Goal: Information Seeking & Learning: Learn about a topic

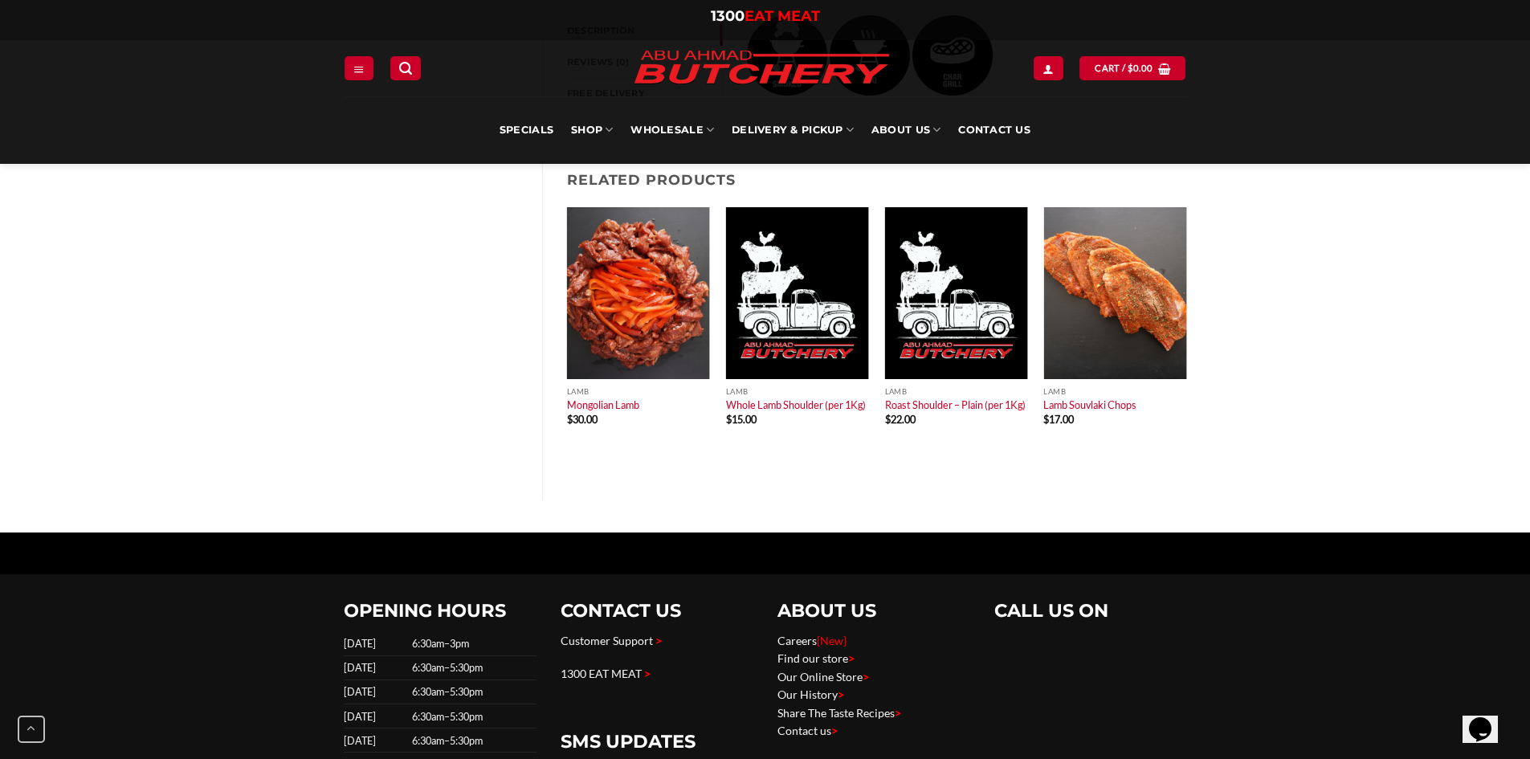
scroll to position [803, 0]
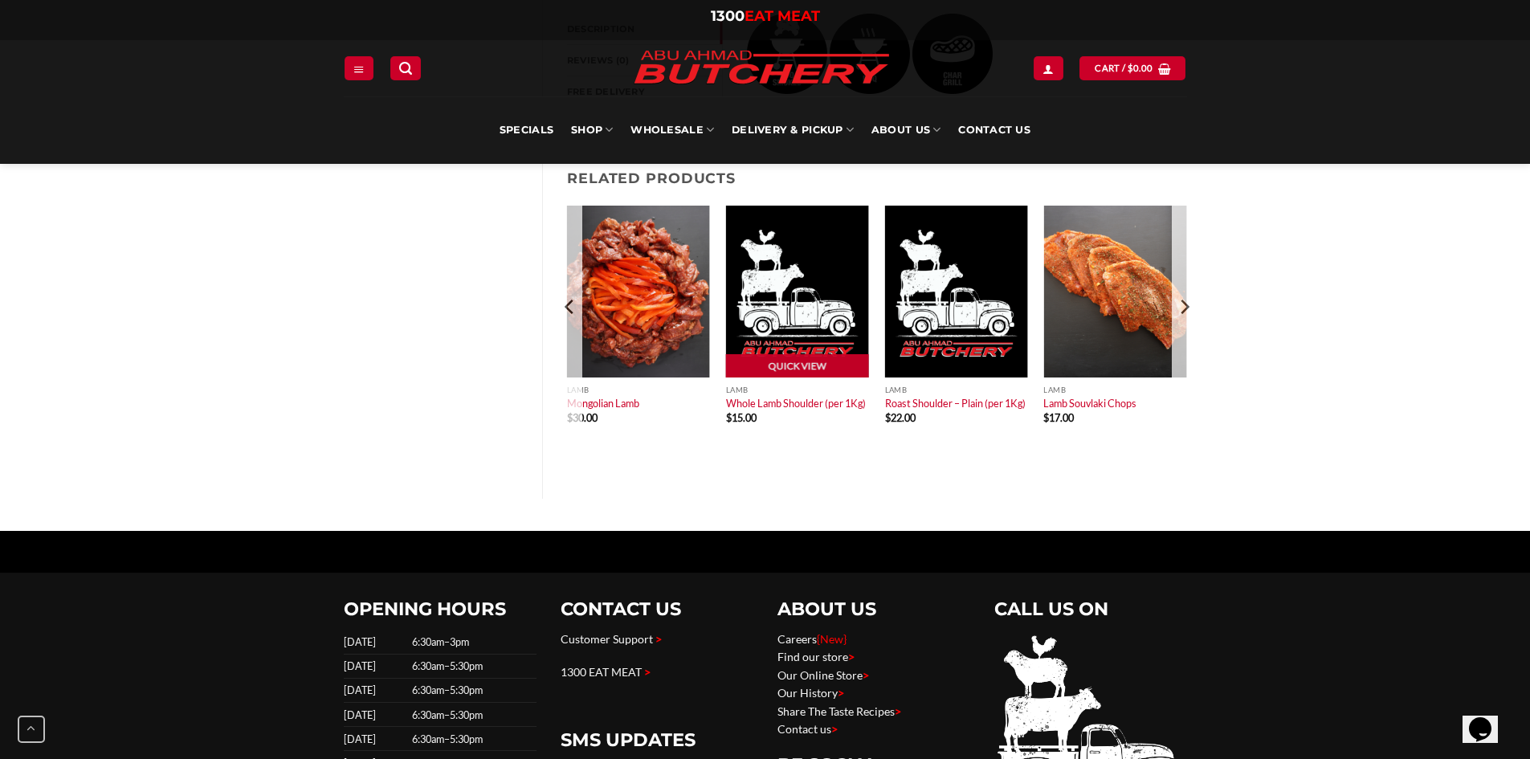
click at [785, 400] on p "Whole Lamb Shoulder (per 1Kg)" at bounding box center [797, 403] width 143 height 16
click at [786, 413] on span "$ 15.00" at bounding box center [797, 418] width 143 height 10
click at [788, 355] on link "Quick View" at bounding box center [797, 366] width 143 height 24
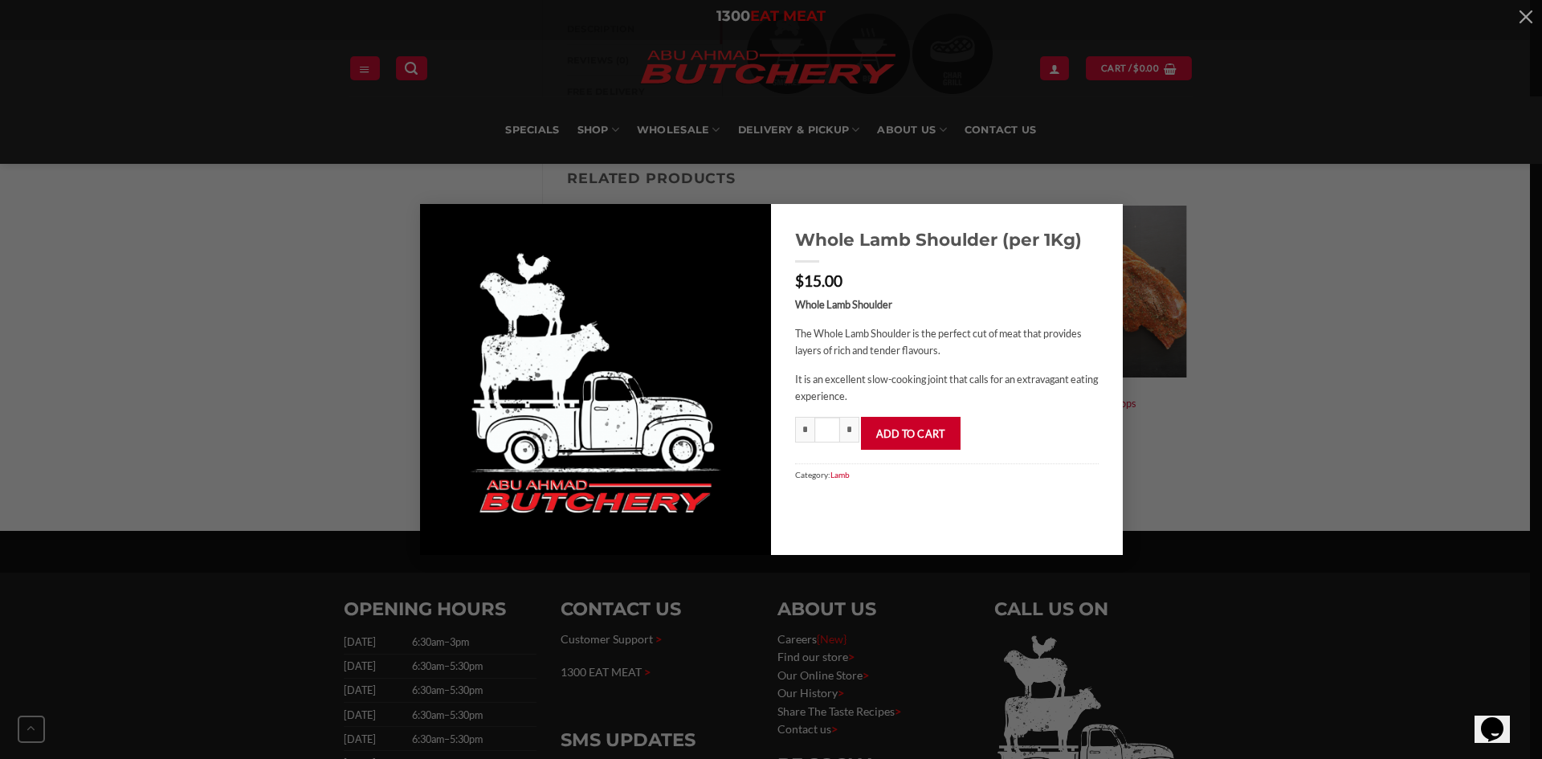
click at [1300, 161] on div "Whole Lamb Shoulder (per 1Kg) $ 15.00 Whole Lamb Shoulder The Whole Lamb Should…" at bounding box center [771, 379] width 1542 height 759
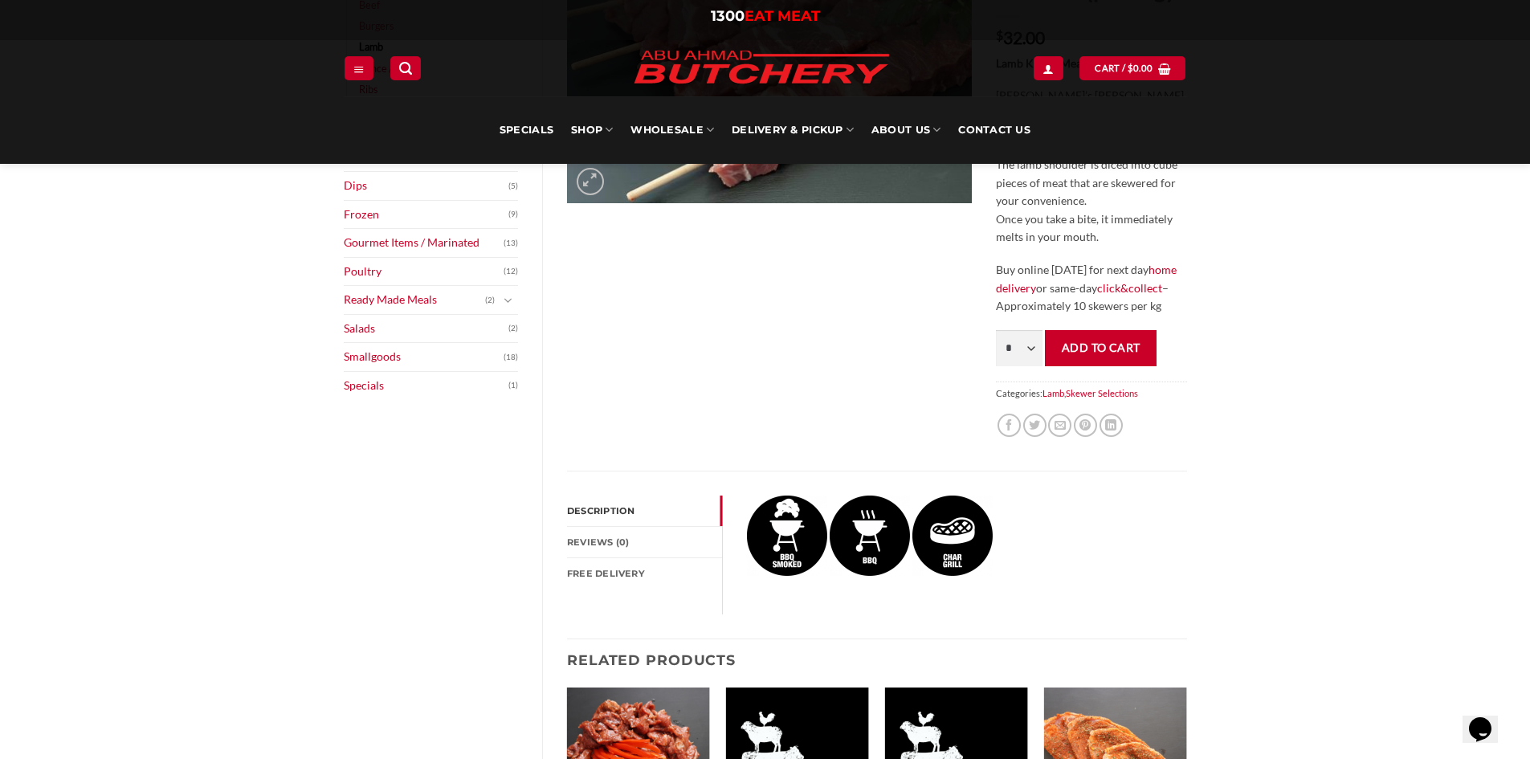
scroll to position [0, 0]
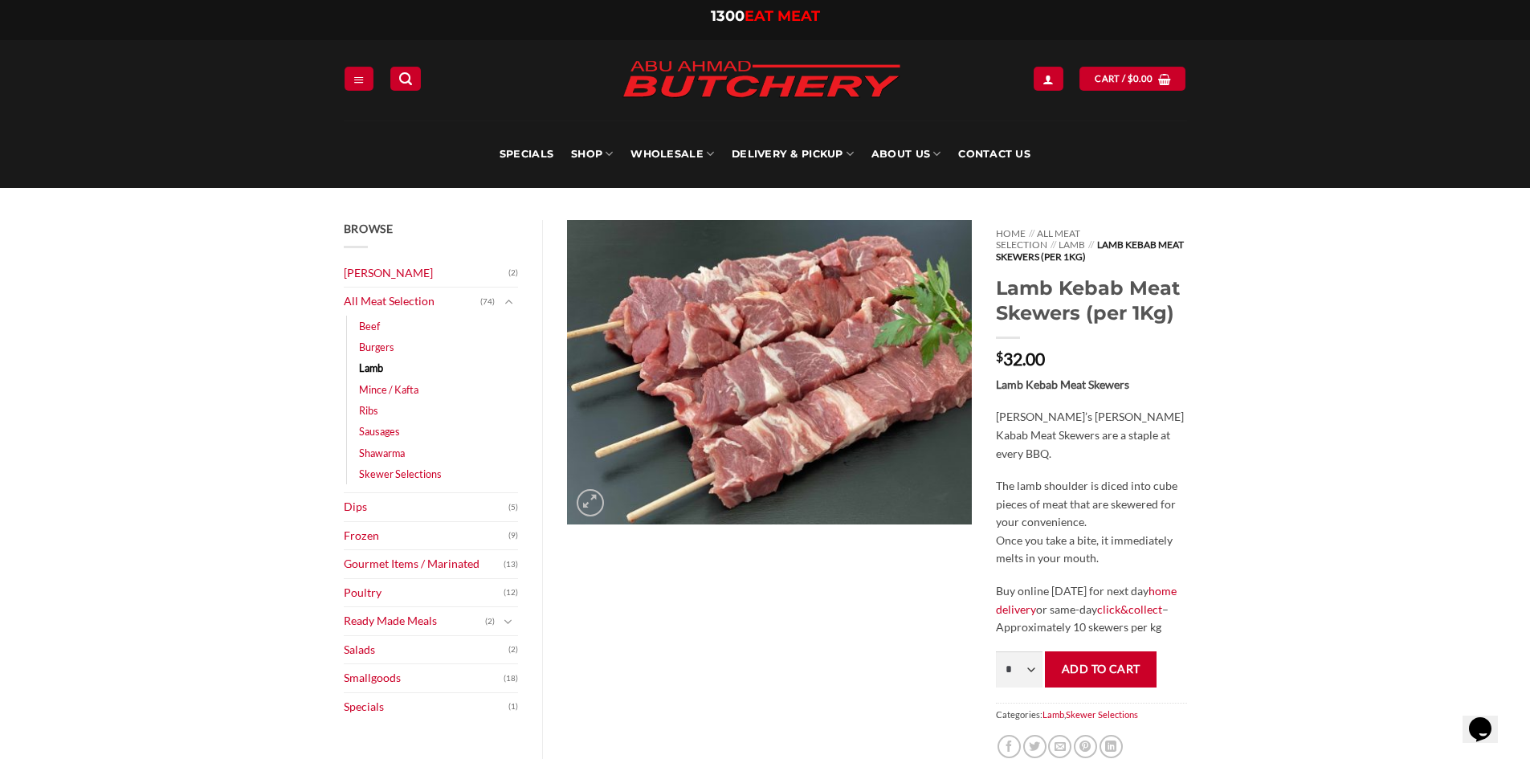
click at [373, 369] on link "Lamb" at bounding box center [371, 367] width 24 height 21
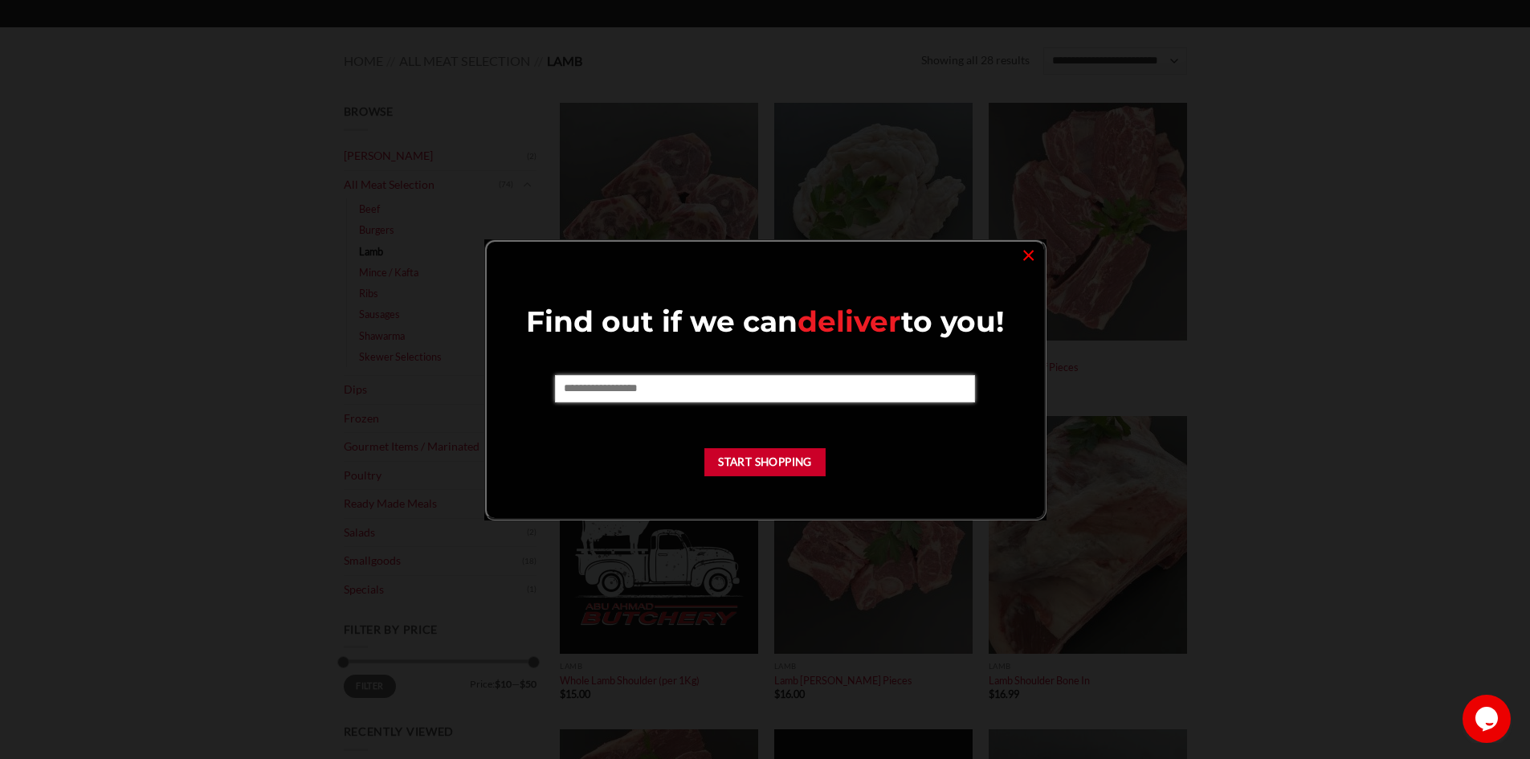
click at [729, 382] on input "text" at bounding box center [765, 388] width 420 height 27
type input "****"
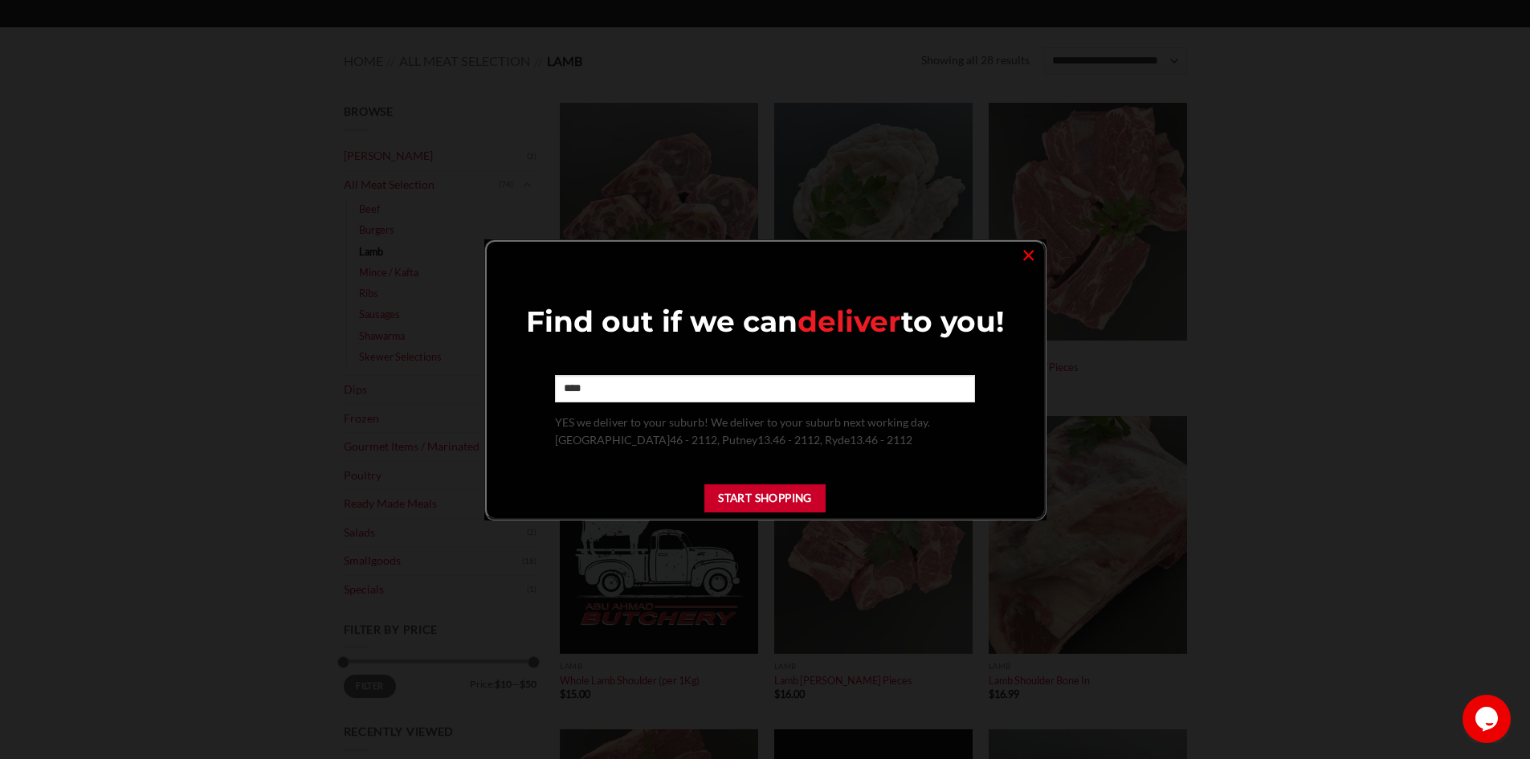
click at [765, 459] on div "Find out if we can deliver to you! **** YES we deliver to your suburb! We deliv…" at bounding box center [765, 413] width 525 height 220
click at [880, 493] on p "Start Shopping" at bounding box center [765, 503] width 525 height 39
click at [1027, 251] on link "×" at bounding box center [1028, 254] width 23 height 22
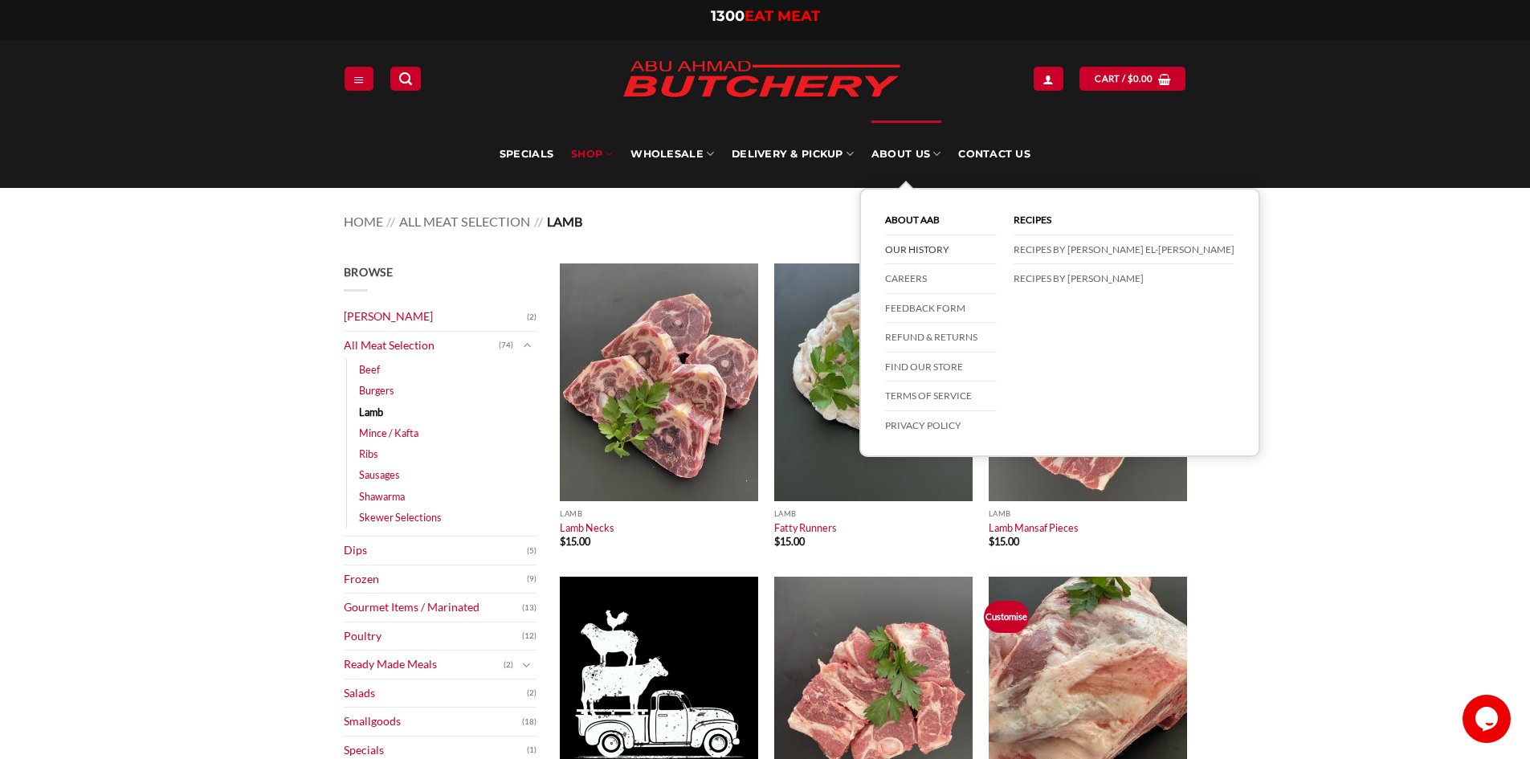
click at [909, 247] on link "Our History" at bounding box center [941, 250] width 112 height 30
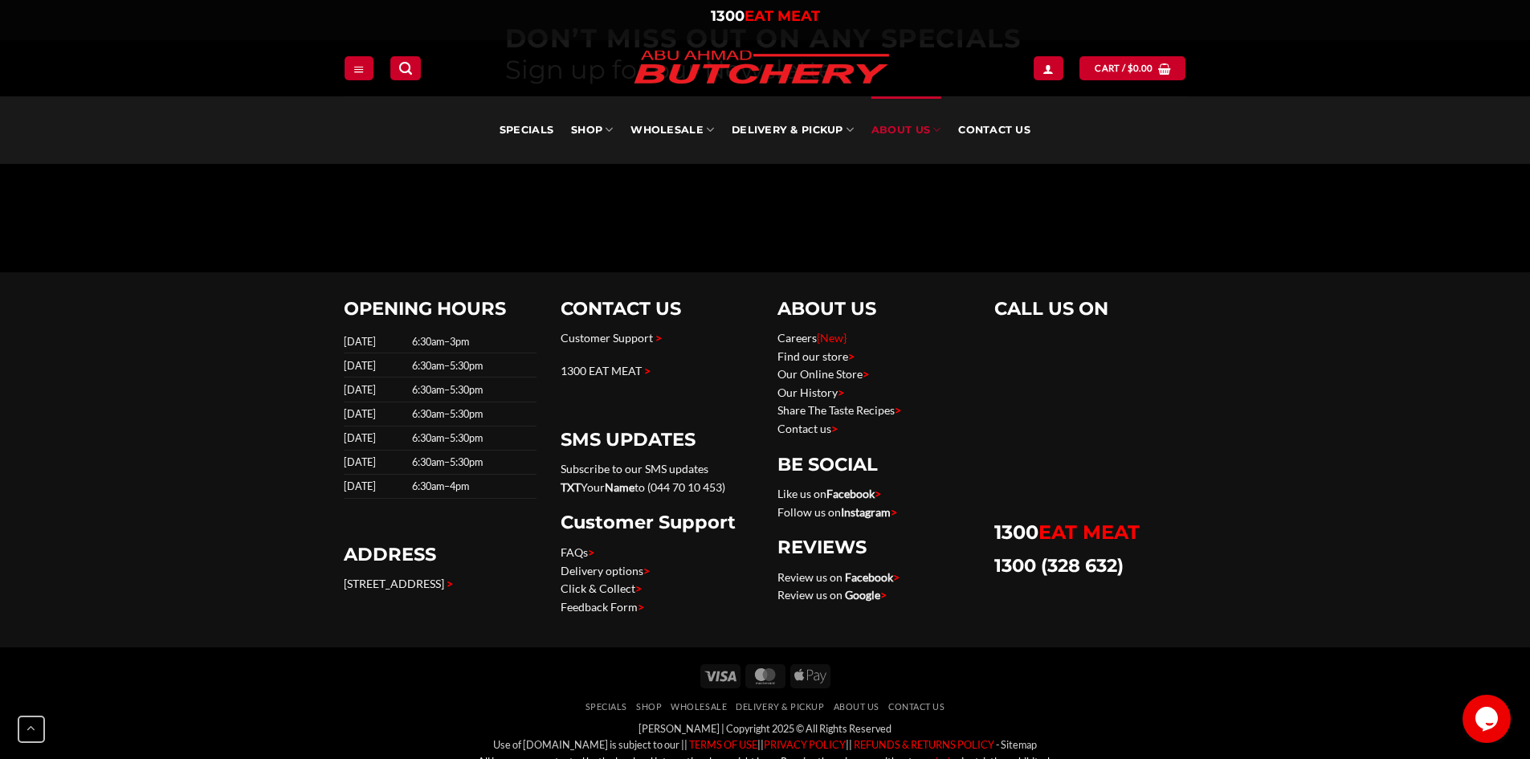
scroll to position [1928, 0]
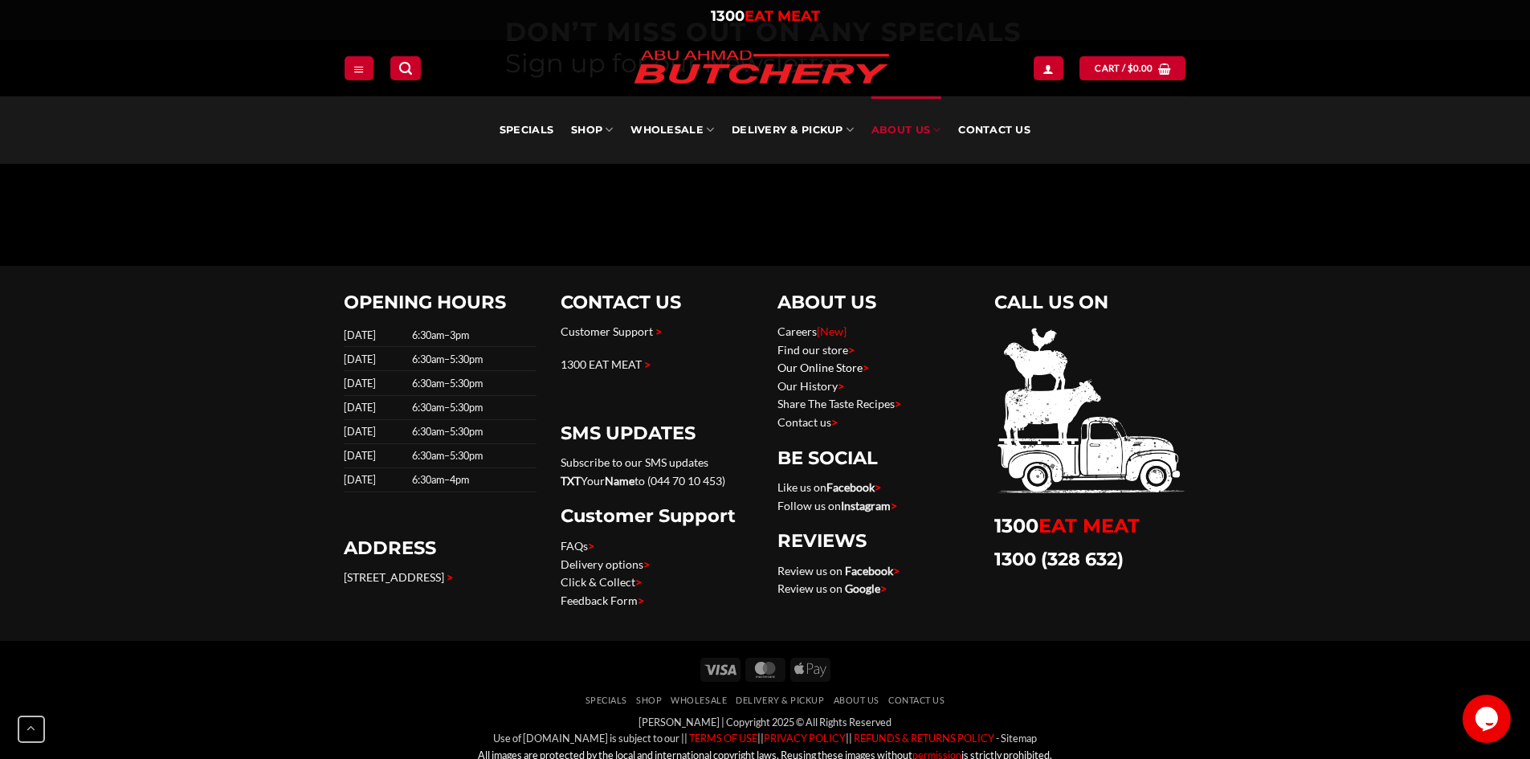
click at [809, 361] on link "Our Online Store >" at bounding box center [824, 368] width 92 height 14
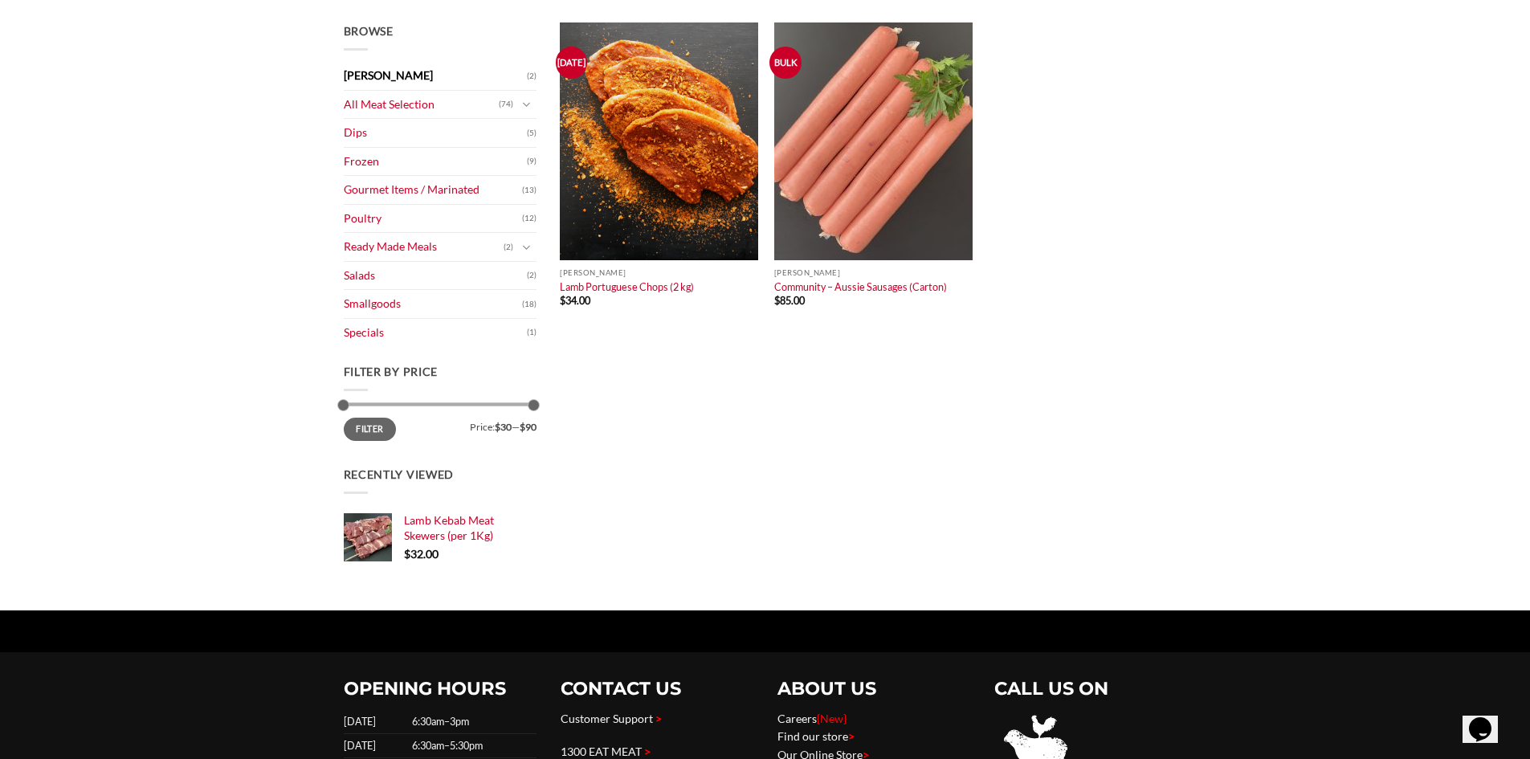
scroll to position [161, 0]
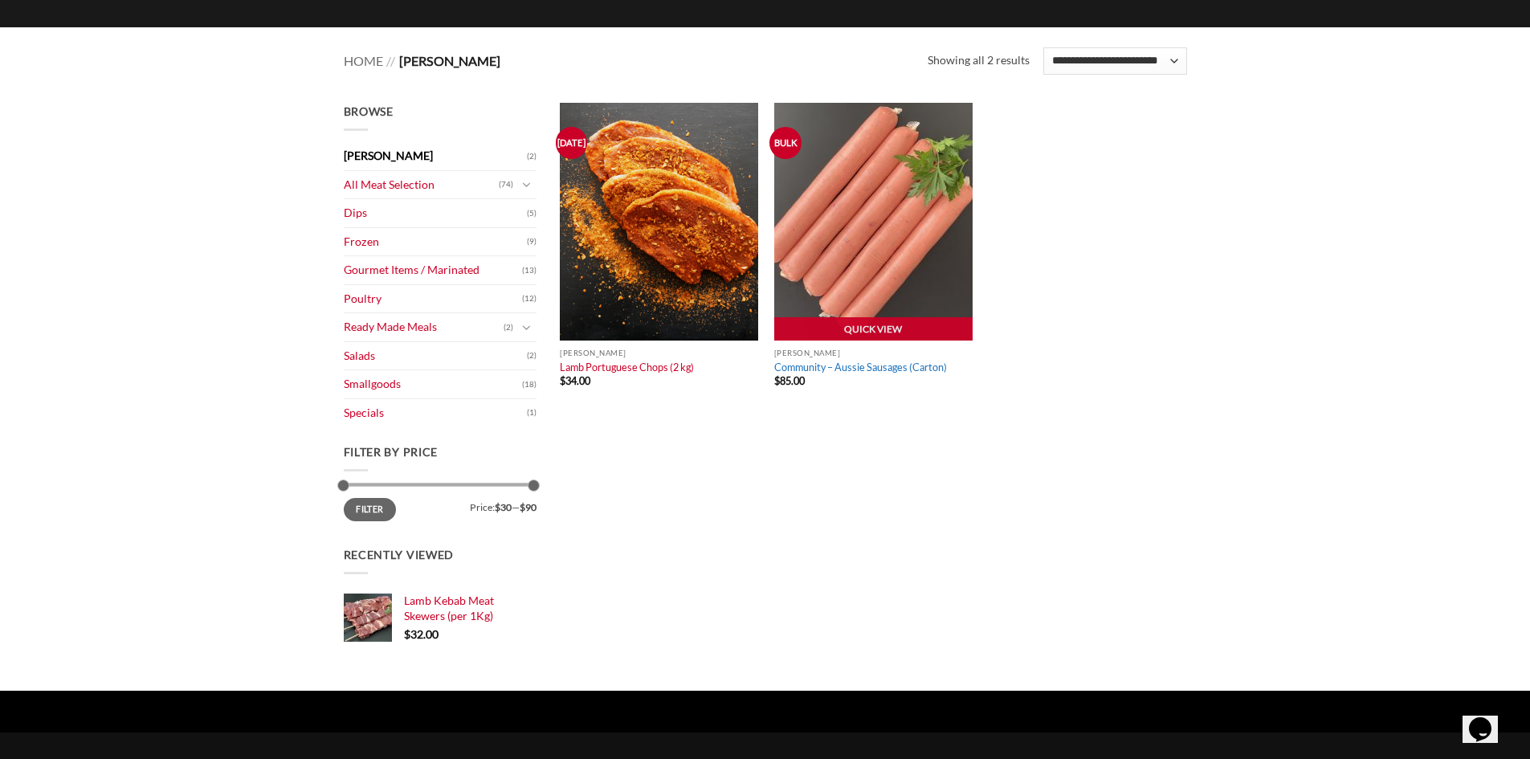
click at [831, 367] on link "Community – Aussie Sausages (Carton)" at bounding box center [860, 367] width 173 height 13
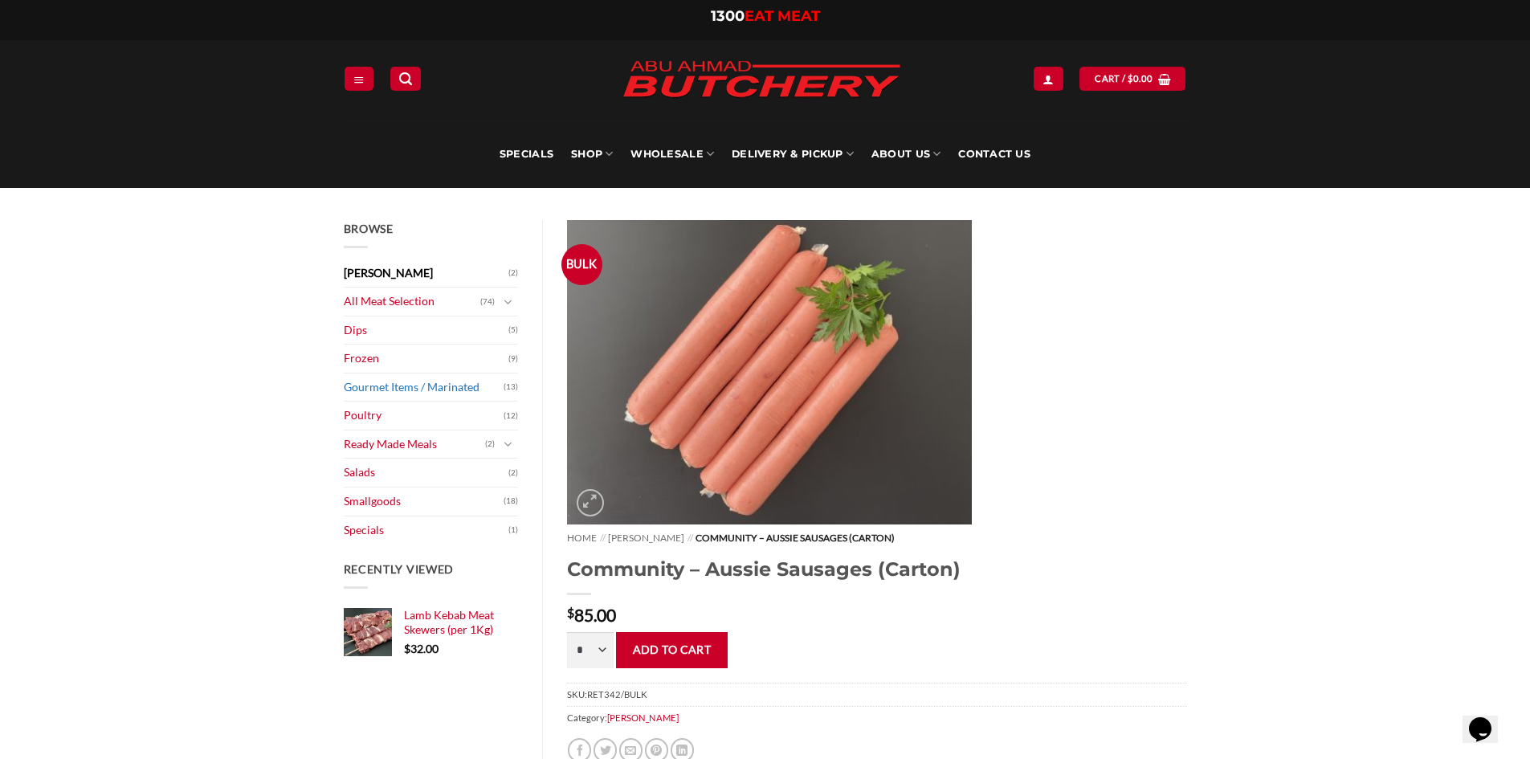
click at [369, 390] on link "Gourmet Items / Marinated" at bounding box center [424, 387] width 161 height 28
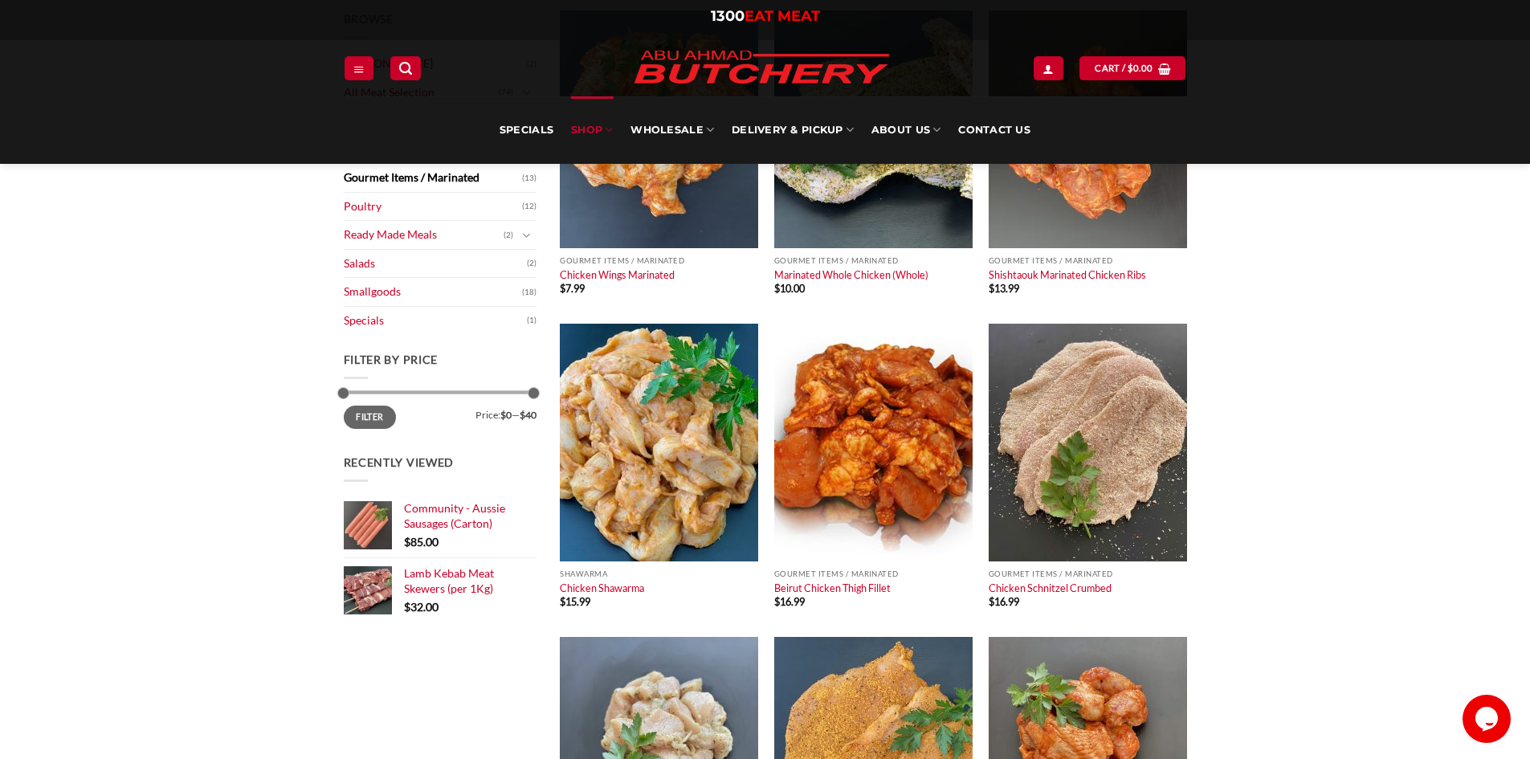
scroll to position [241, 0]
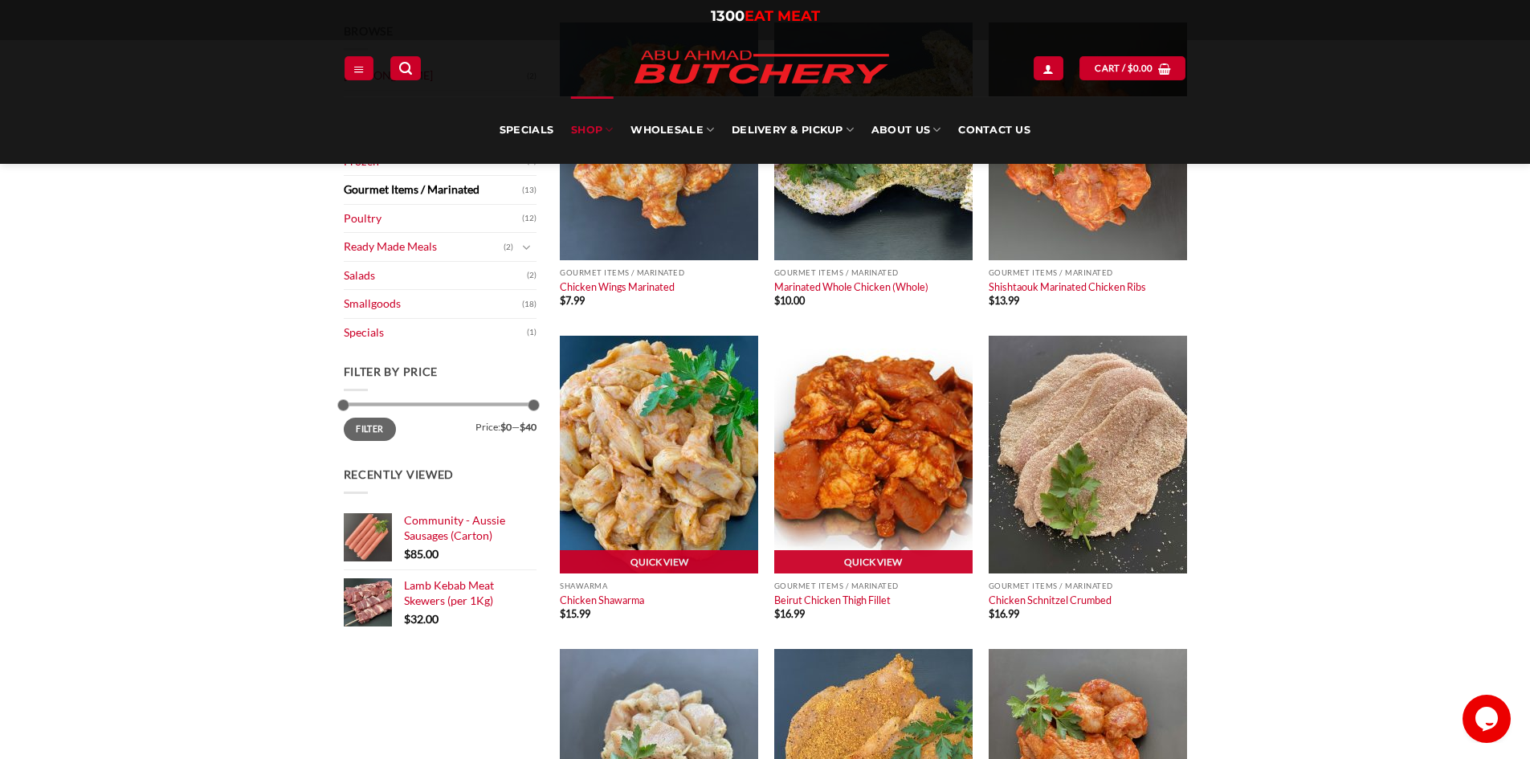
drag, startPoint x: 649, startPoint y: 552, endPoint x: 906, endPoint y: 462, distance: 272.3
click at [649, 552] on link "Quick View" at bounding box center [659, 562] width 198 height 24
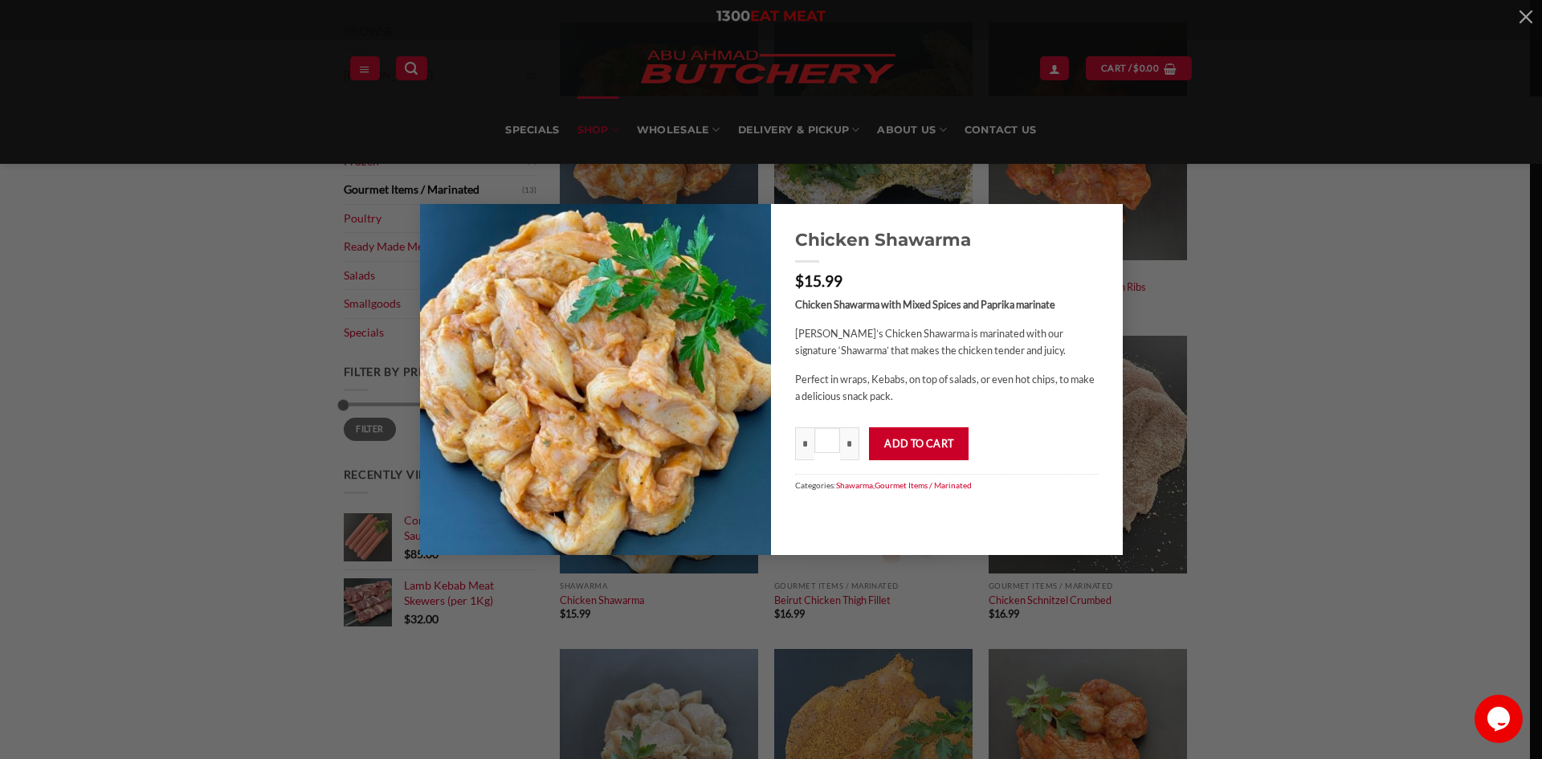
click at [1321, 224] on div "Chicken Shawarma $ 15.99 Chicken Shawarma with Mixed Spices and Paprika marinat…" at bounding box center [771, 380] width 1494 height 352
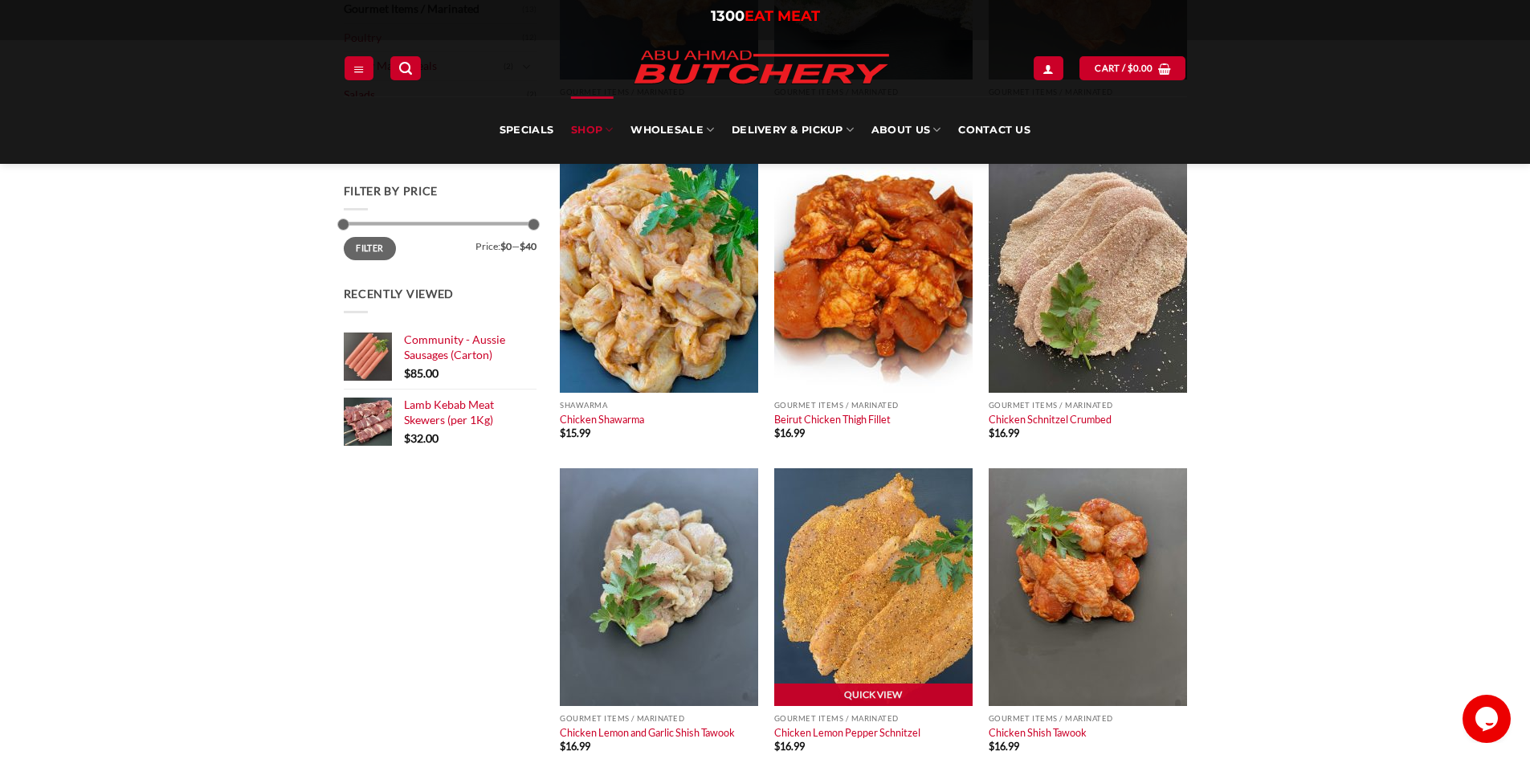
scroll to position [402, 0]
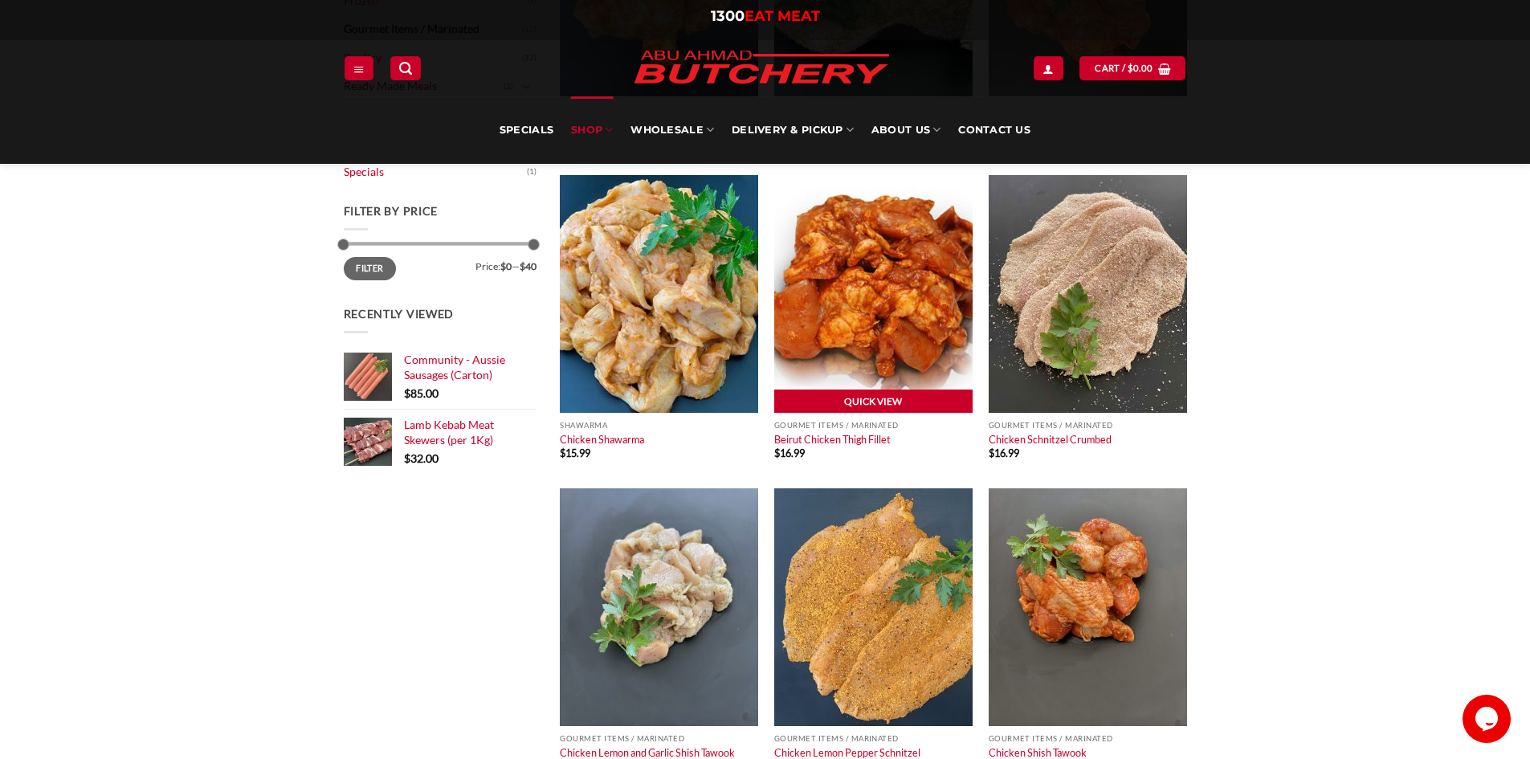
click at [855, 402] on link "Quick View" at bounding box center [873, 402] width 198 height 24
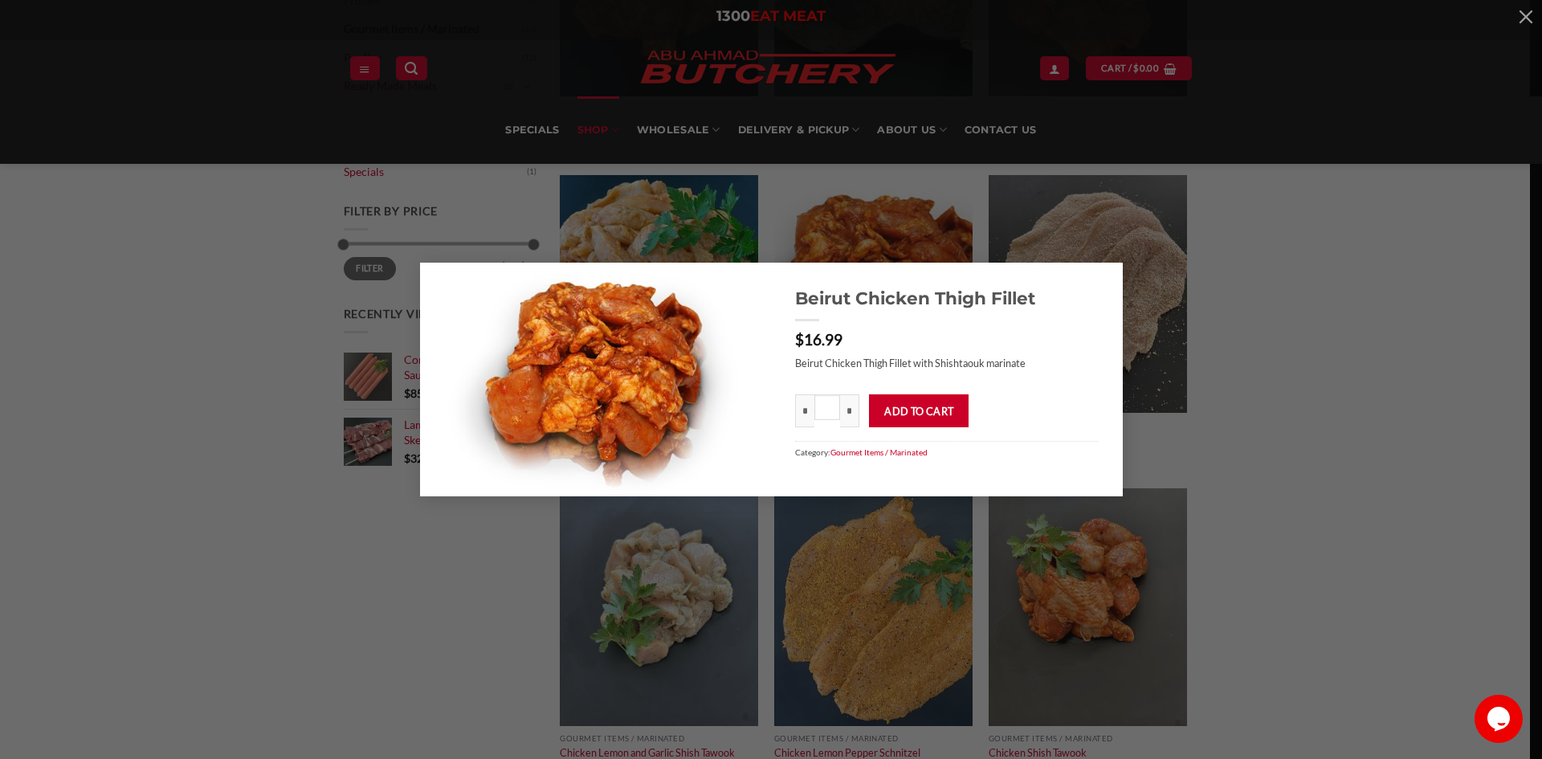
click at [1369, 345] on div "Beirut Chicken Thigh Fillet $ 16.99 Beirut Chicken Thigh Fillet with Shishtaouk…" at bounding box center [771, 380] width 1494 height 234
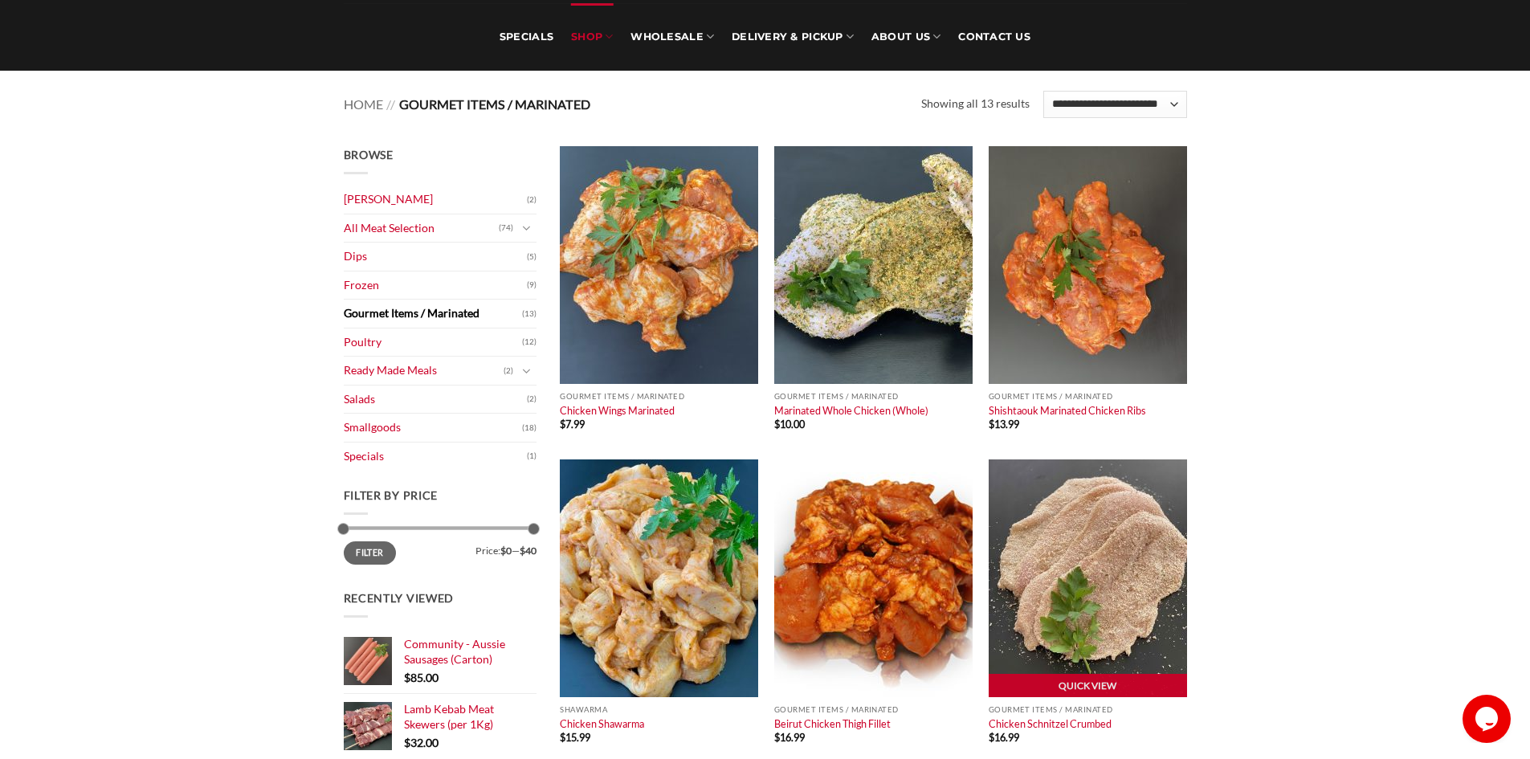
scroll to position [0, 0]
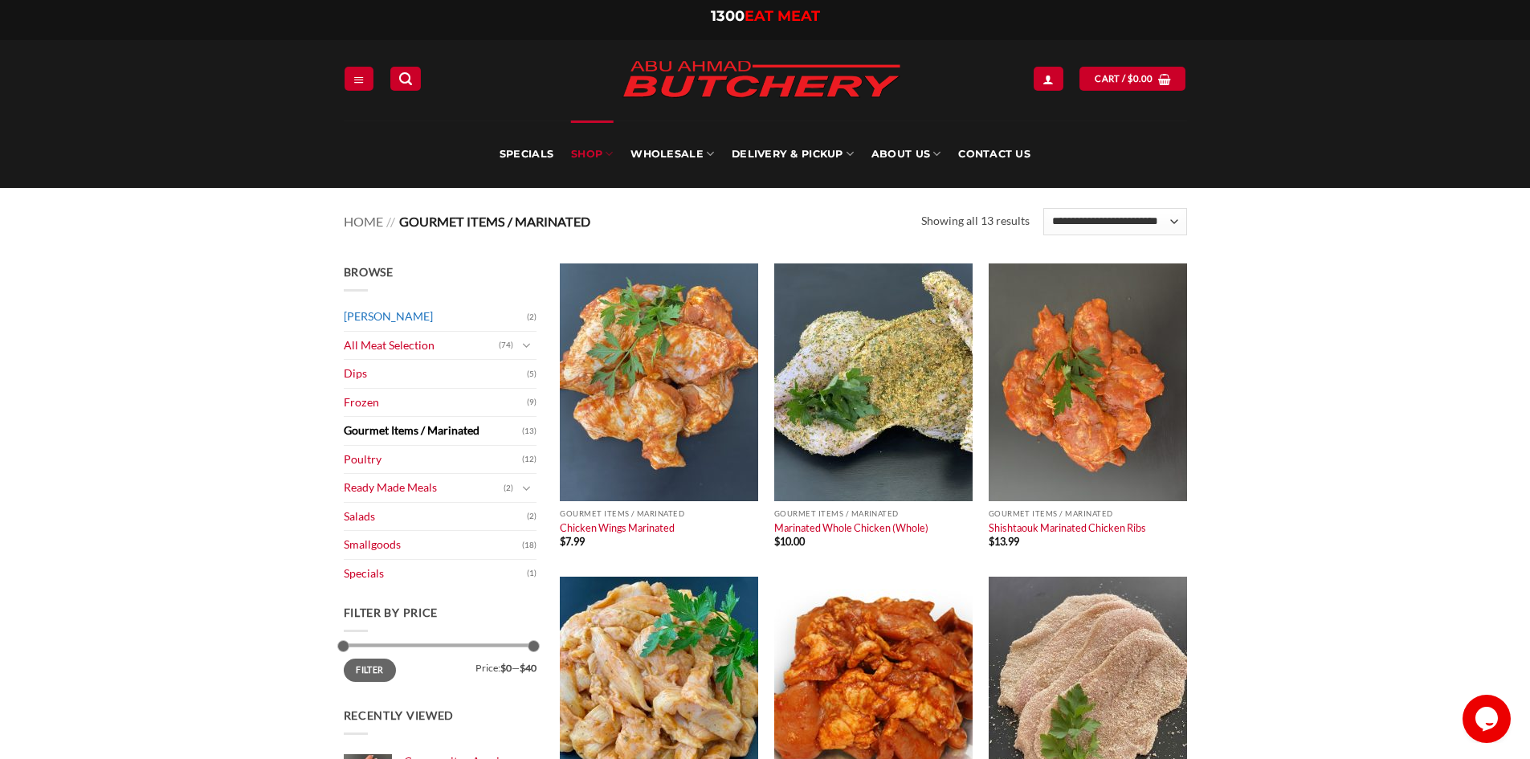
click at [391, 316] on link "[PERSON_NAME]" at bounding box center [435, 317] width 183 height 28
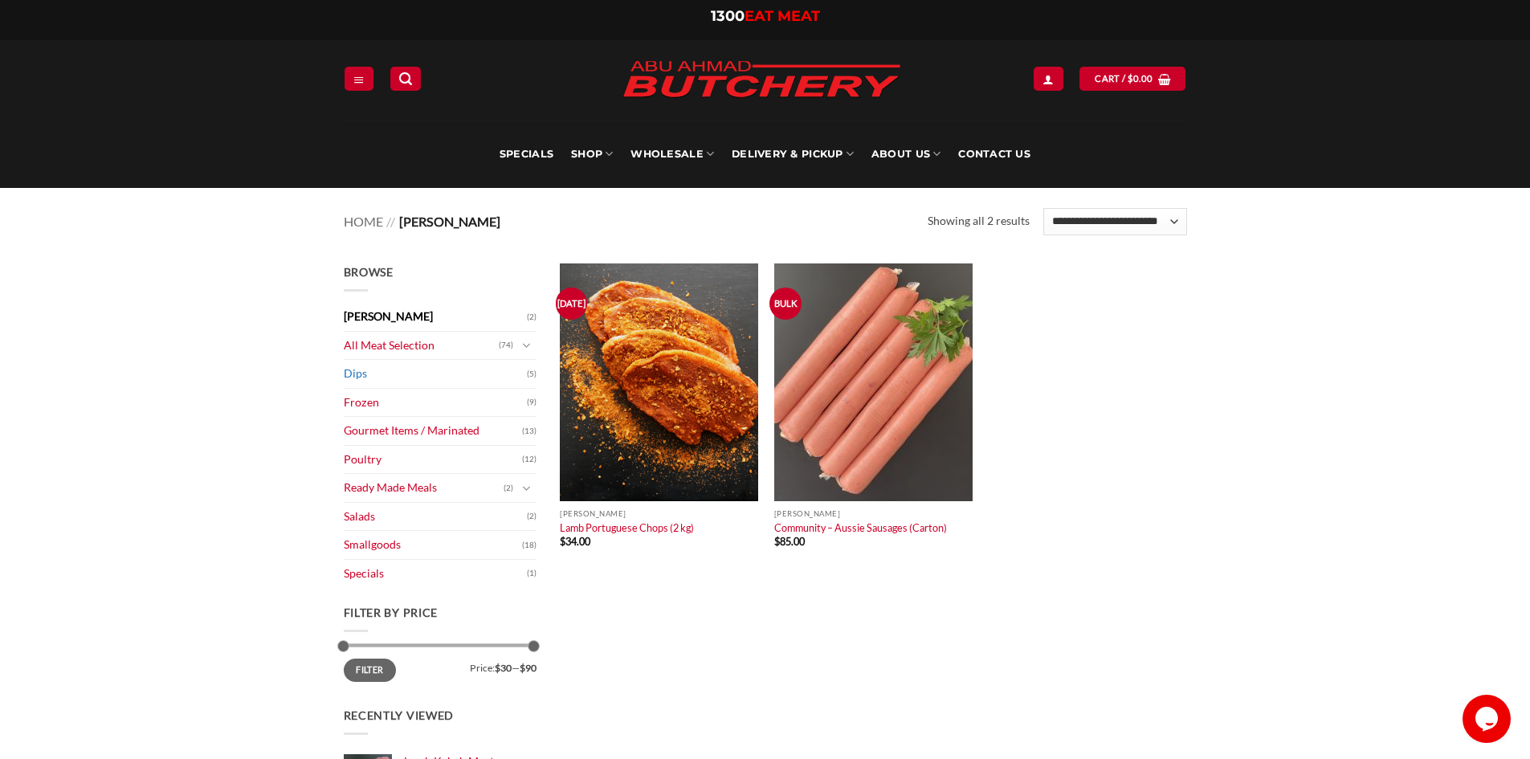
click at [353, 371] on link "Dips" at bounding box center [435, 374] width 183 height 28
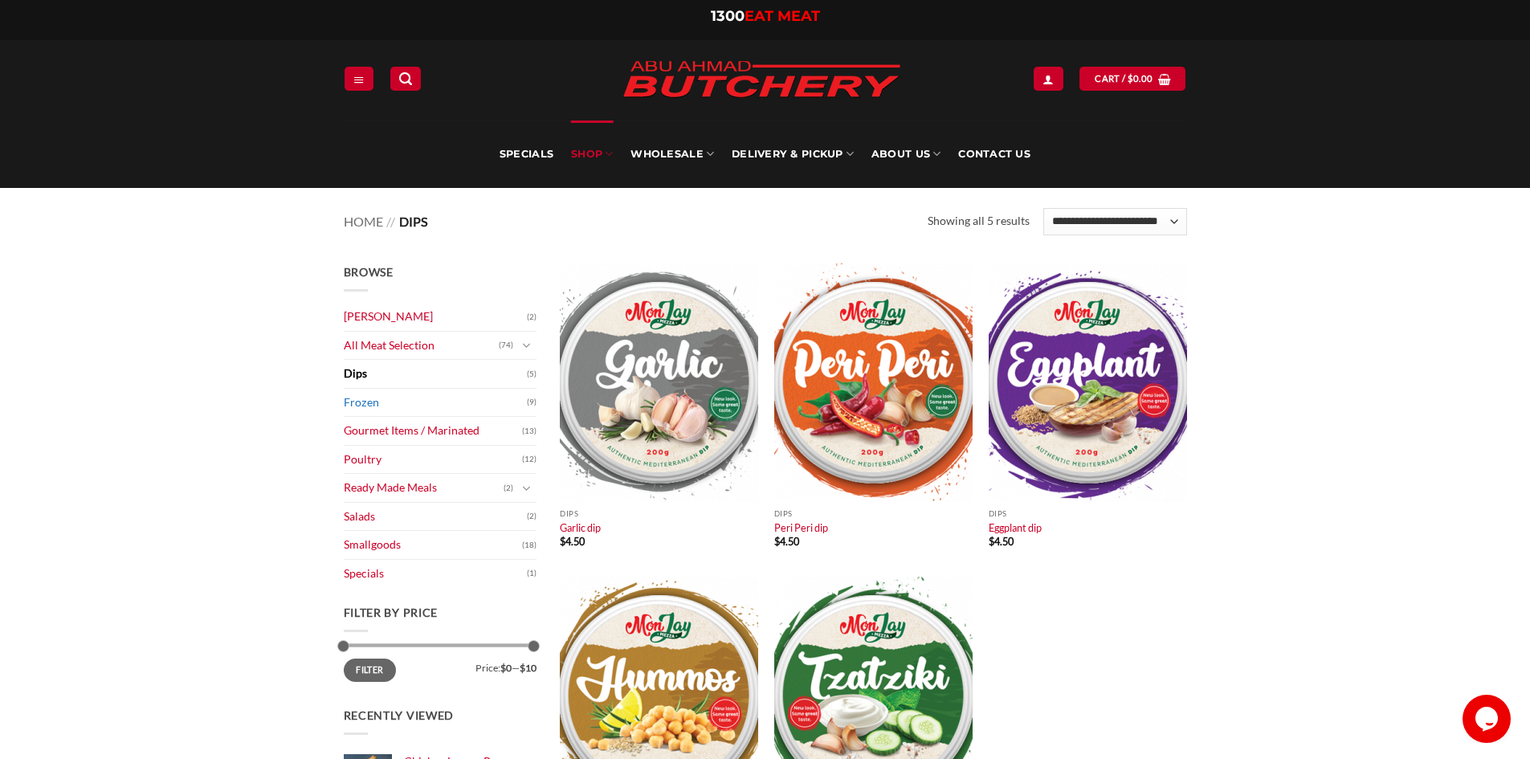
click at [363, 400] on link "Frozen" at bounding box center [435, 403] width 183 height 28
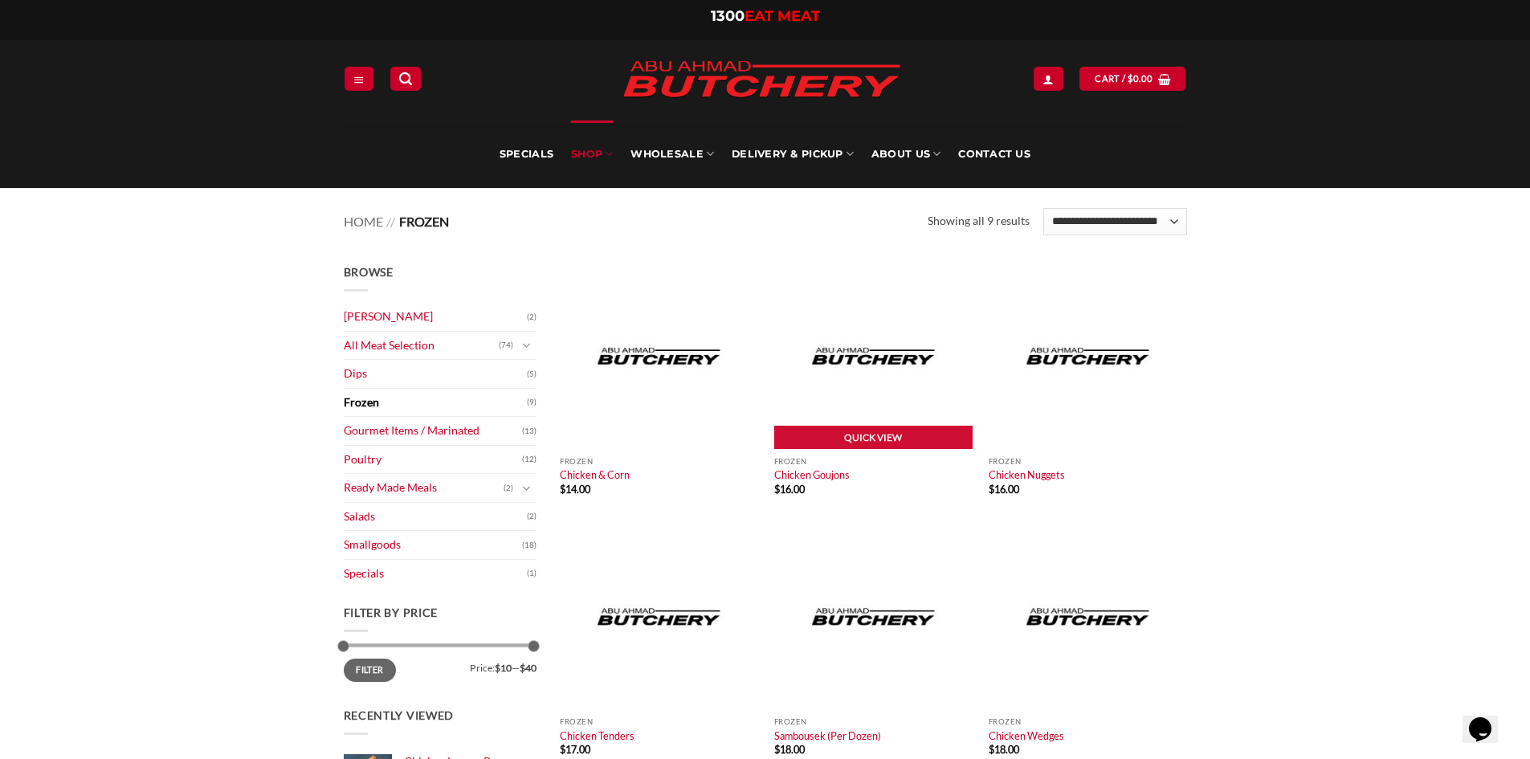
drag, startPoint x: 359, startPoint y: 520, endPoint x: 894, endPoint y: 484, distance: 536.2
click at [359, 520] on link "Salads" at bounding box center [435, 517] width 183 height 28
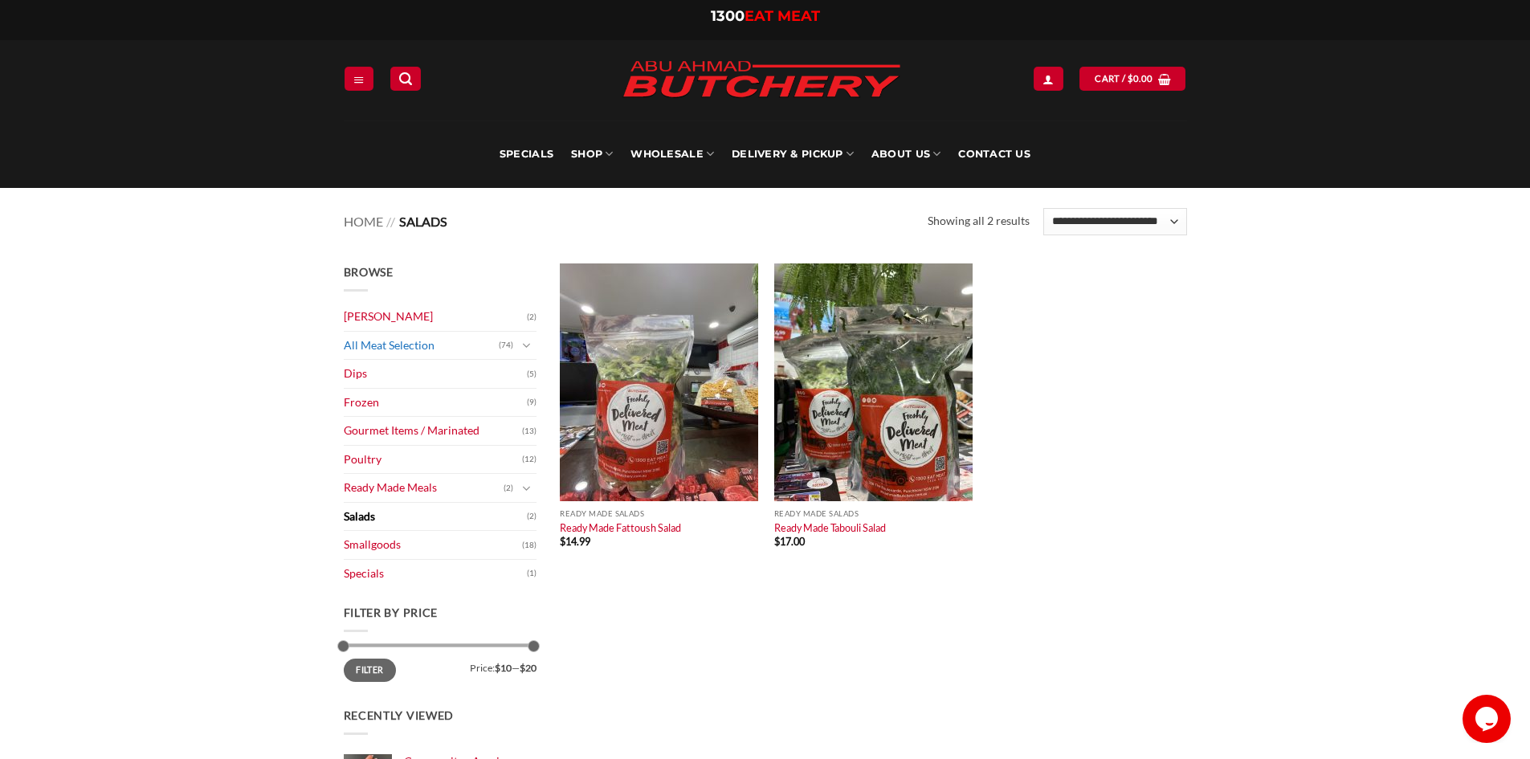
click at [390, 344] on link "All Meat Selection" at bounding box center [421, 346] width 155 height 28
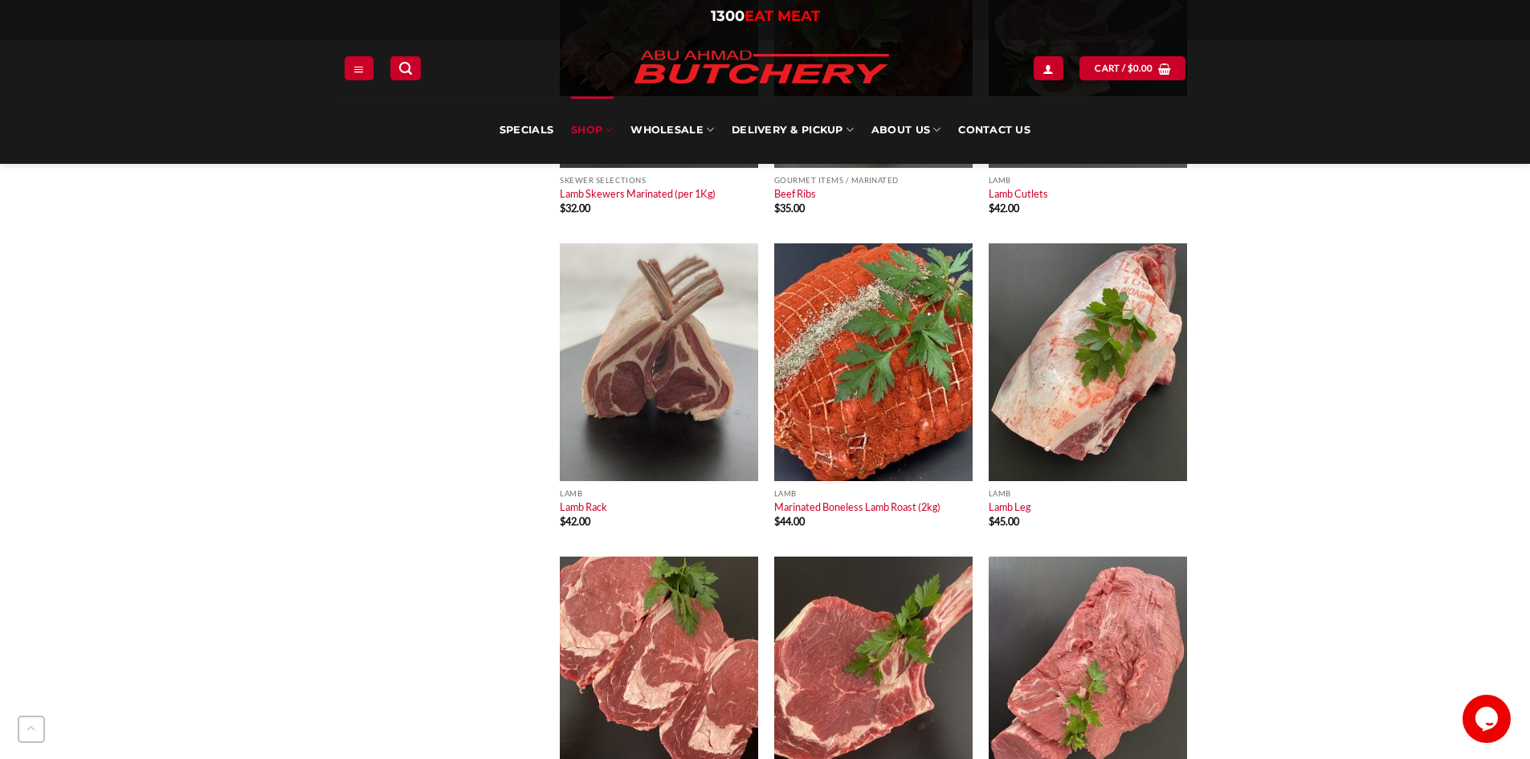
scroll to position [6667, 0]
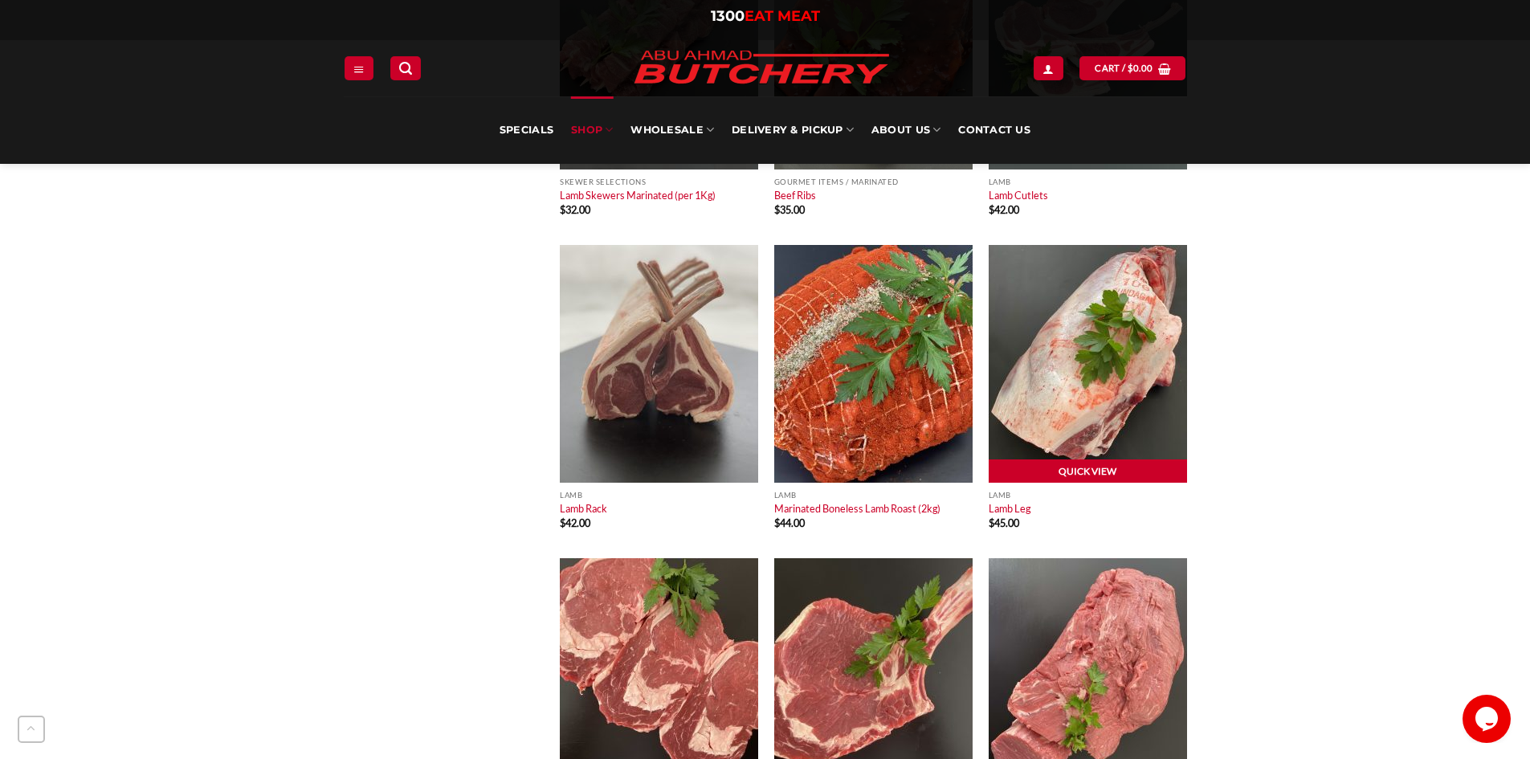
click at [1102, 469] on link "Quick View" at bounding box center [1088, 471] width 198 height 24
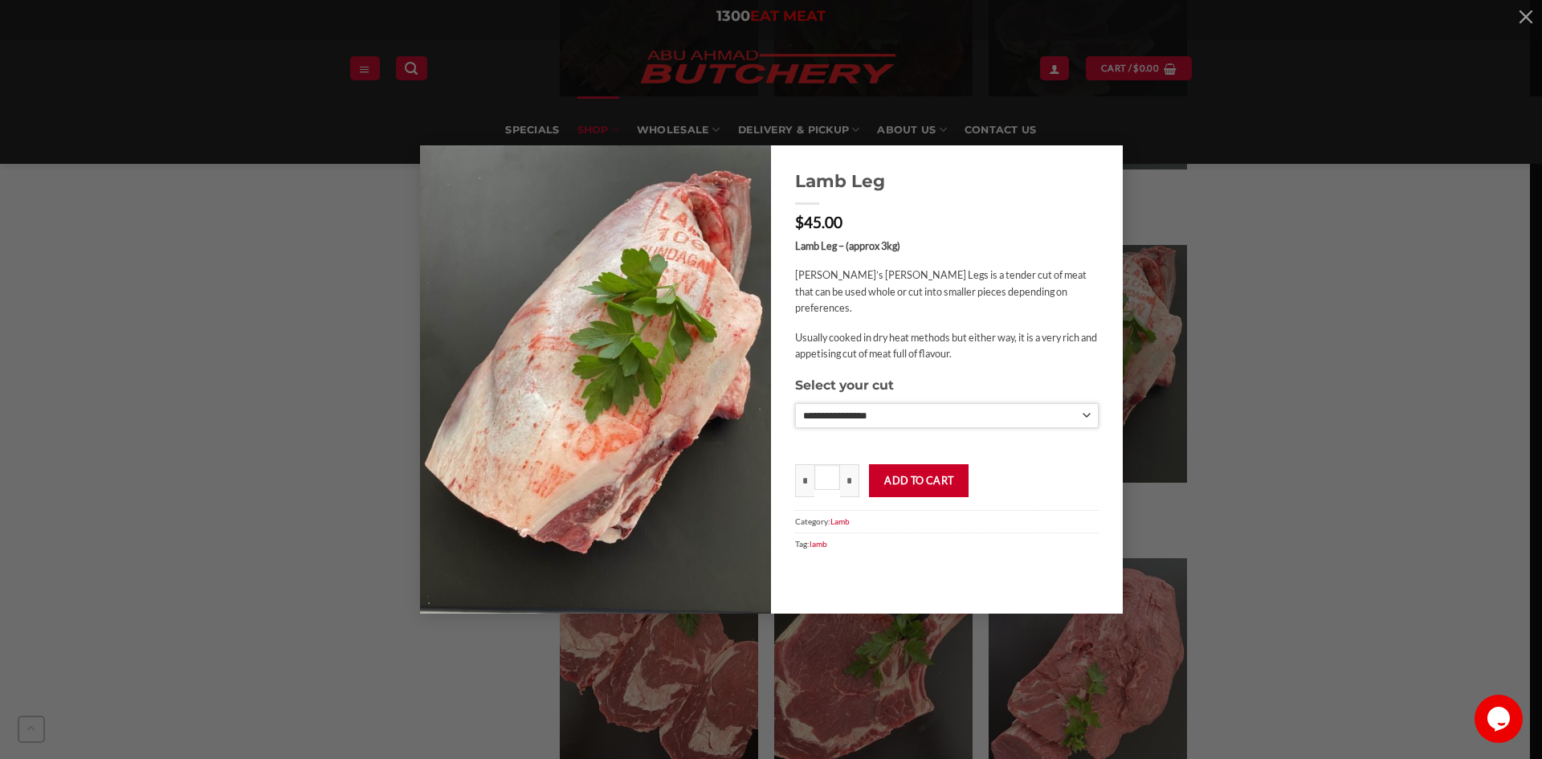
click at [1088, 403] on select "**********" at bounding box center [947, 415] width 304 height 25
click at [795, 403] on select "**********" at bounding box center [947, 415] width 304 height 25
click at [1084, 403] on select "**********" at bounding box center [947, 415] width 304 height 25
click at [795, 403] on select "**********" at bounding box center [947, 415] width 304 height 25
click at [1082, 403] on select "**********" at bounding box center [947, 415] width 304 height 25
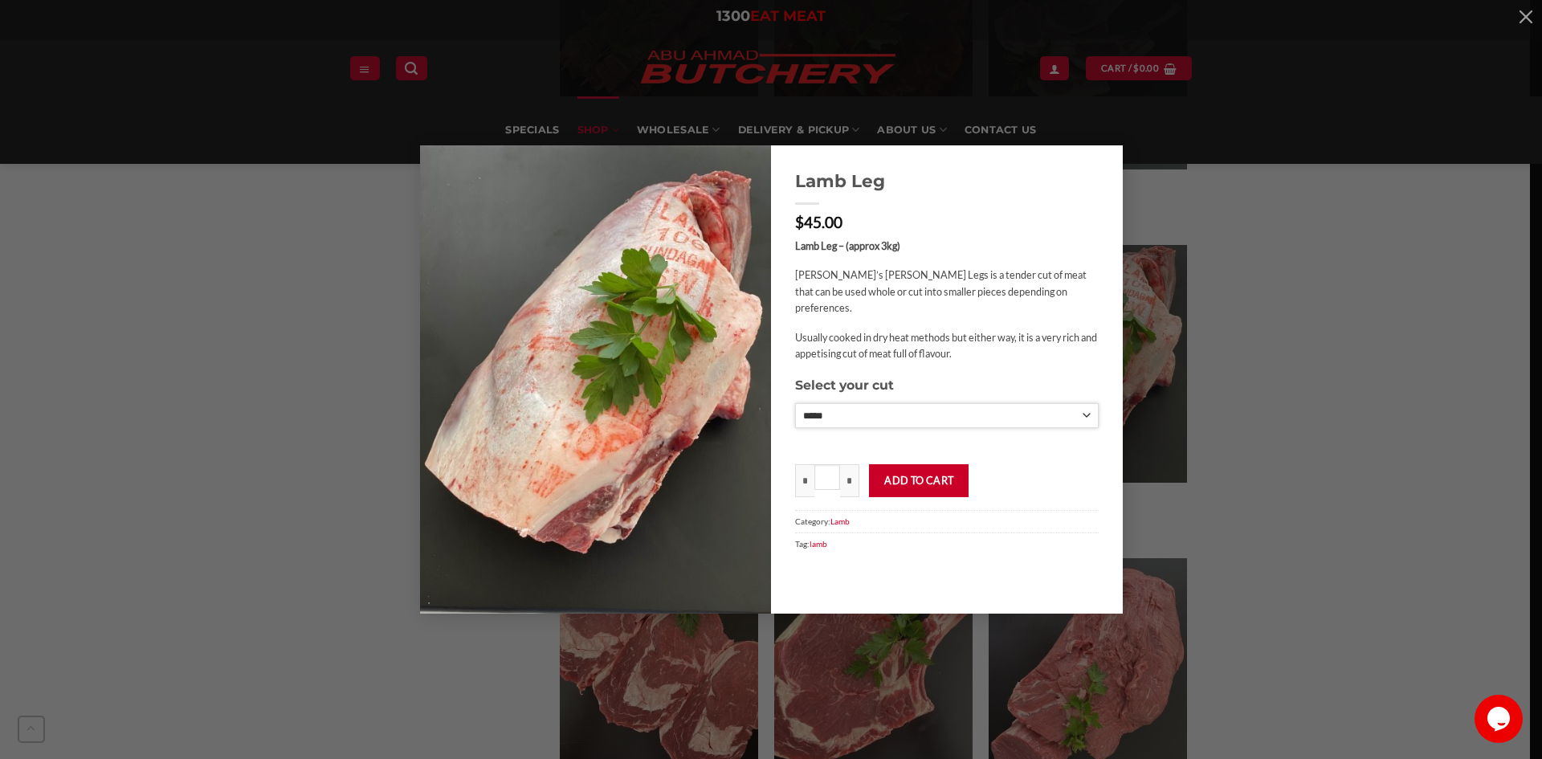
select select "*"
click at [795, 403] on select "**********" at bounding box center [947, 415] width 304 height 25
click at [1239, 145] on div "**********" at bounding box center [771, 379] width 1494 height 468
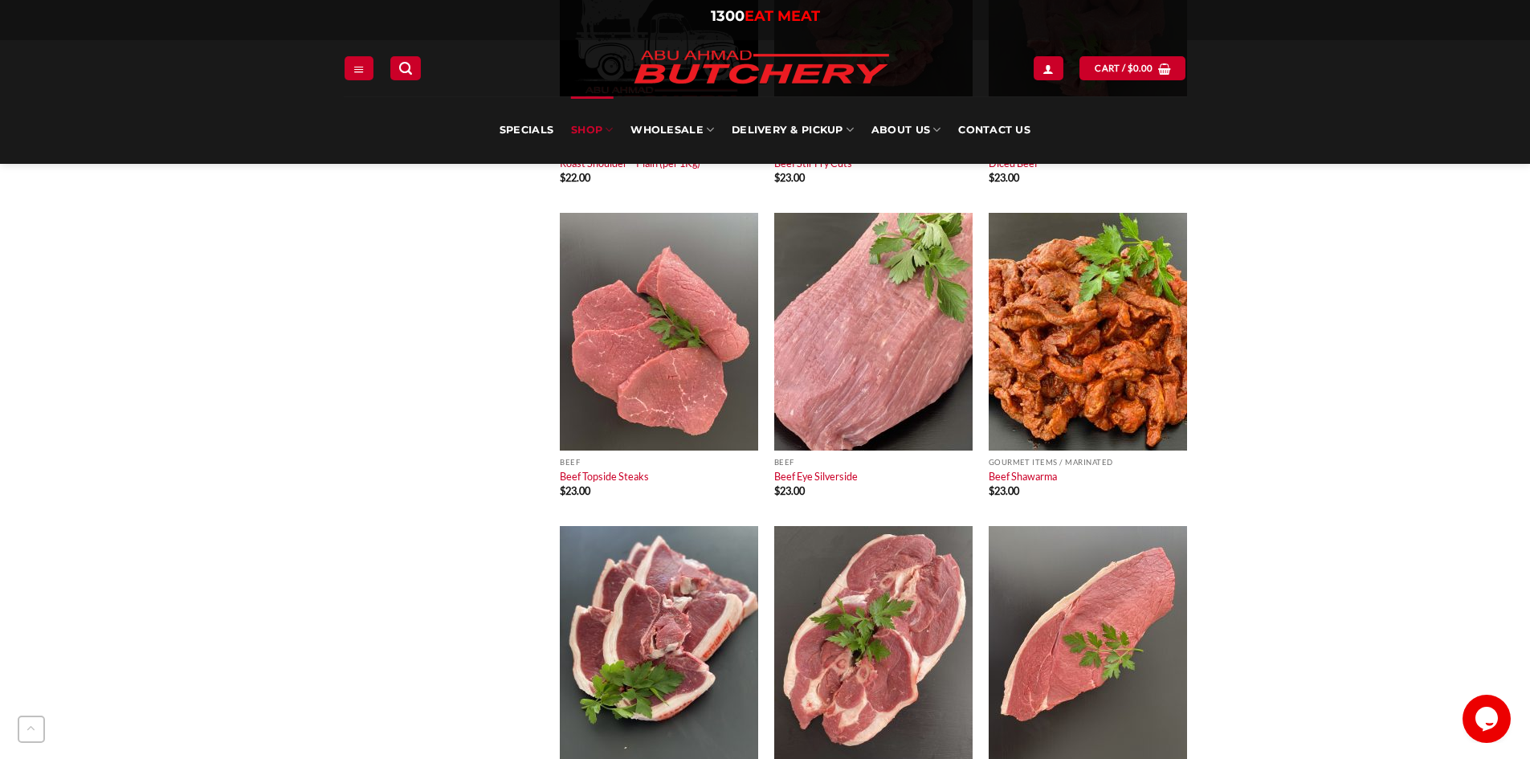
scroll to position [4498, 0]
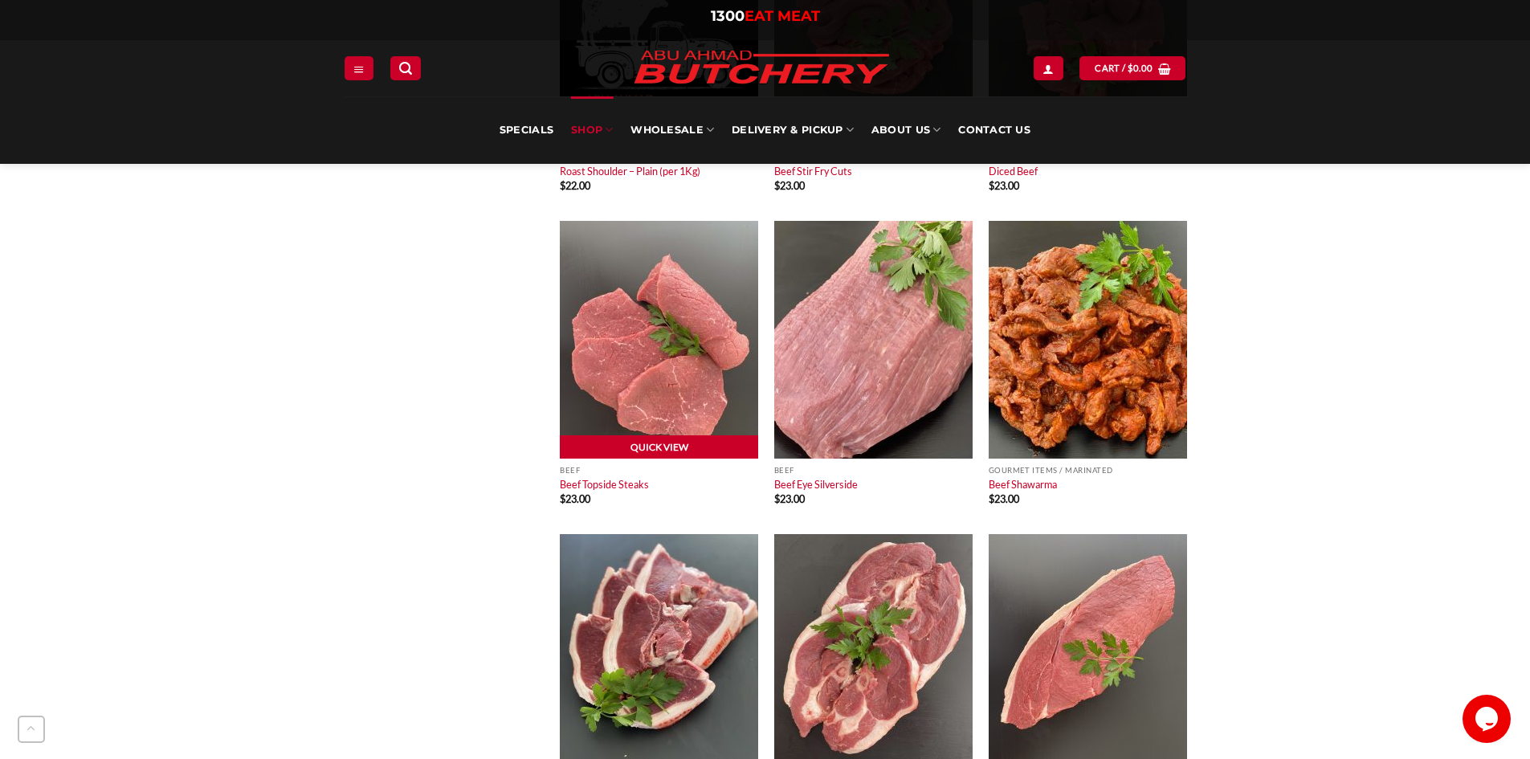
click at [652, 444] on link "Quick View" at bounding box center [659, 447] width 198 height 24
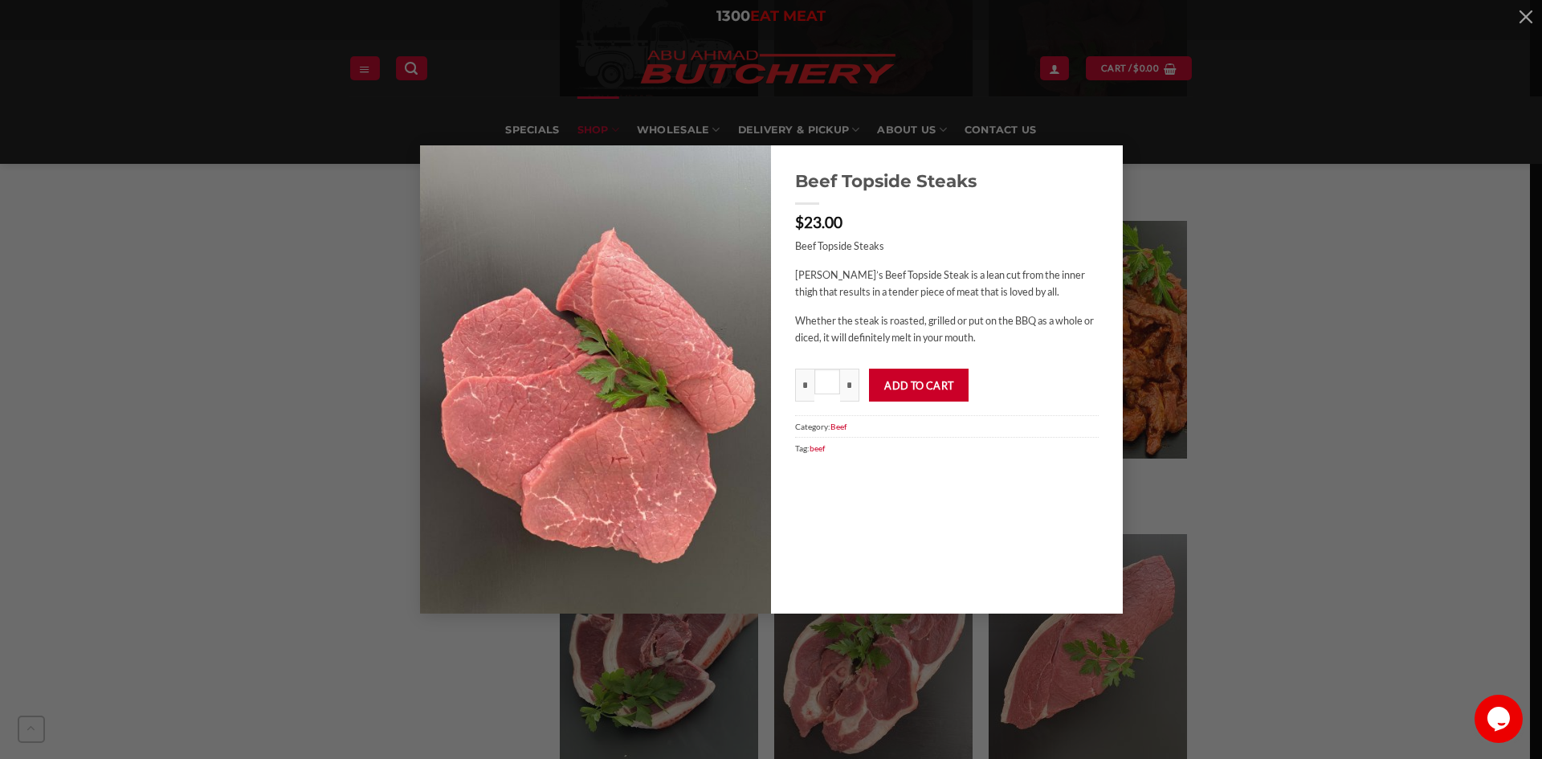
click at [1259, 124] on div "Beef Topside Steaks $ 23.00 Beef Topside Steaks Abu Ahmad Butchery’s Beef Topsi…" at bounding box center [771, 379] width 1542 height 759
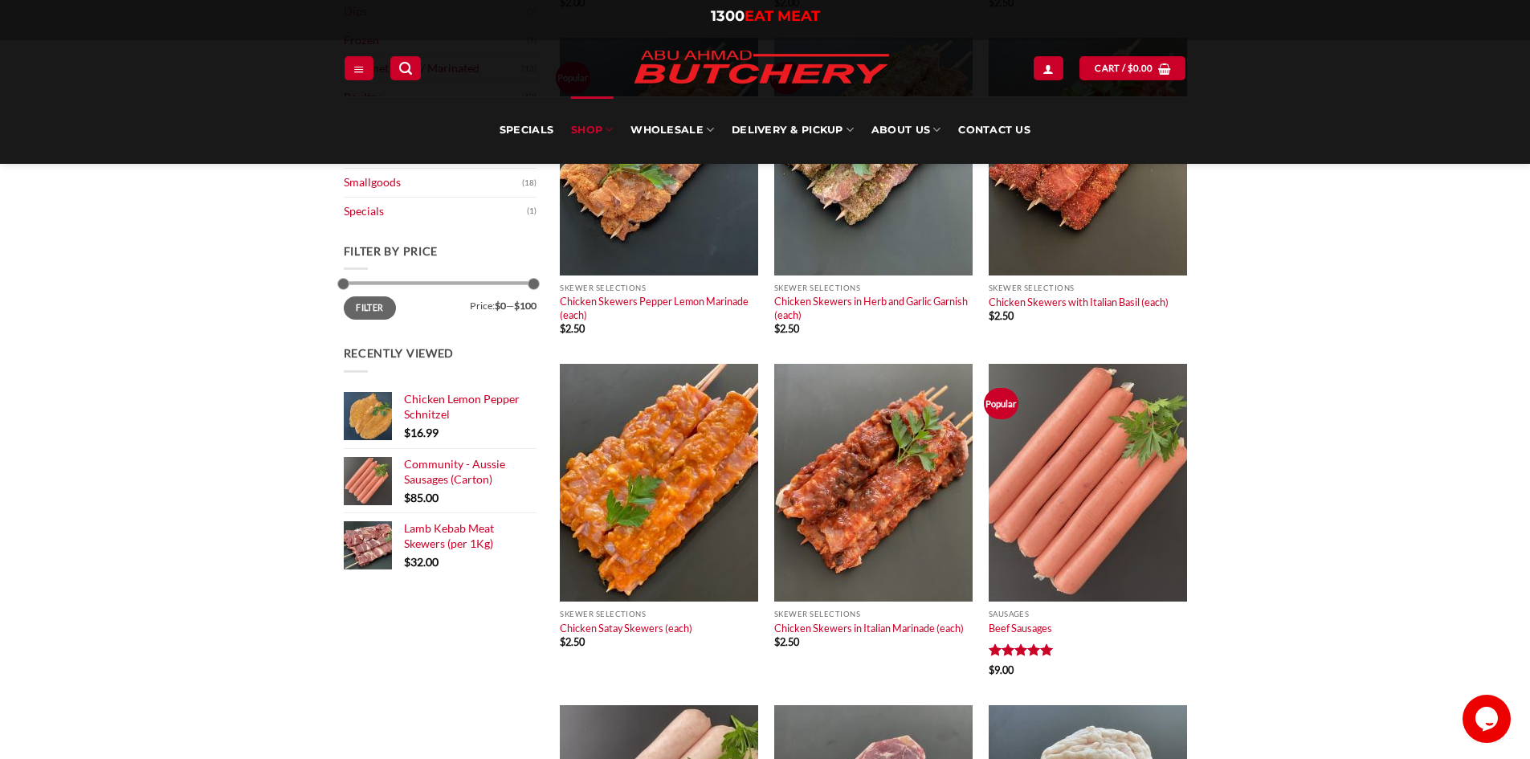
scroll to position [562, 0]
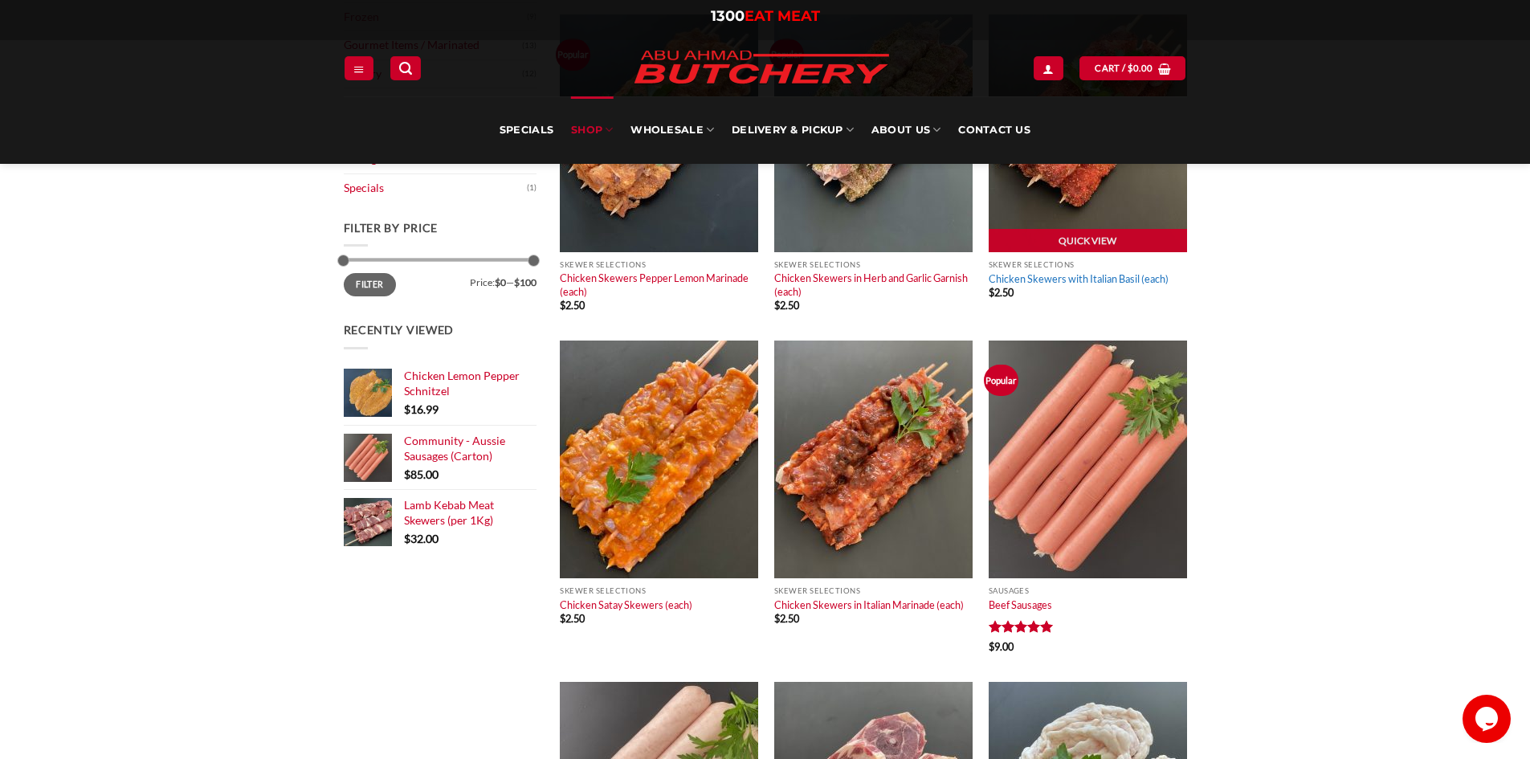
drag, startPoint x: 1070, startPoint y: 282, endPoint x: 1079, endPoint y: 278, distance: 9.7
click at [1070, 282] on link "Chicken Skewers with Italian Basil (each)" at bounding box center [1079, 278] width 180 height 13
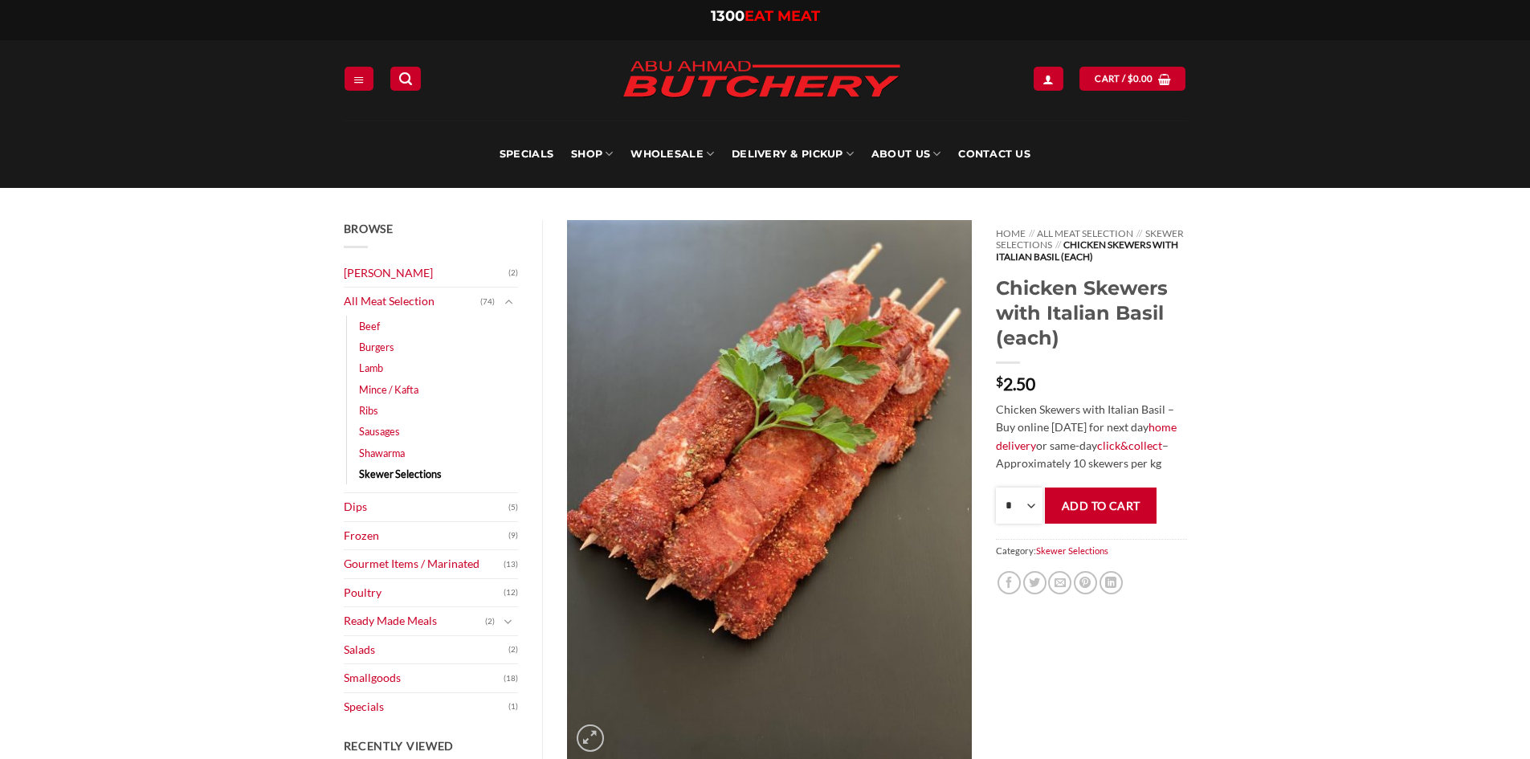
click at [1032, 509] on select "* * * * * * * * * ** ** ** ** ** ** ** ** ** ** ** ** ** ** ** ** ** ** ** ** *…" at bounding box center [1019, 506] width 47 height 36
click at [1385, 379] on div "Browse Abu Ahmad Butchery (2) All Meat Selection (74) Beef (18) Burgers (4) Lam…" at bounding box center [765, 751] width 1530 height 1127
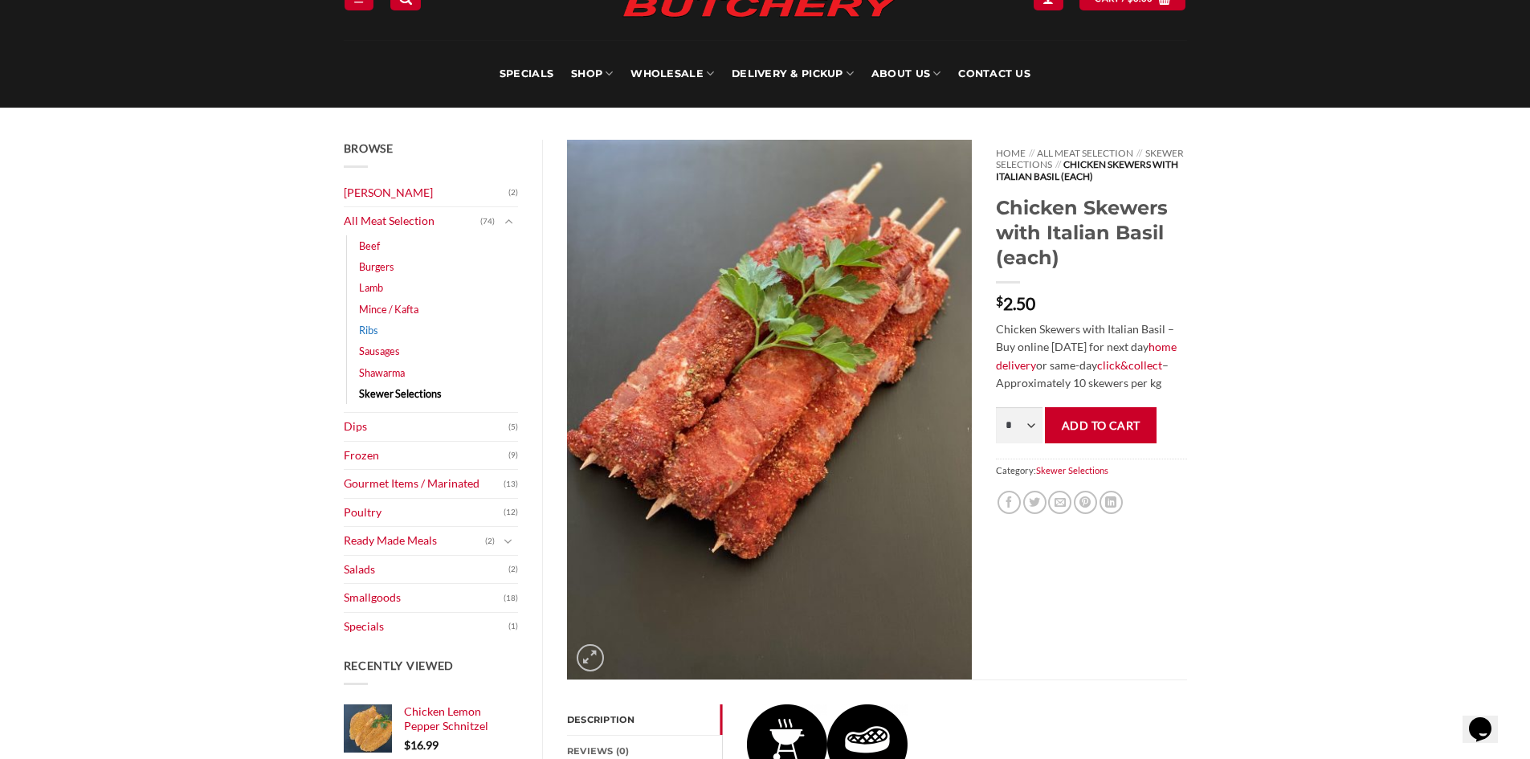
click at [369, 327] on link "Ribs" at bounding box center [368, 330] width 19 height 21
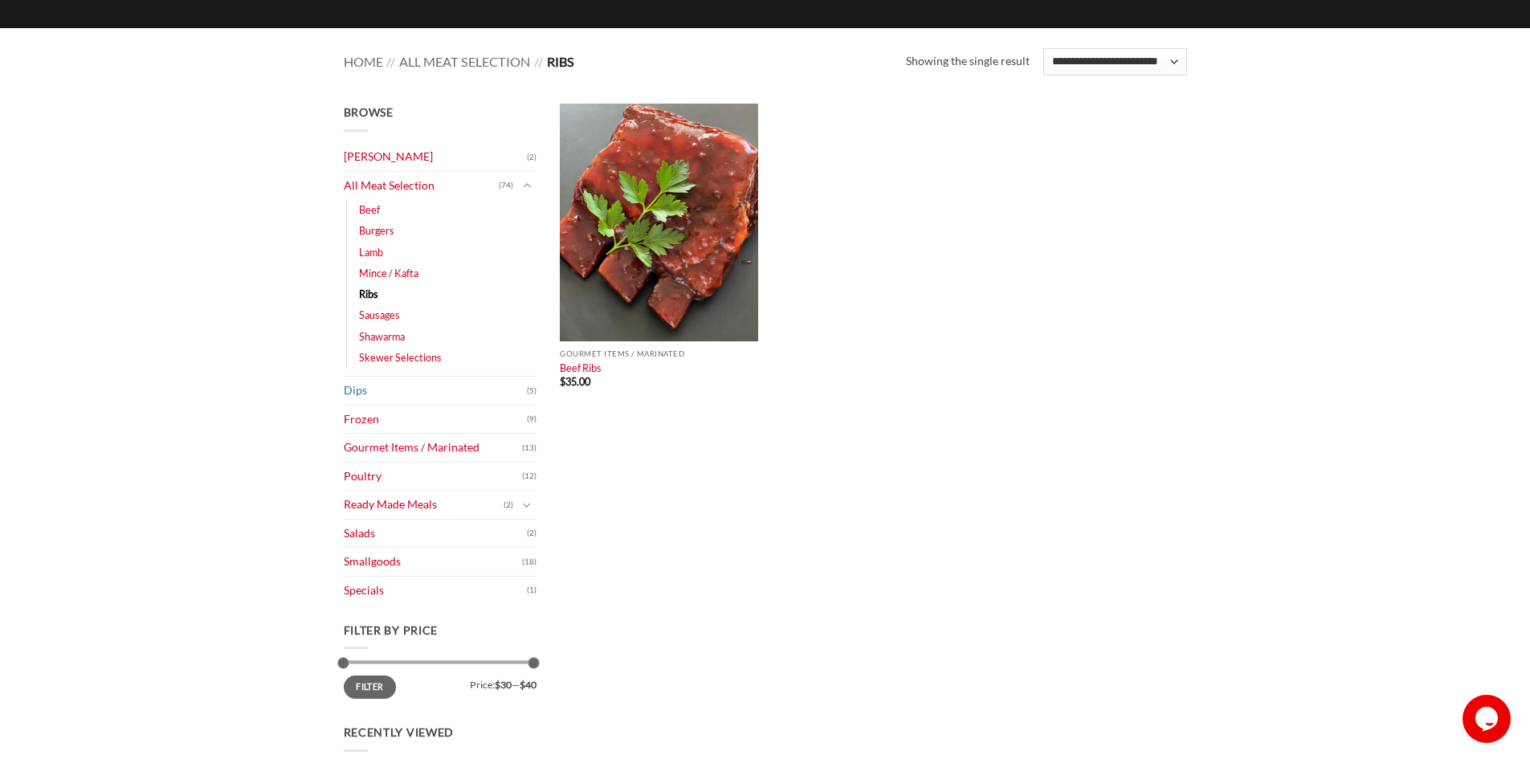
scroll to position [161, 0]
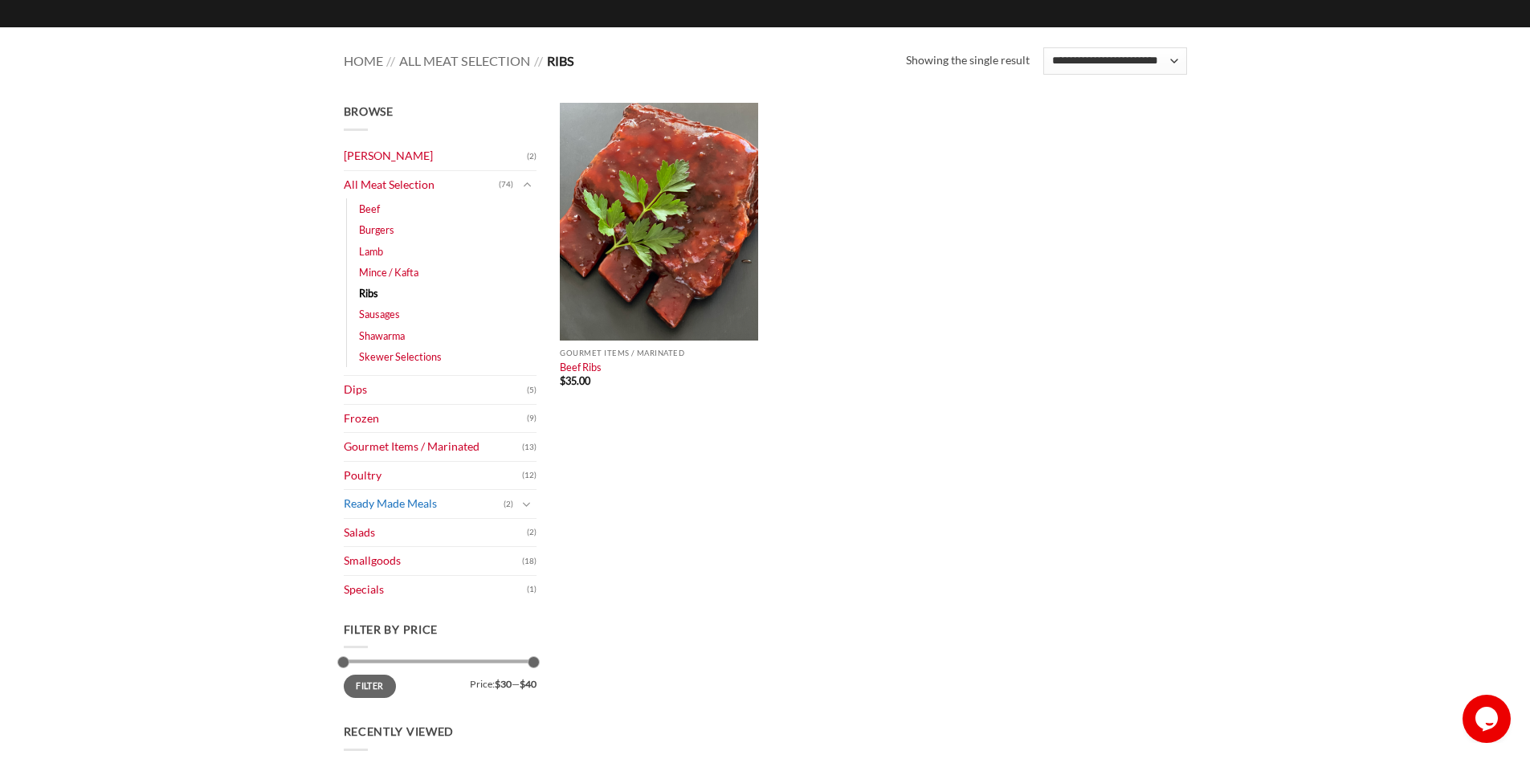
click at [374, 506] on link "Ready Made Meals" at bounding box center [424, 504] width 160 height 28
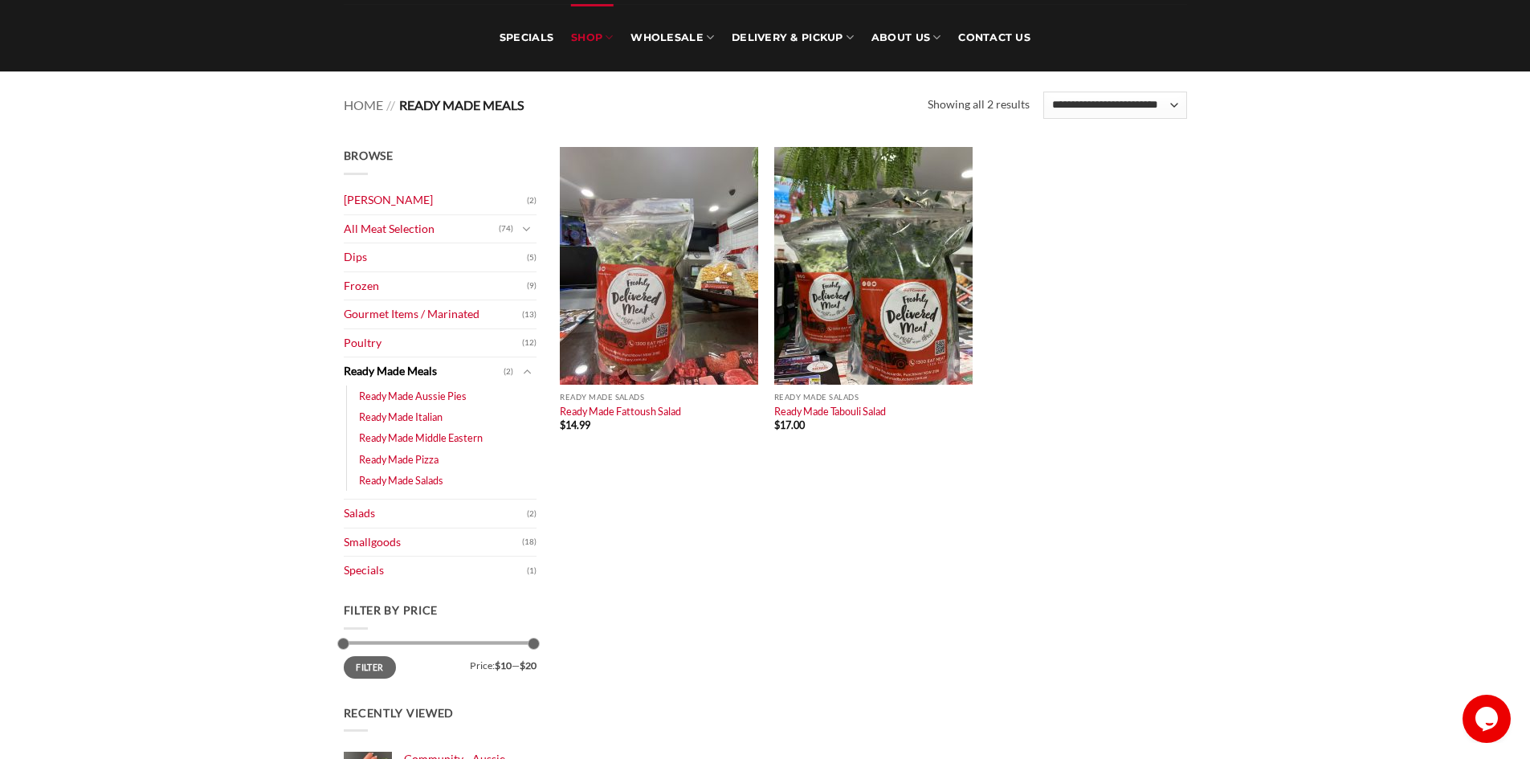
scroll to position [241, 0]
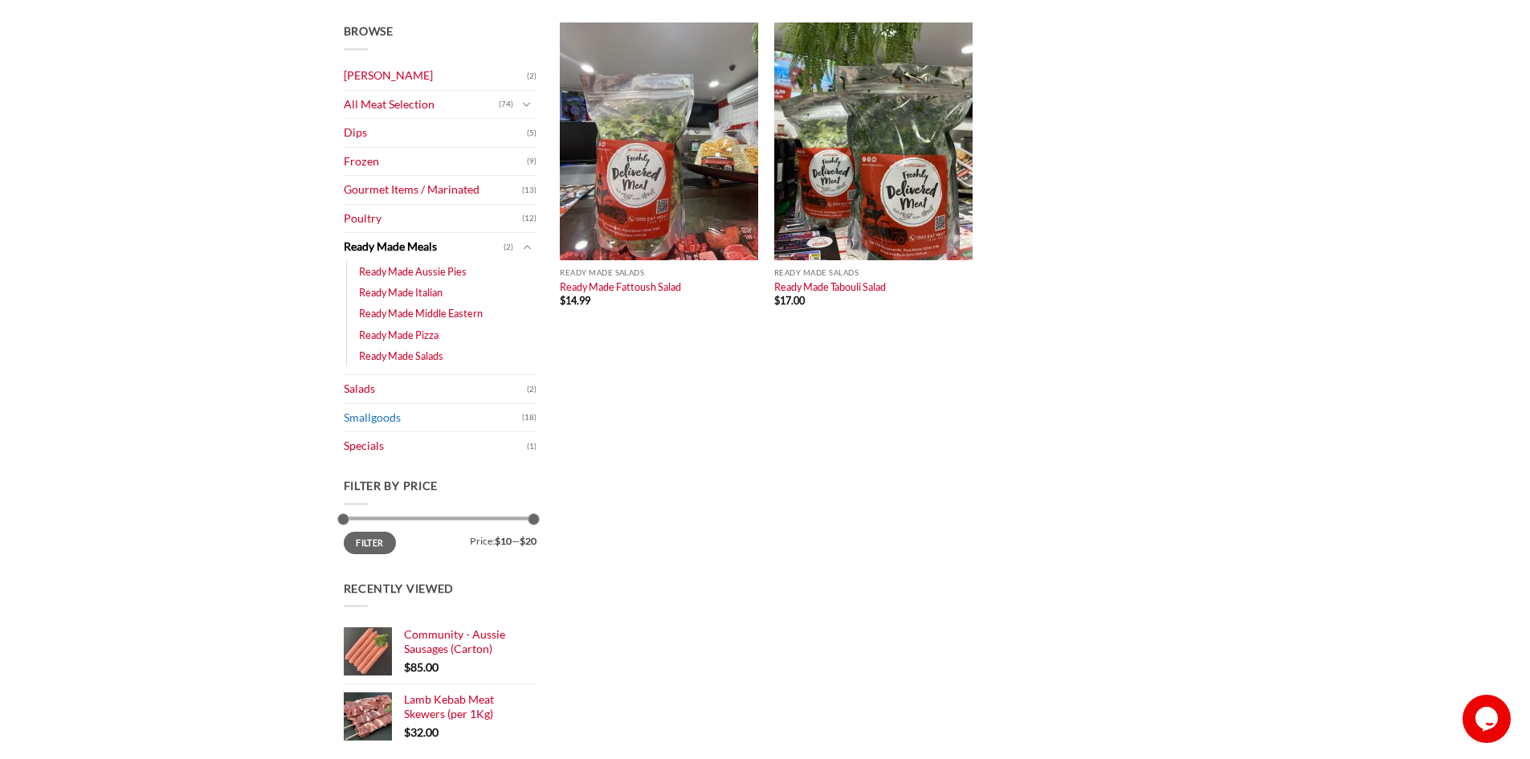
click at [352, 417] on link "Smallgoods" at bounding box center [433, 418] width 178 height 28
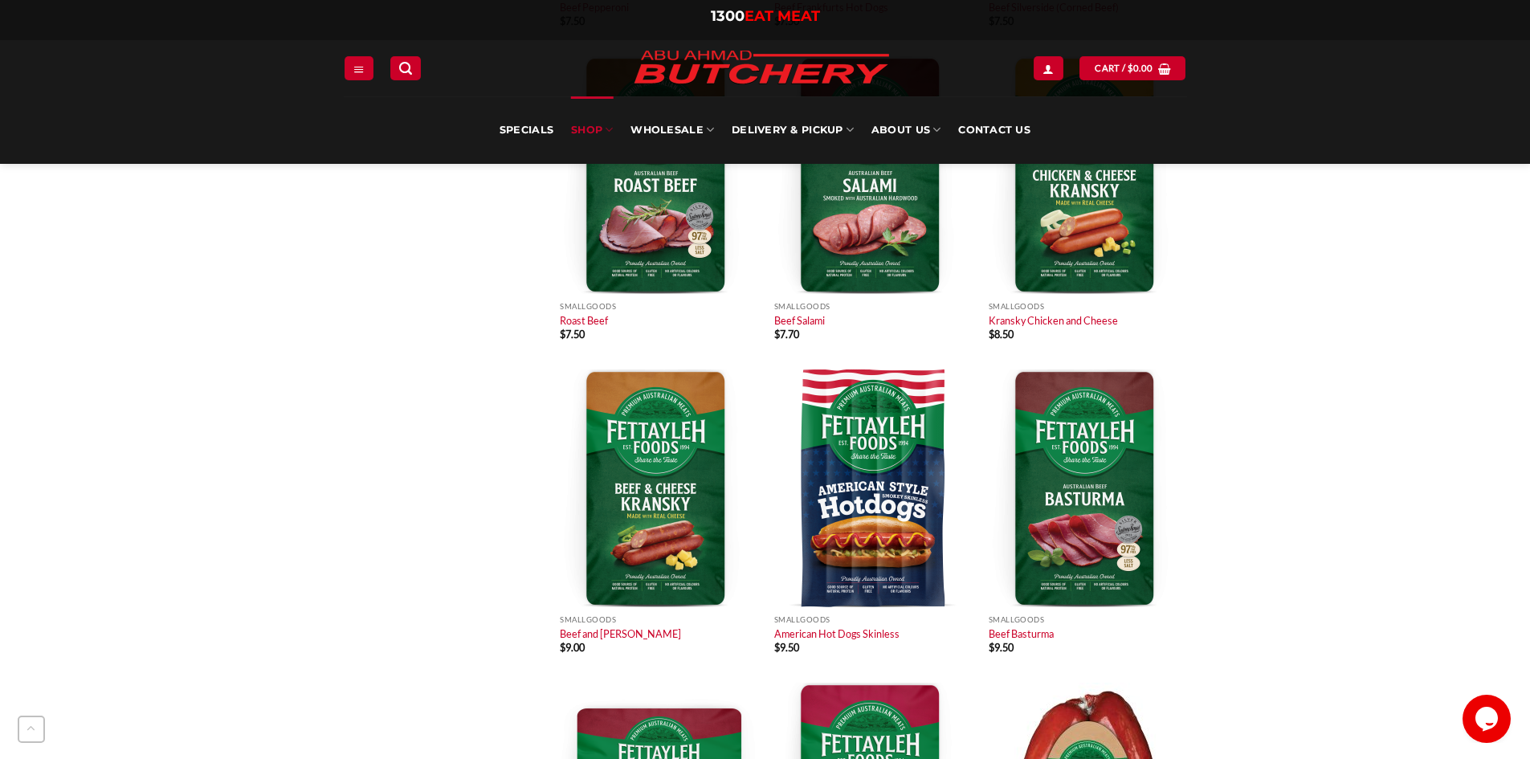
scroll to position [964, 0]
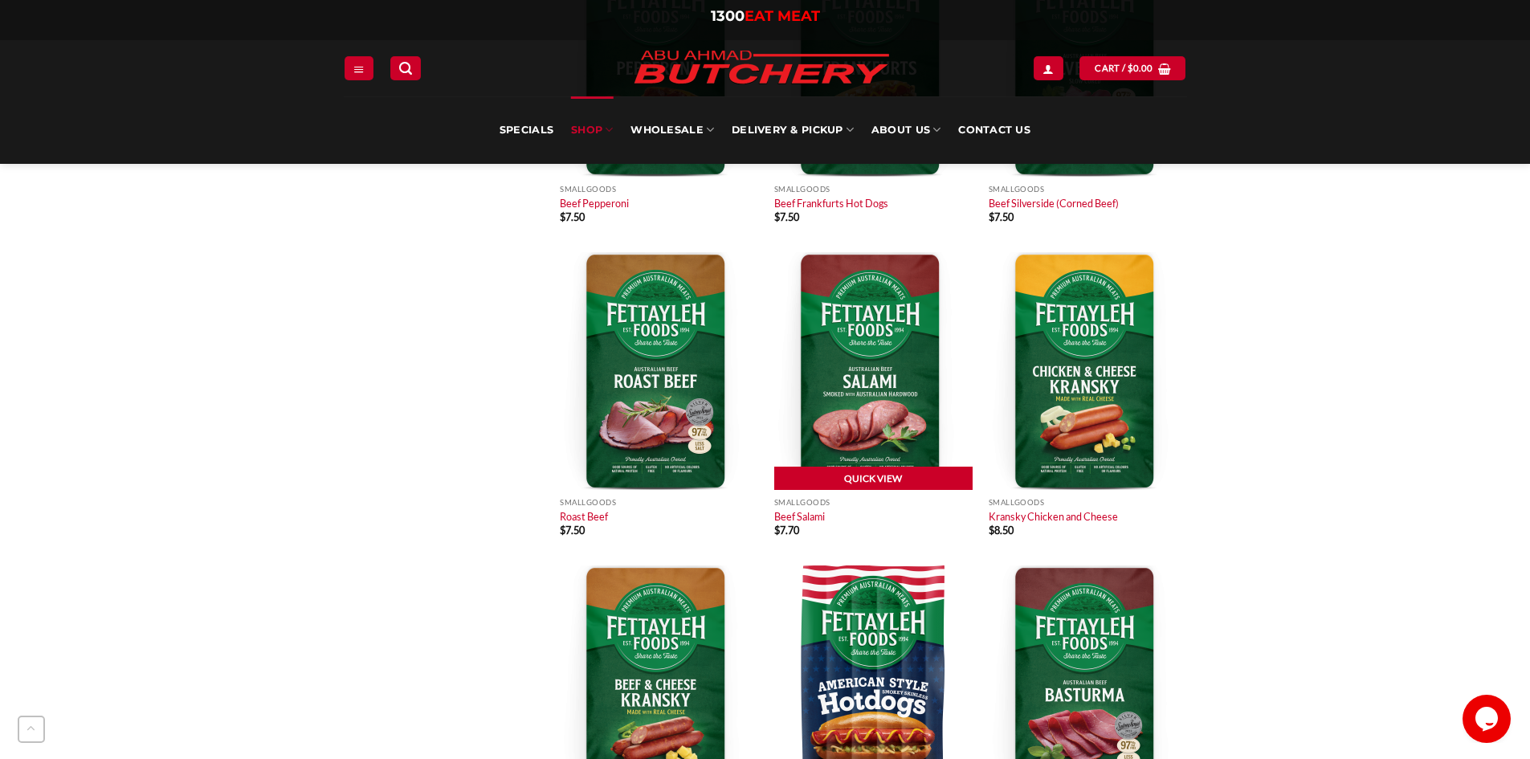
click at [873, 475] on link "Quick View" at bounding box center [873, 479] width 198 height 24
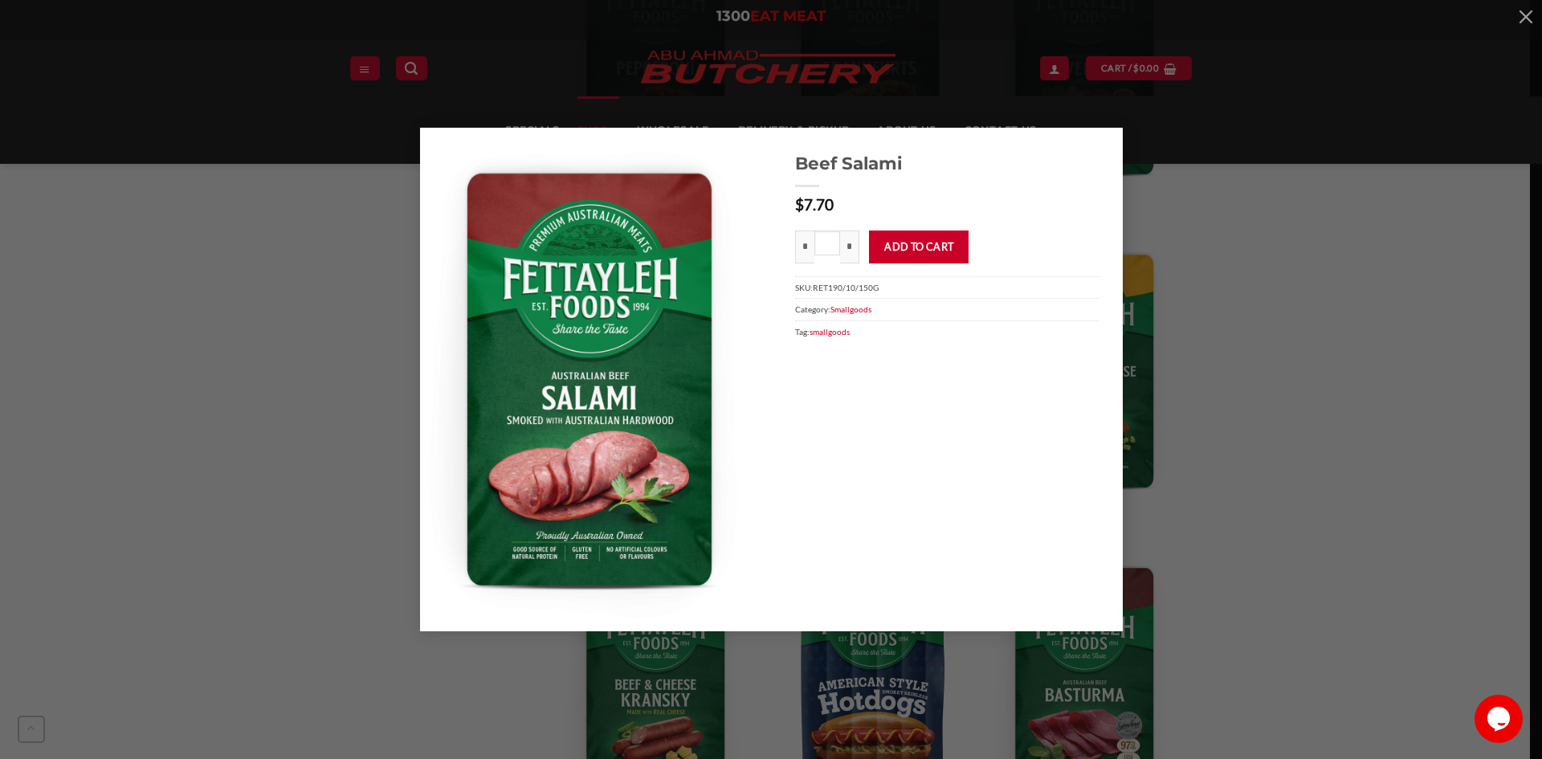
click at [1258, 120] on div "Beef Salami $ 7.70 * Beef Salami quantity * * Add to cart SKU: RET190/10/150G C…" at bounding box center [771, 379] width 1542 height 759
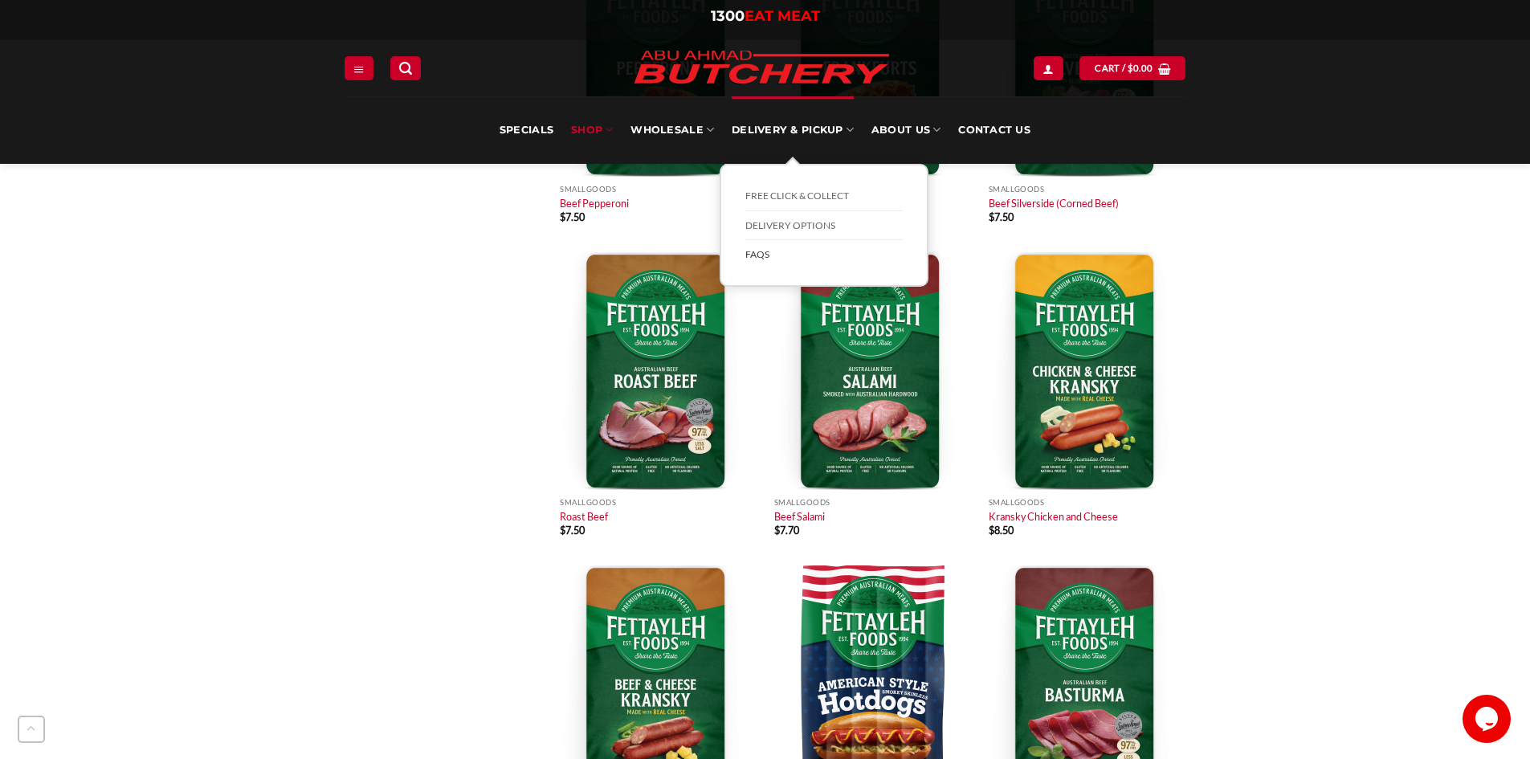
click at [753, 257] on link "FAQs" at bounding box center [823, 254] width 157 height 29
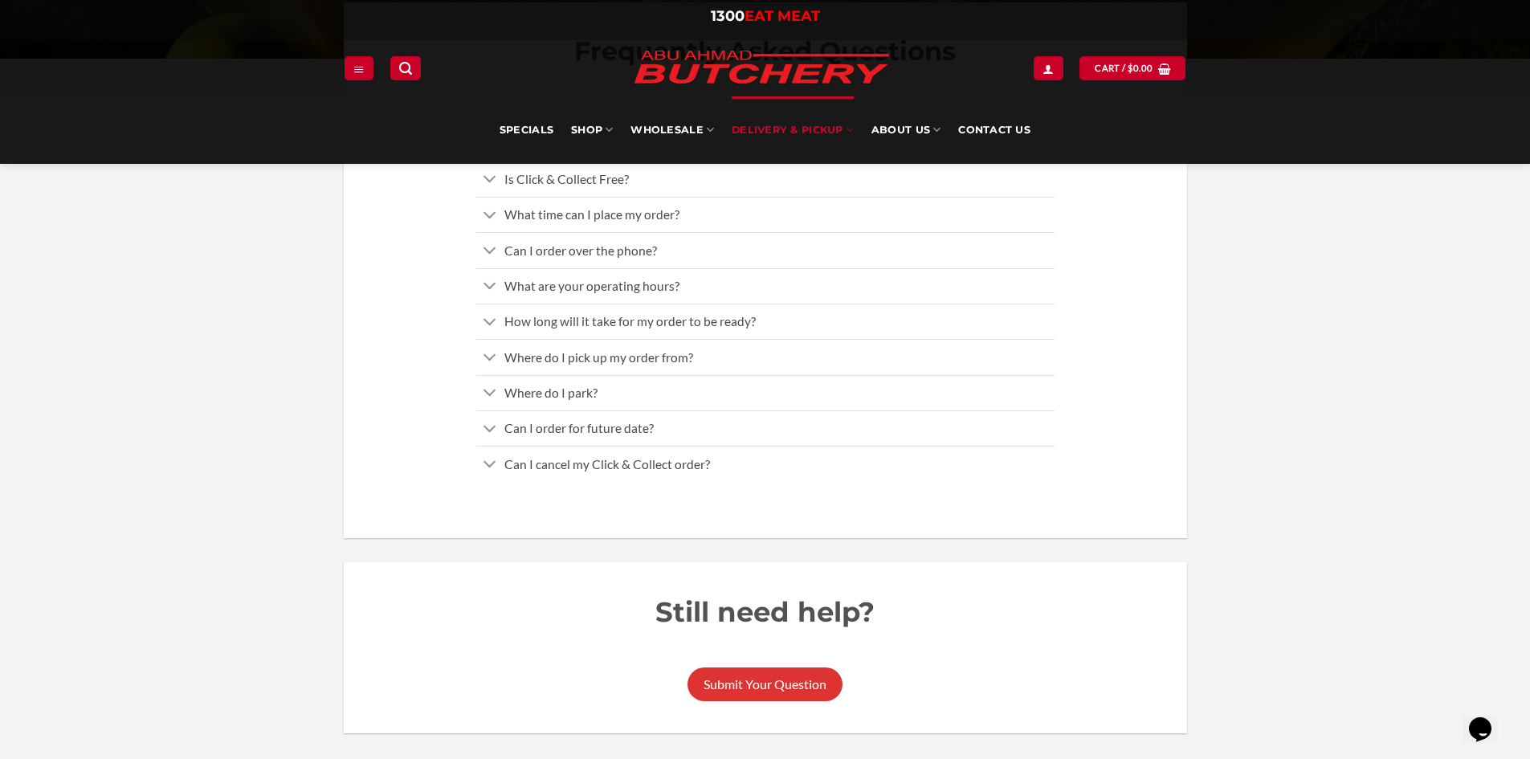
scroll to position [402, 0]
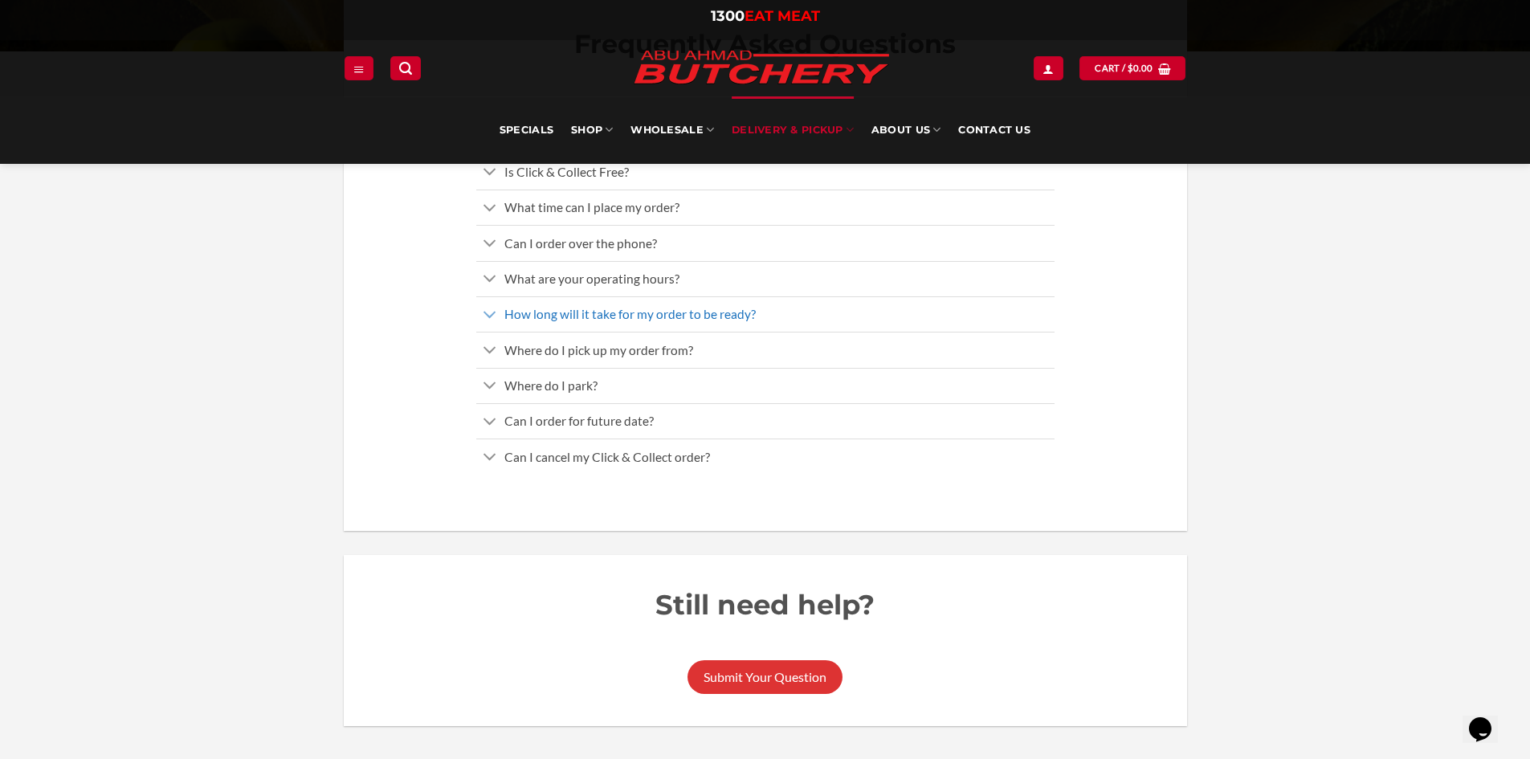
click at [825, 310] on link "How long will it take for my order to be ready?" at bounding box center [765, 313] width 578 height 35
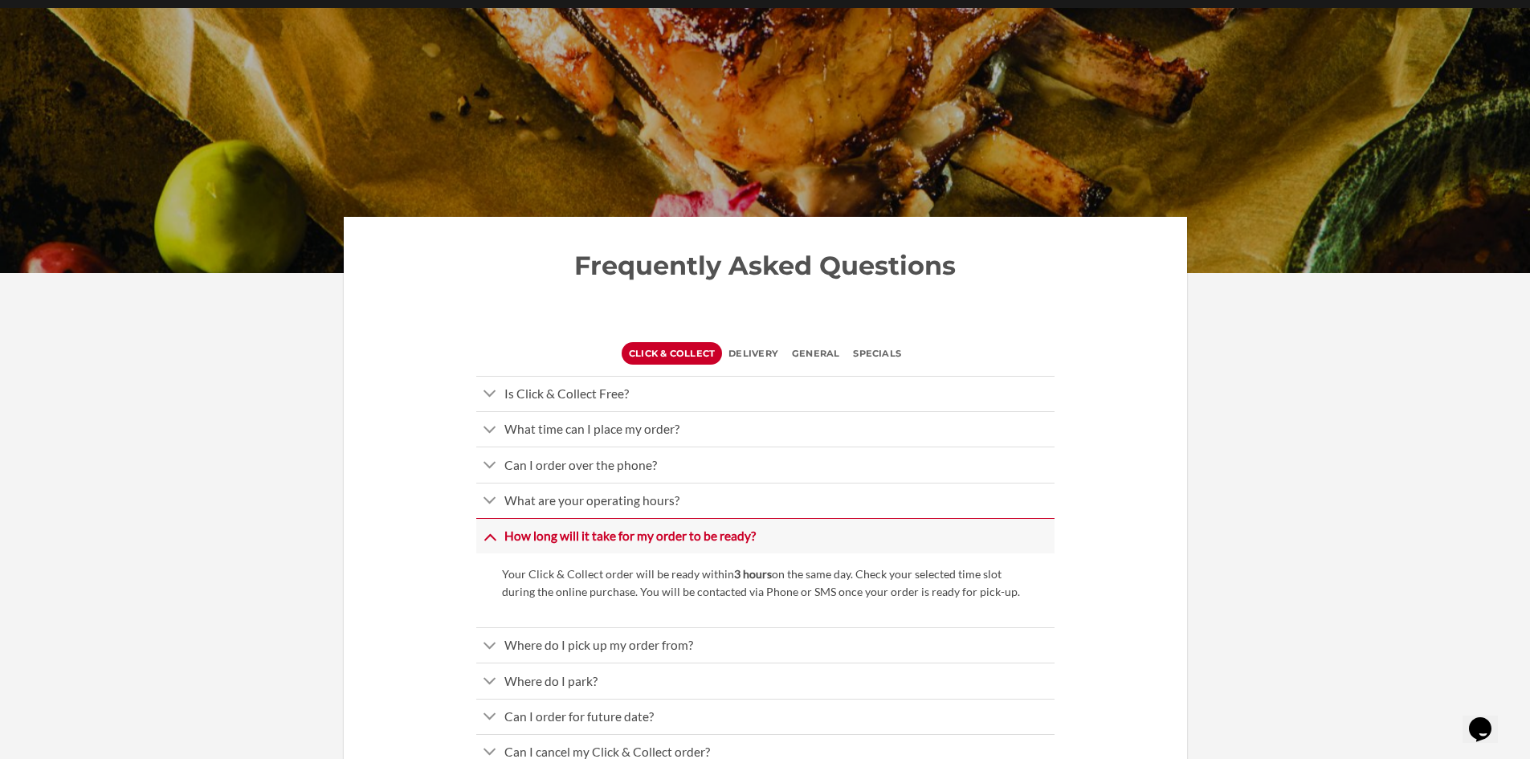
scroll to position [0, 0]
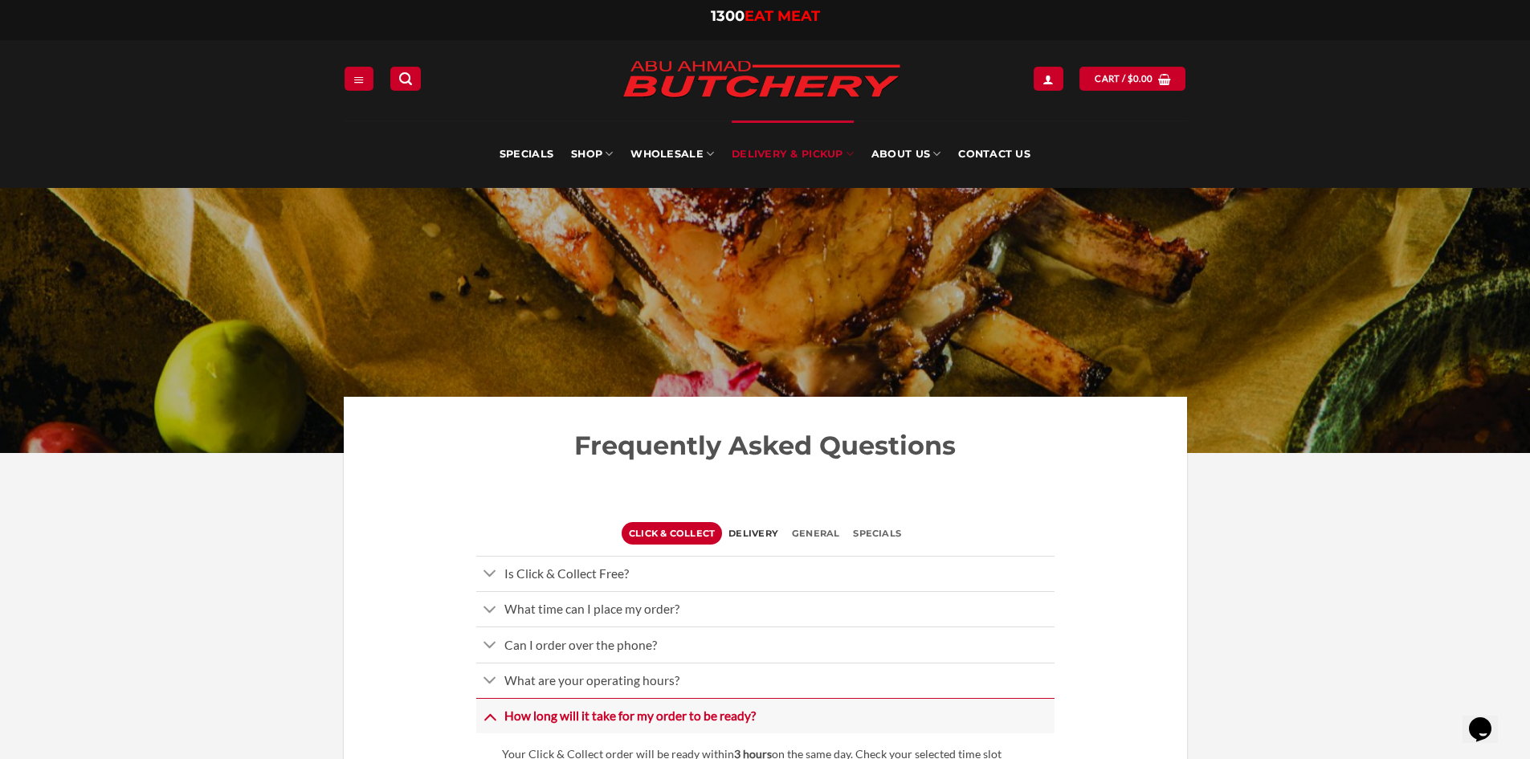
click at [769, 533] on span "Delivery" at bounding box center [754, 533] width 50 height 22
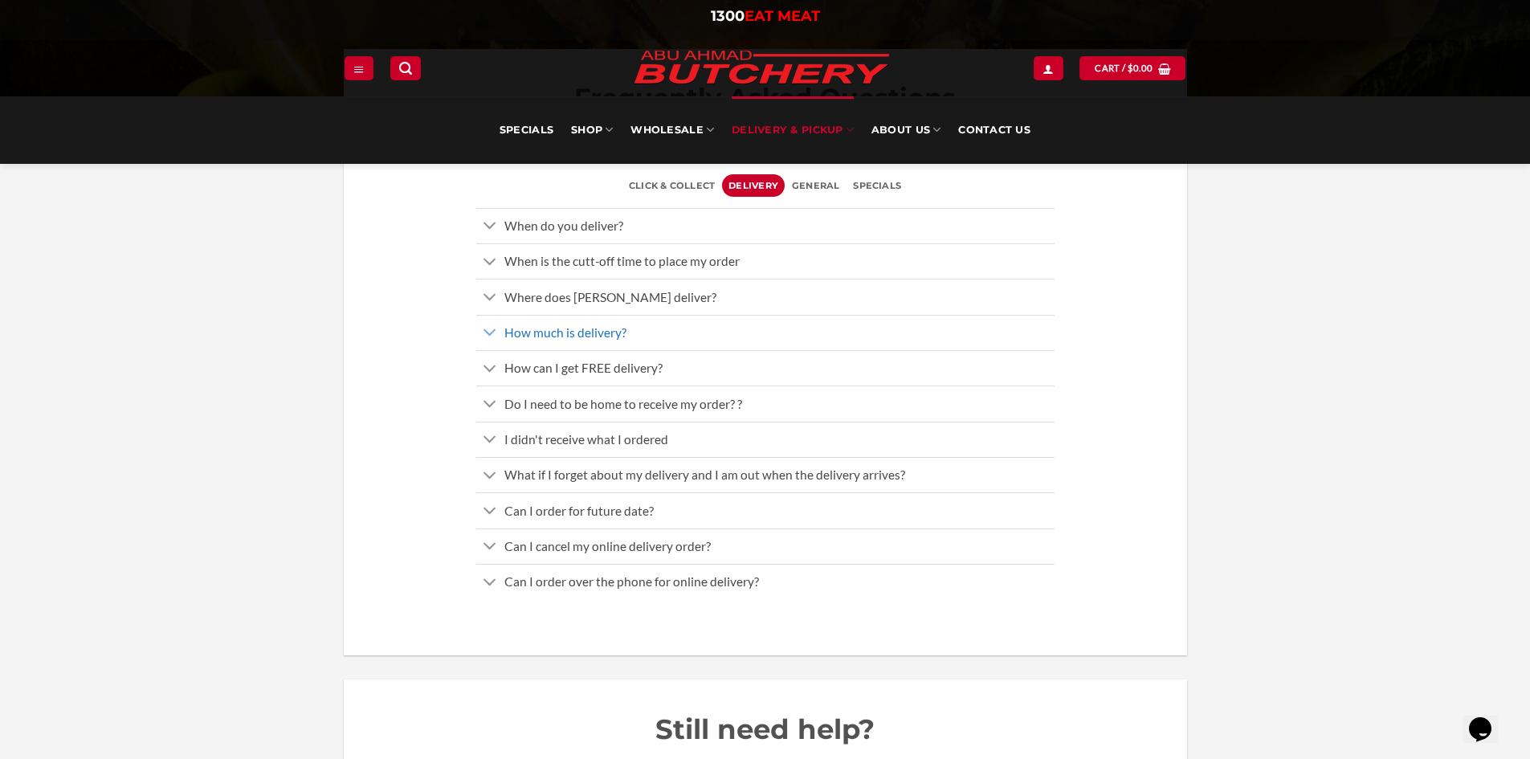
scroll to position [402, 0]
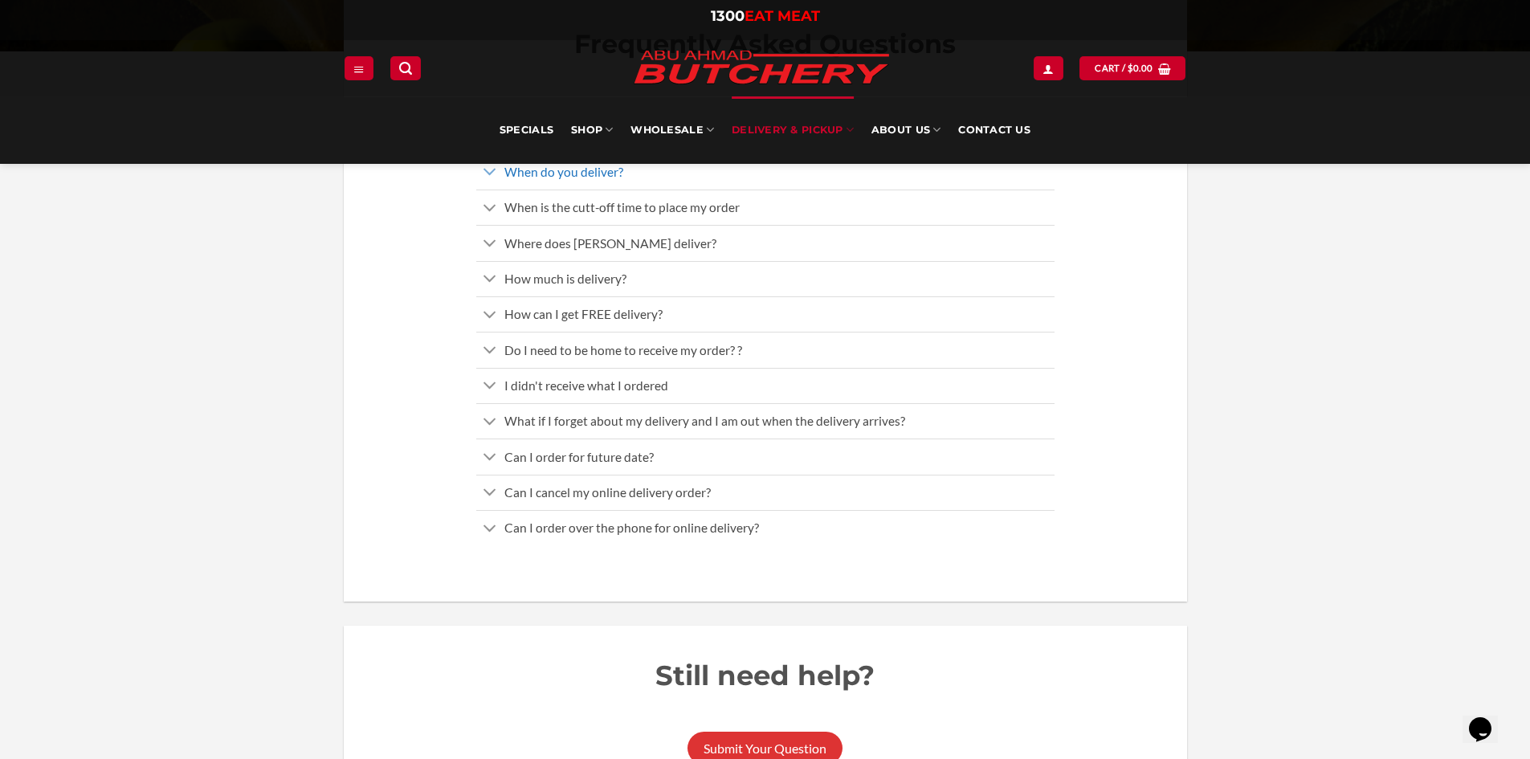
click at [561, 169] on span "When do you deliver?" at bounding box center [563, 172] width 119 height 14
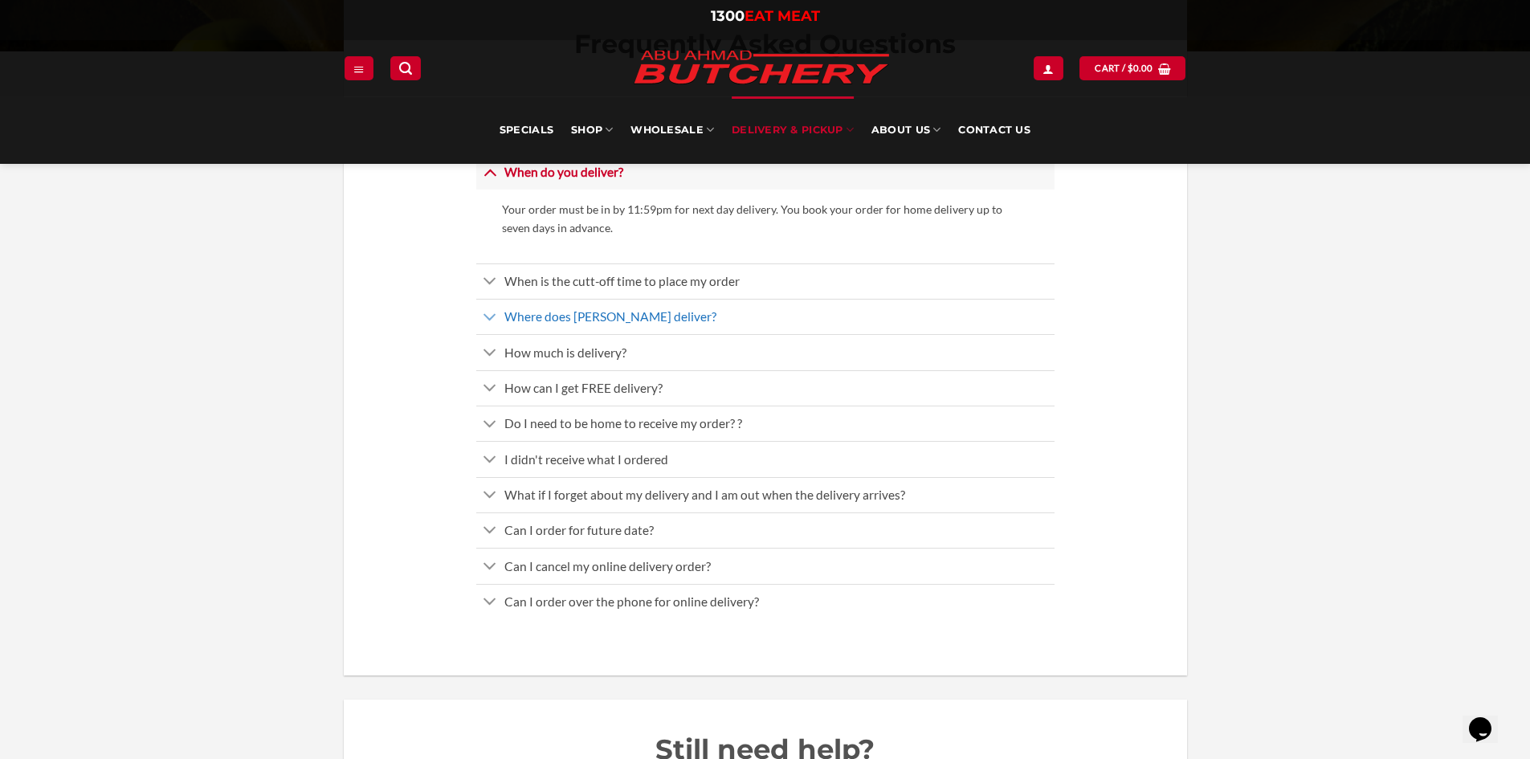
click at [704, 315] on span "Where does Abu Ahmad Butchery deliver?" at bounding box center [610, 316] width 212 height 14
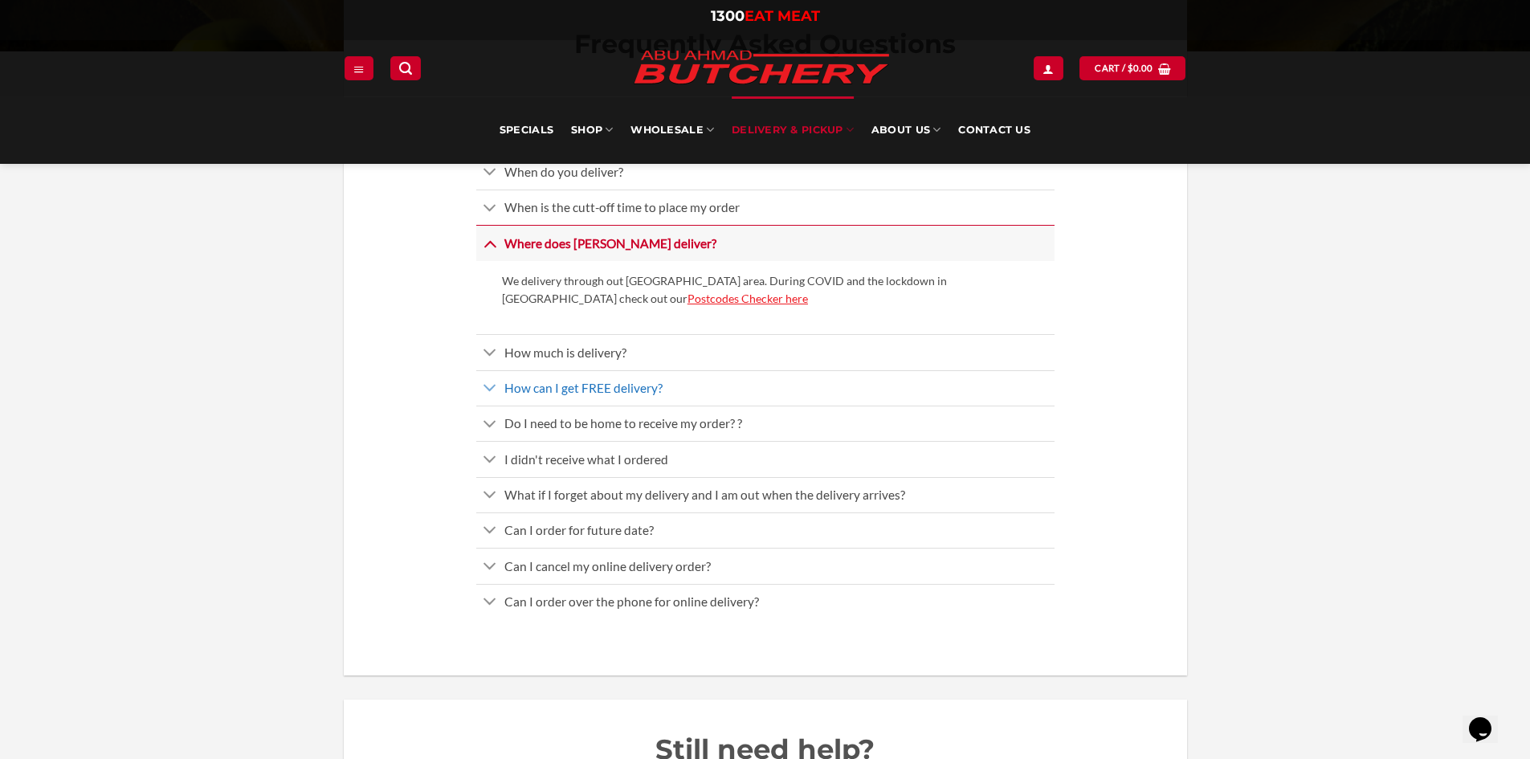
click at [613, 388] on span "How can I get FREE delivery?" at bounding box center [583, 388] width 158 height 14
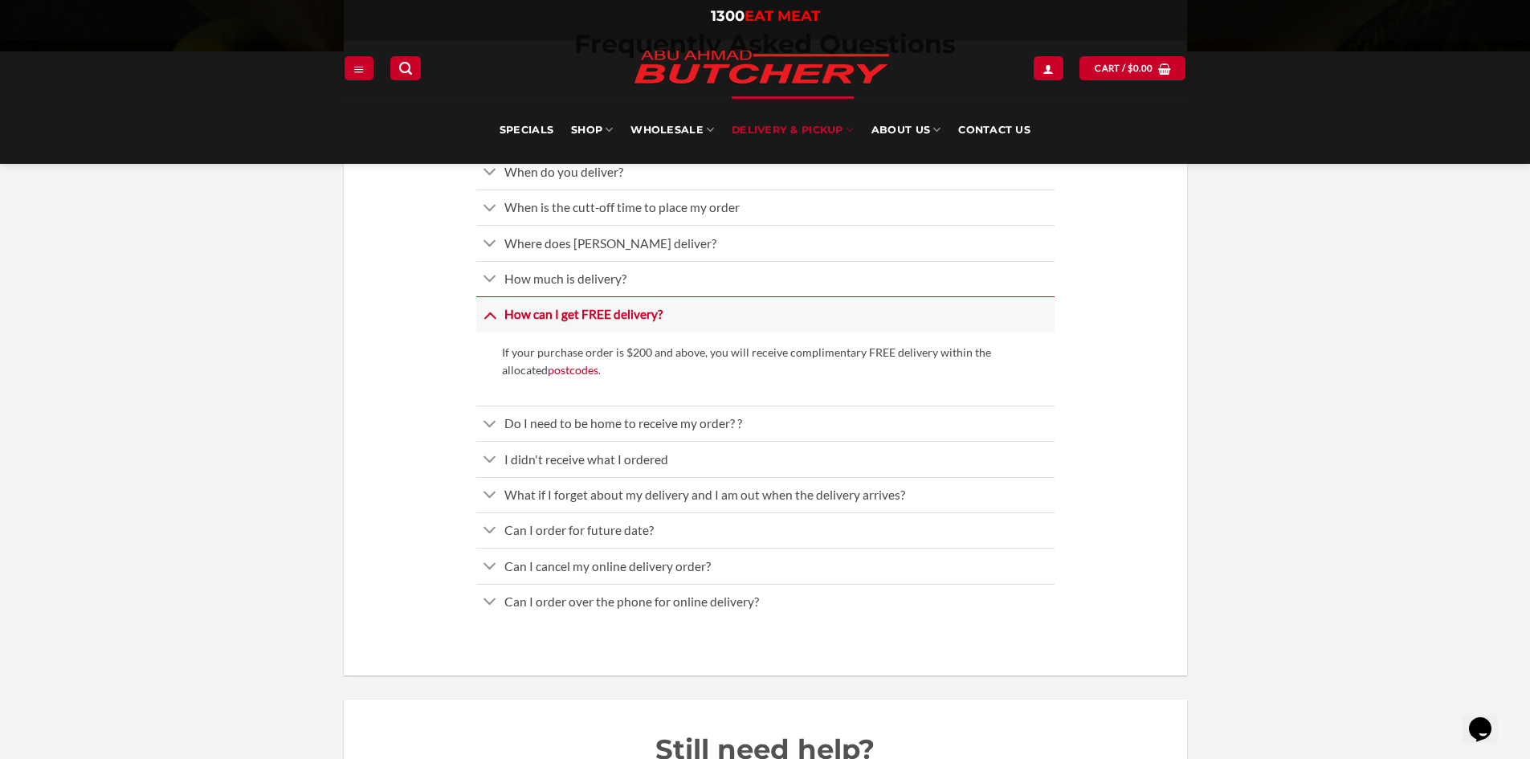
scroll to position [482, 0]
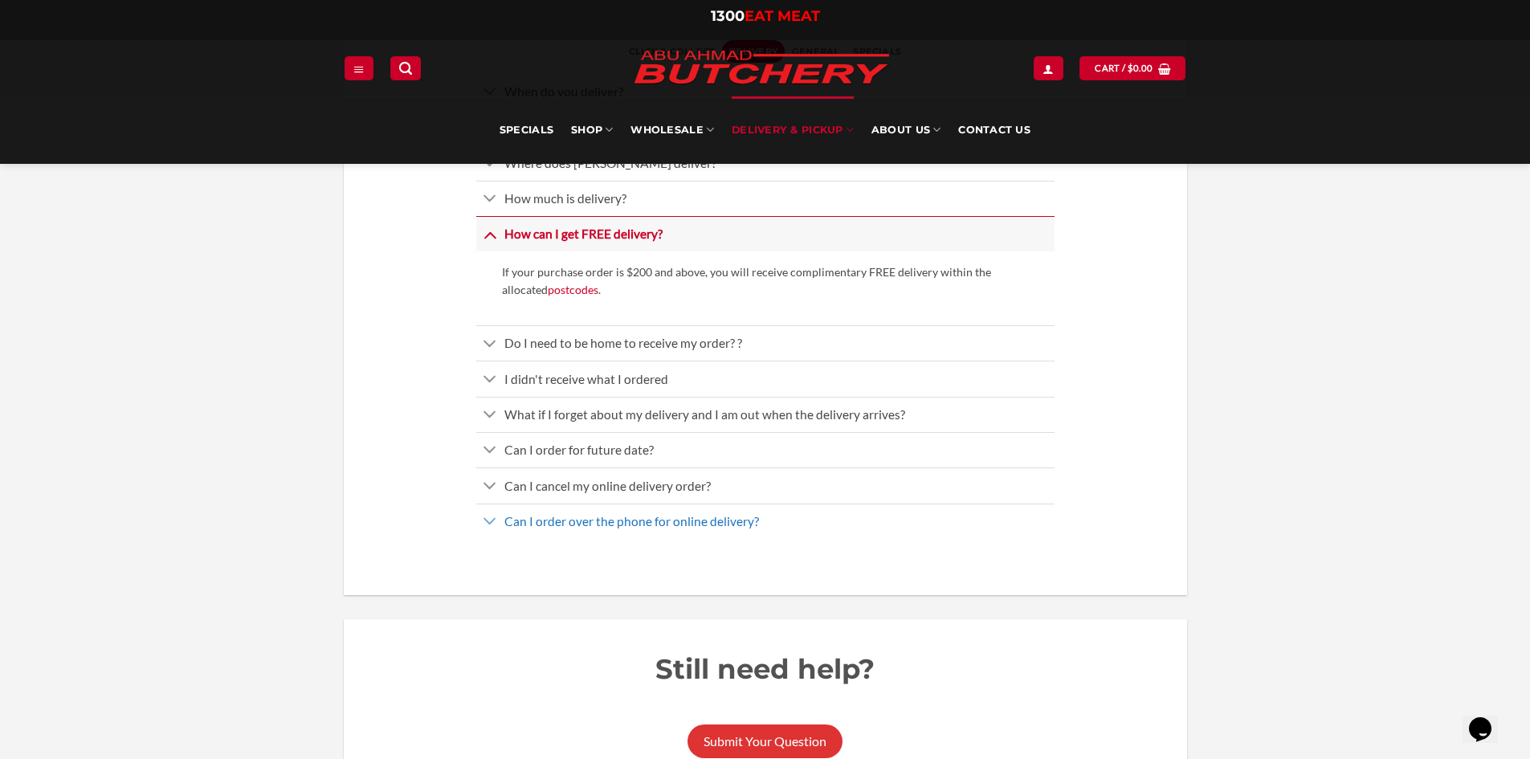
click at [788, 521] on link "Can I order over the phone for online delivery?" at bounding box center [765, 521] width 578 height 35
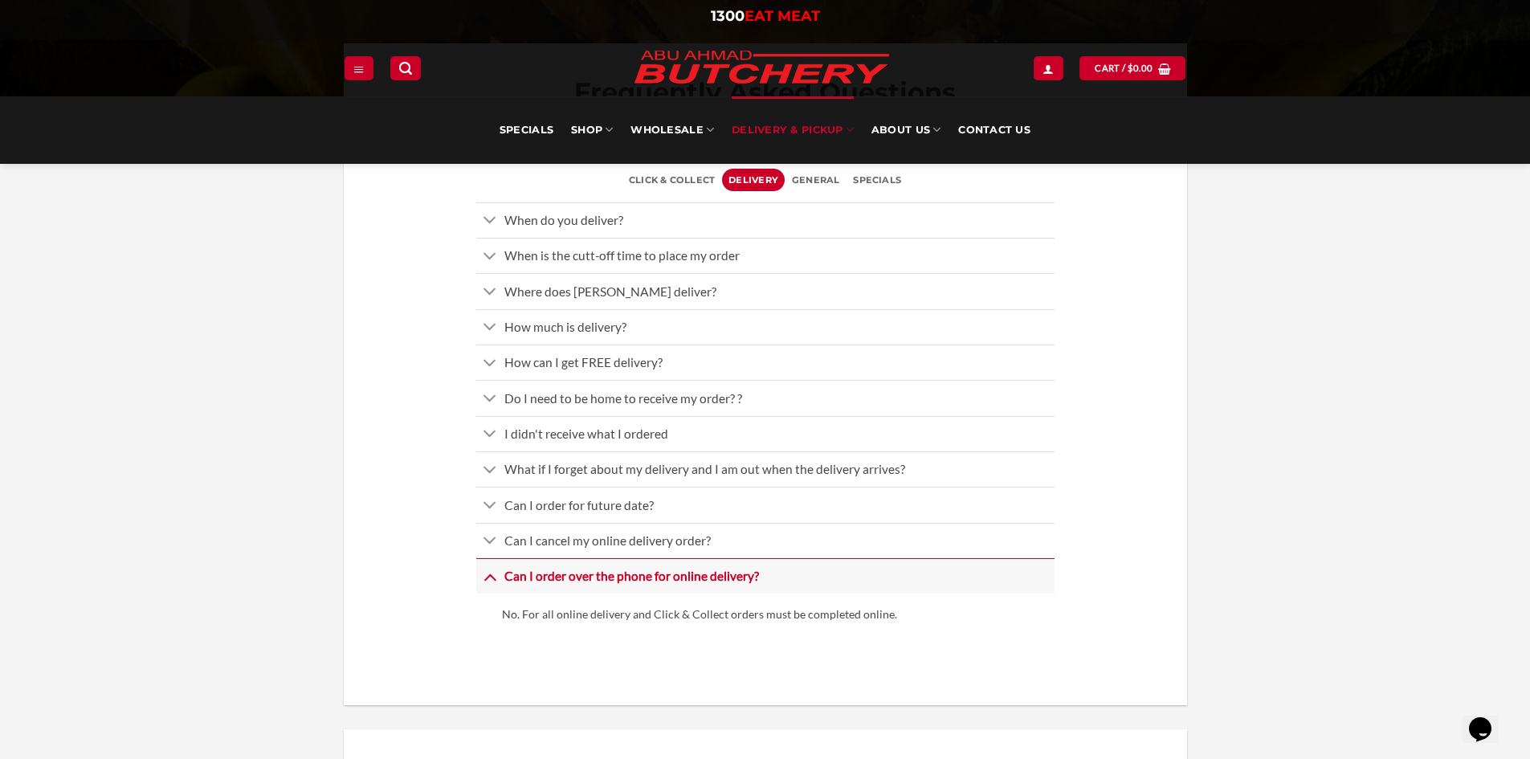
scroll to position [0, 0]
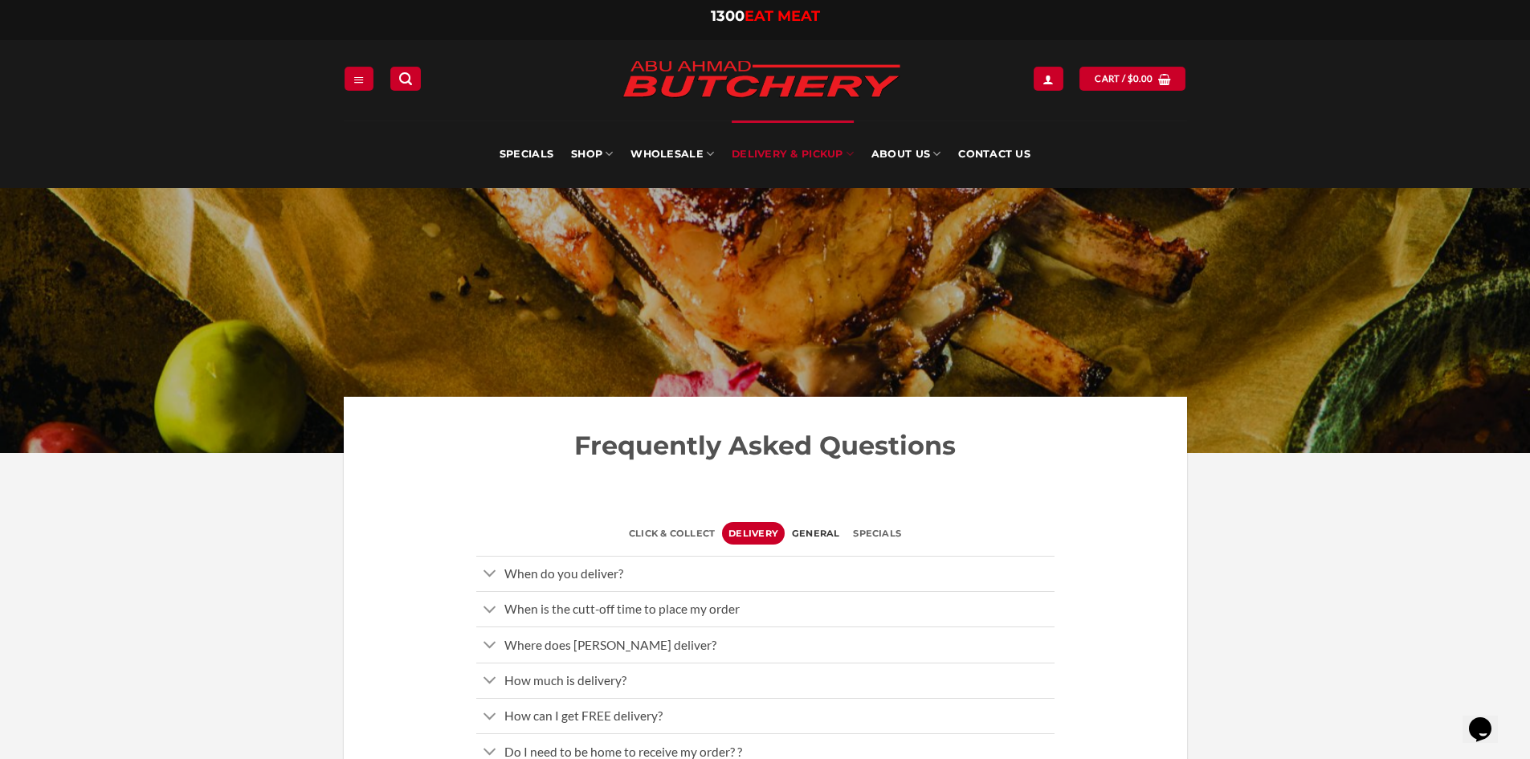
click at [812, 536] on span "General" at bounding box center [816, 533] width 48 height 22
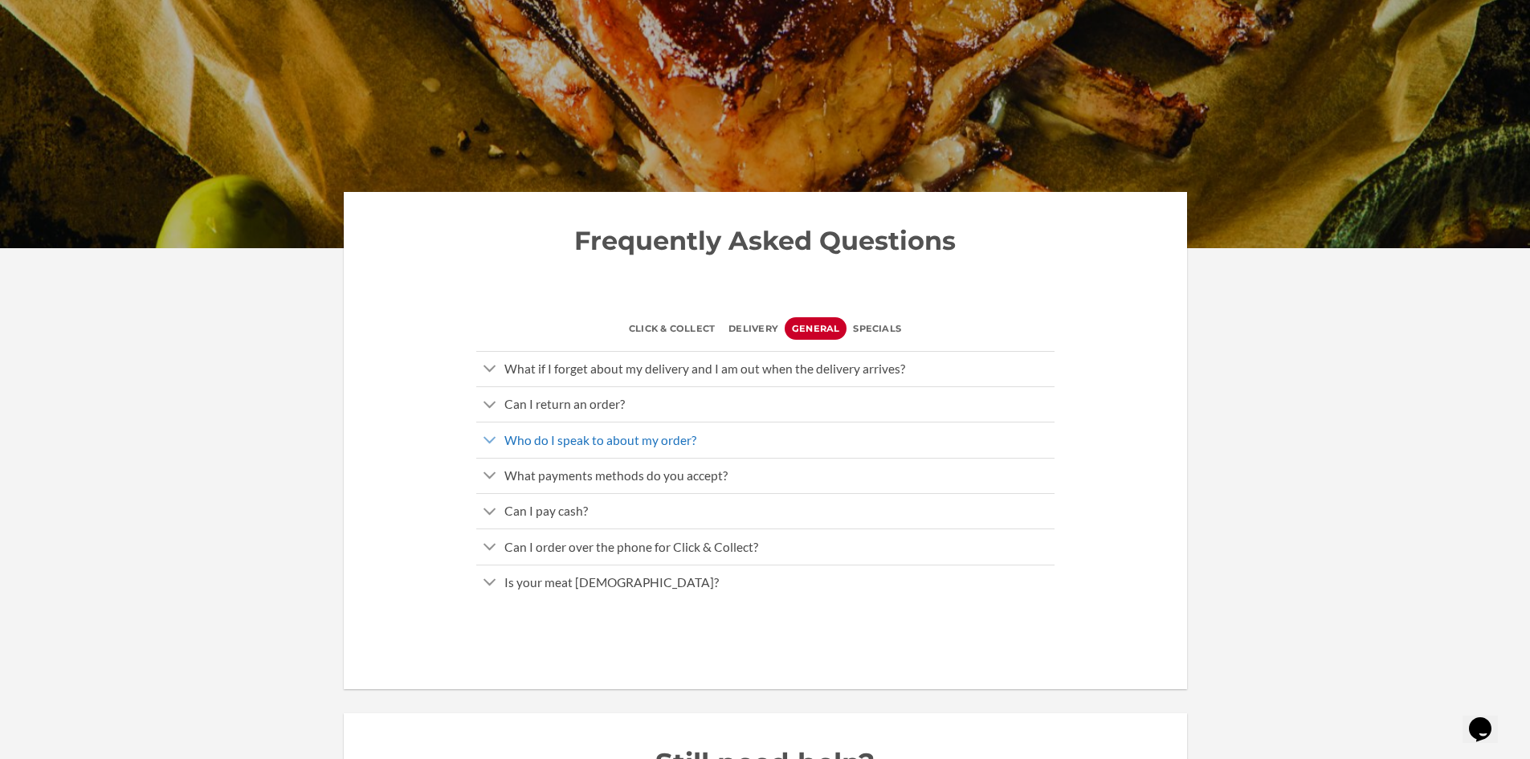
scroll to position [241, 0]
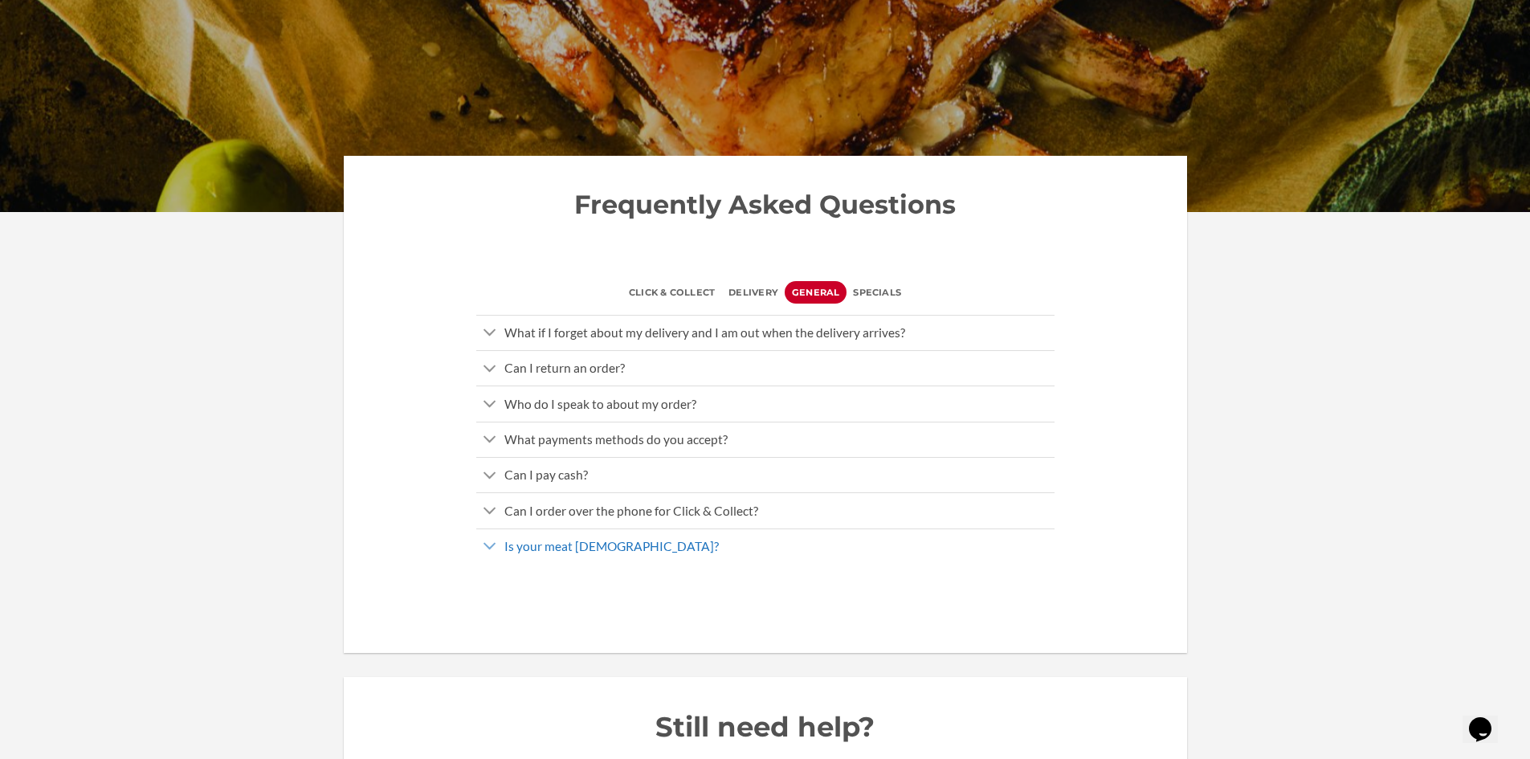
click at [636, 545] on link "Is your meat Halal?" at bounding box center [765, 546] width 578 height 35
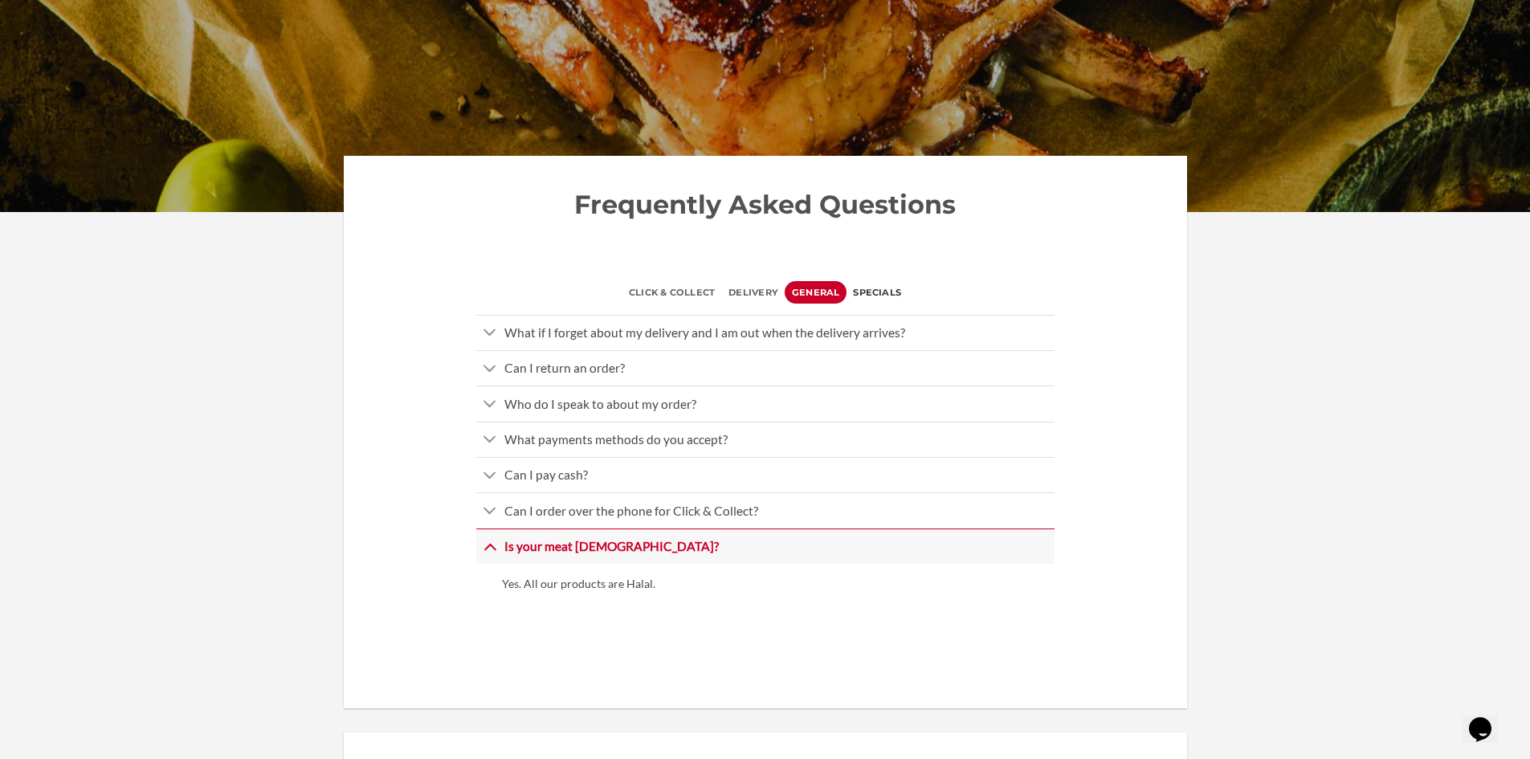
click at [864, 292] on span "specials" at bounding box center [877, 292] width 48 height 22
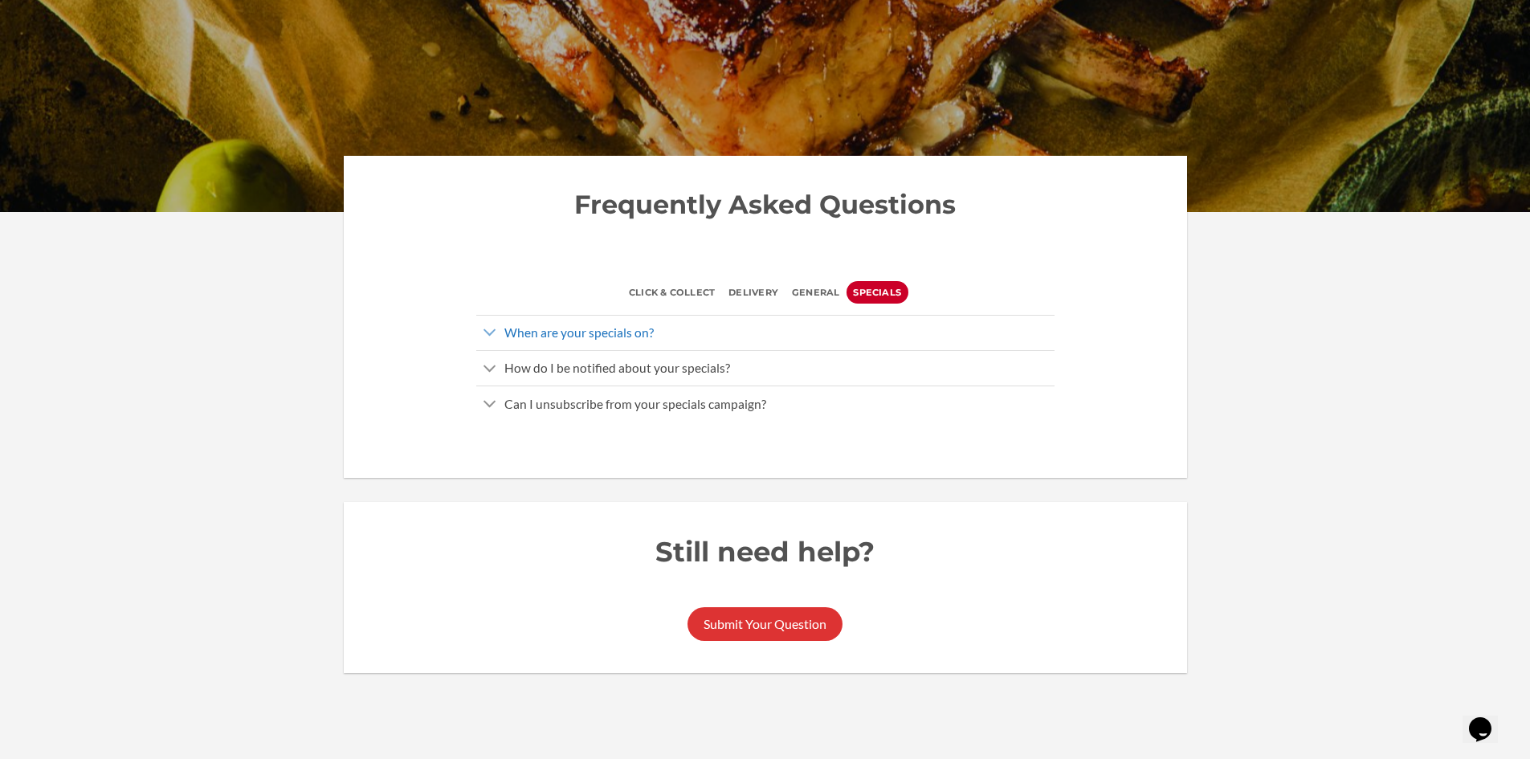
click at [775, 334] on link "When are your specials on?" at bounding box center [765, 332] width 578 height 35
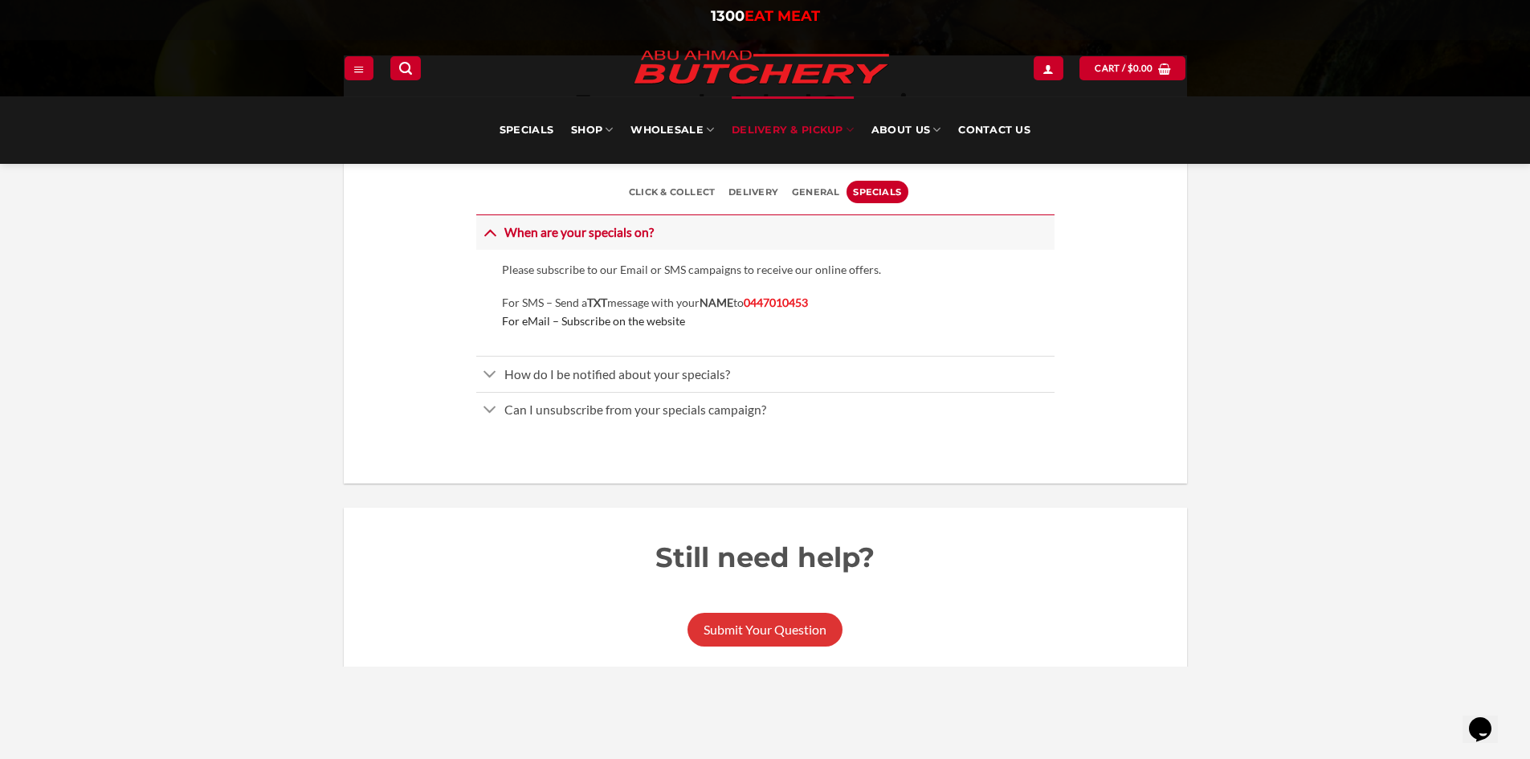
scroll to position [0, 0]
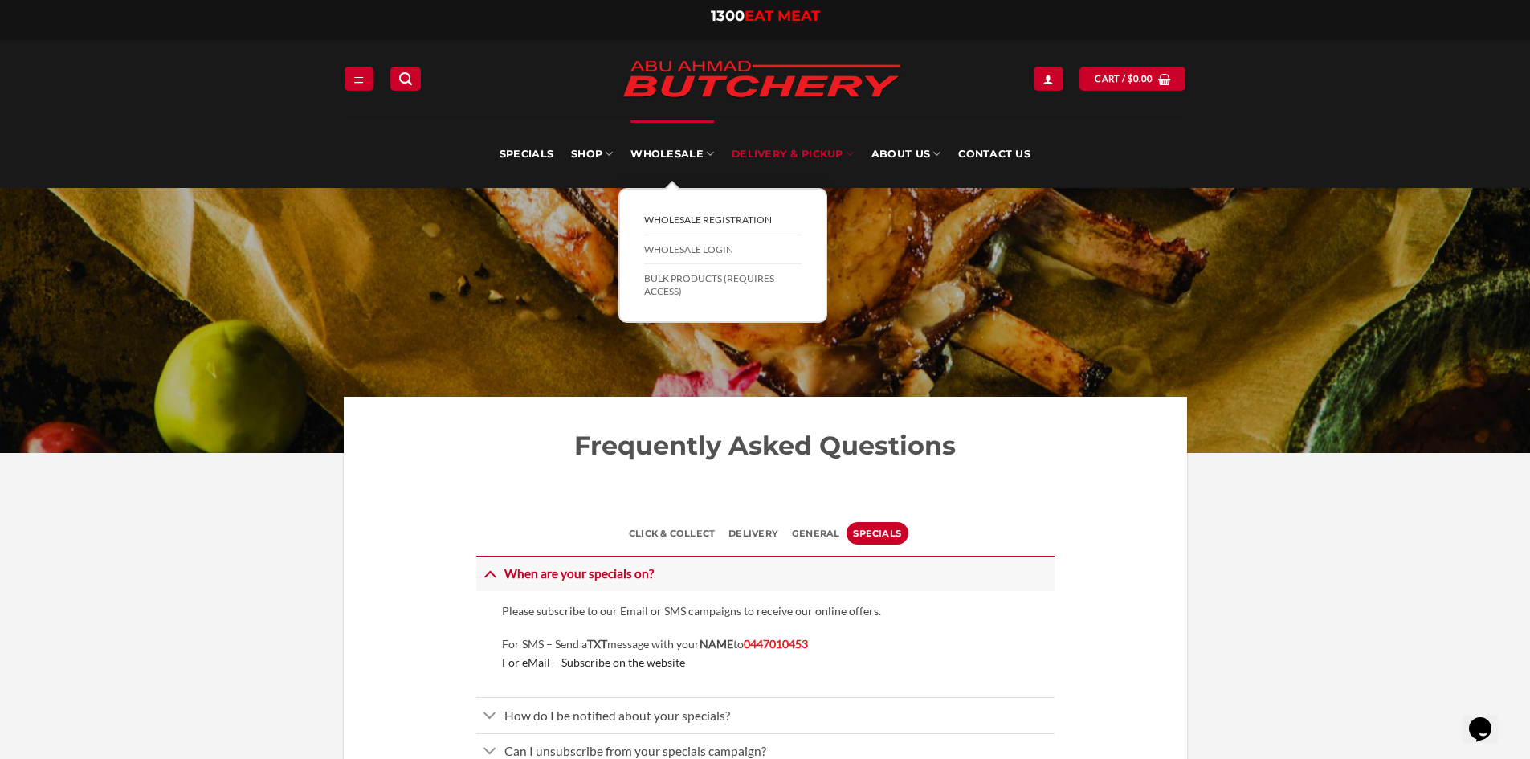
click at [716, 220] on link "Wholesale Registration" at bounding box center [722, 221] width 157 height 30
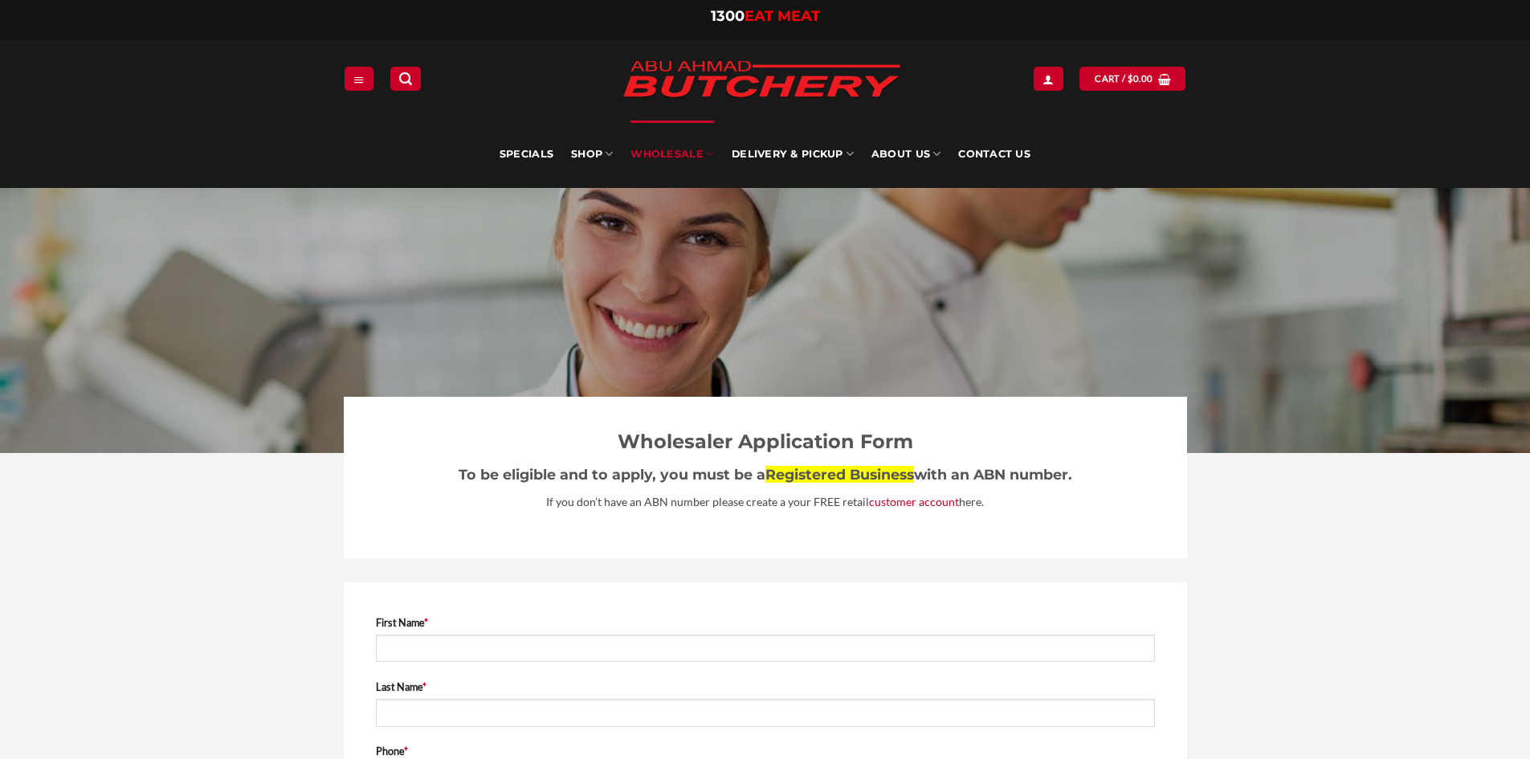
select select "**"
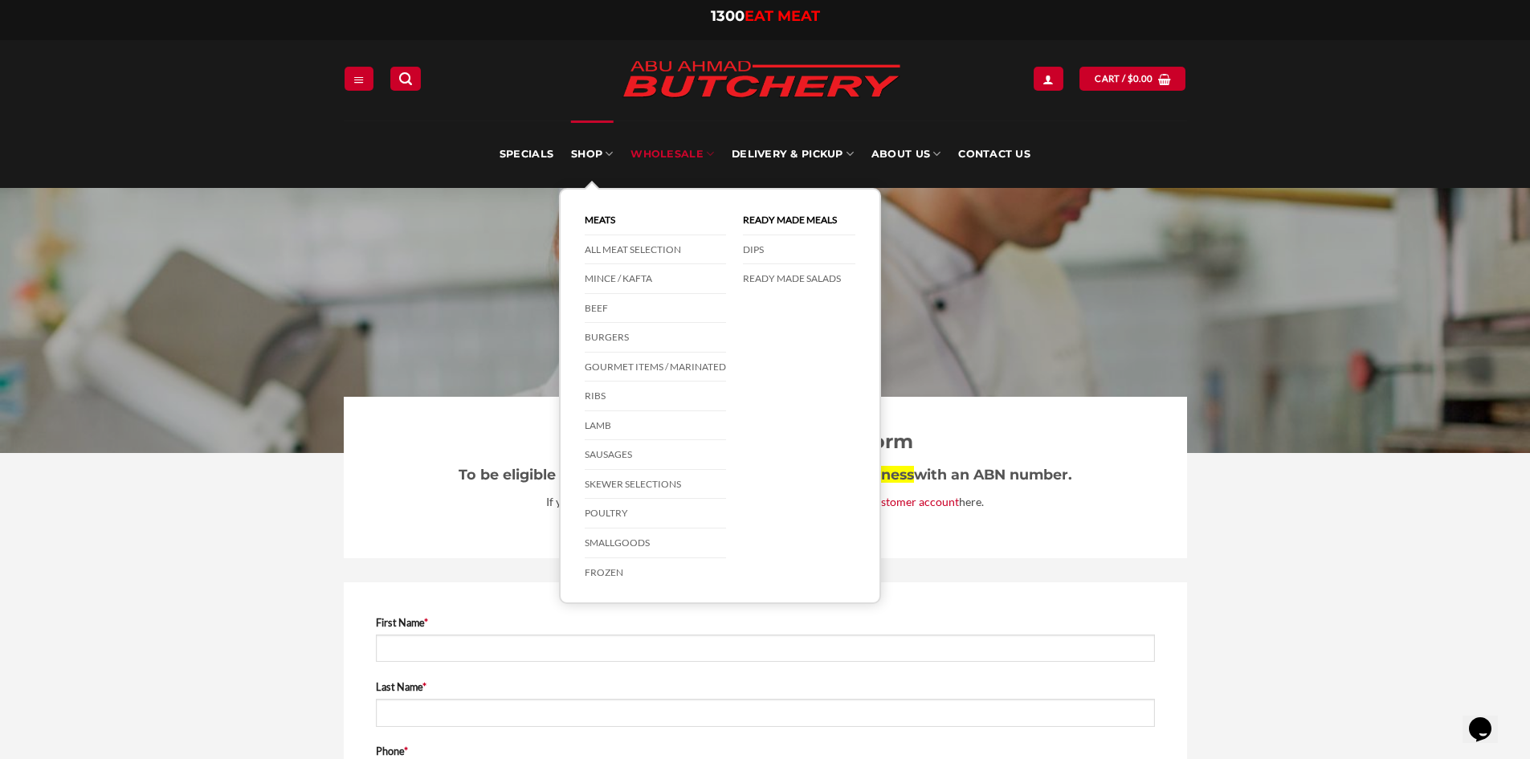
drag, startPoint x: 610, startPoint y: 336, endPoint x: 753, endPoint y: 342, distance: 143.1
click at [610, 336] on link "Burgers" at bounding box center [655, 338] width 141 height 30
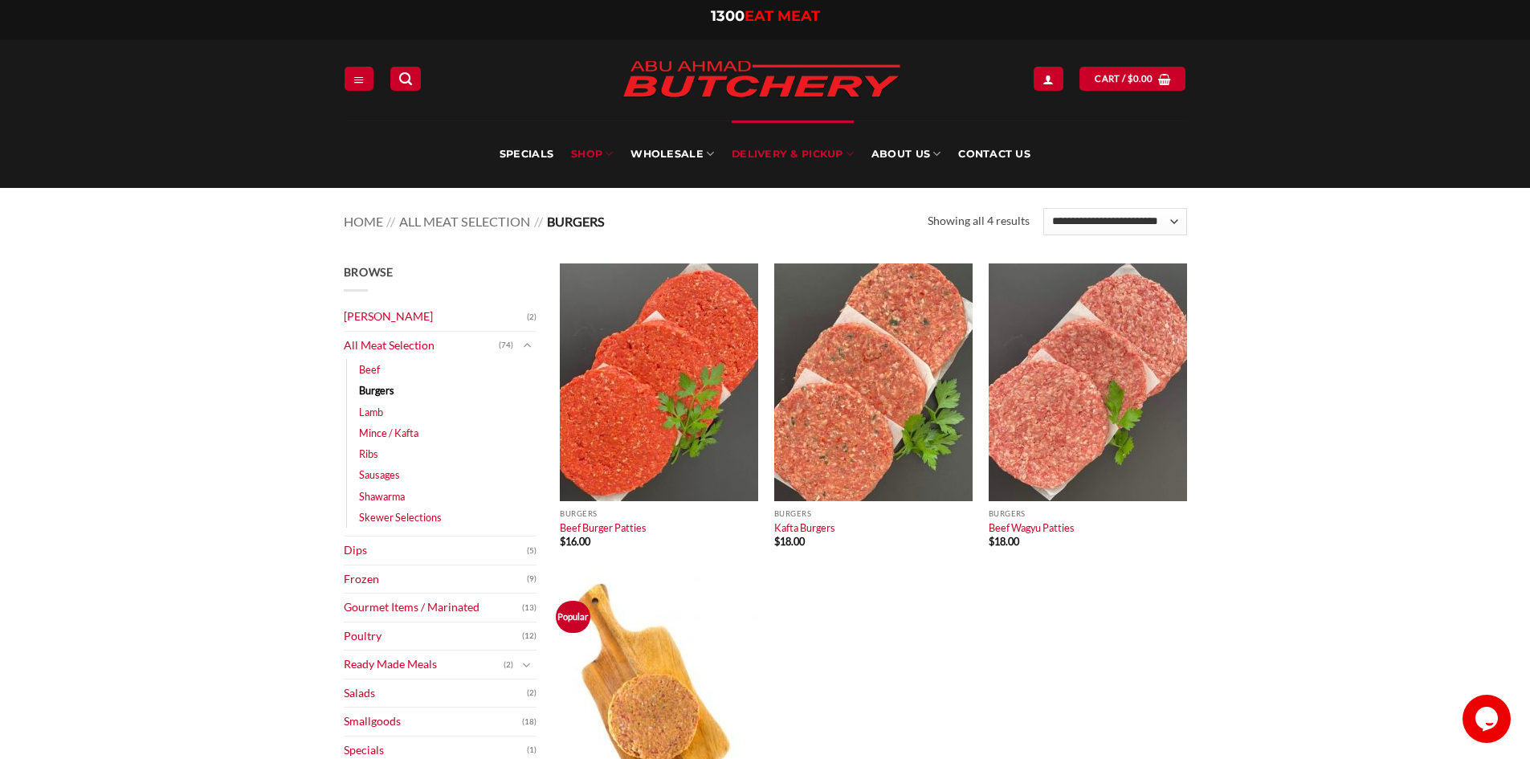
drag, startPoint x: 530, startPoint y: 156, endPoint x: 834, endPoint y: 163, distance: 303.7
click at [530, 156] on link "Specials" at bounding box center [527, 153] width 54 height 67
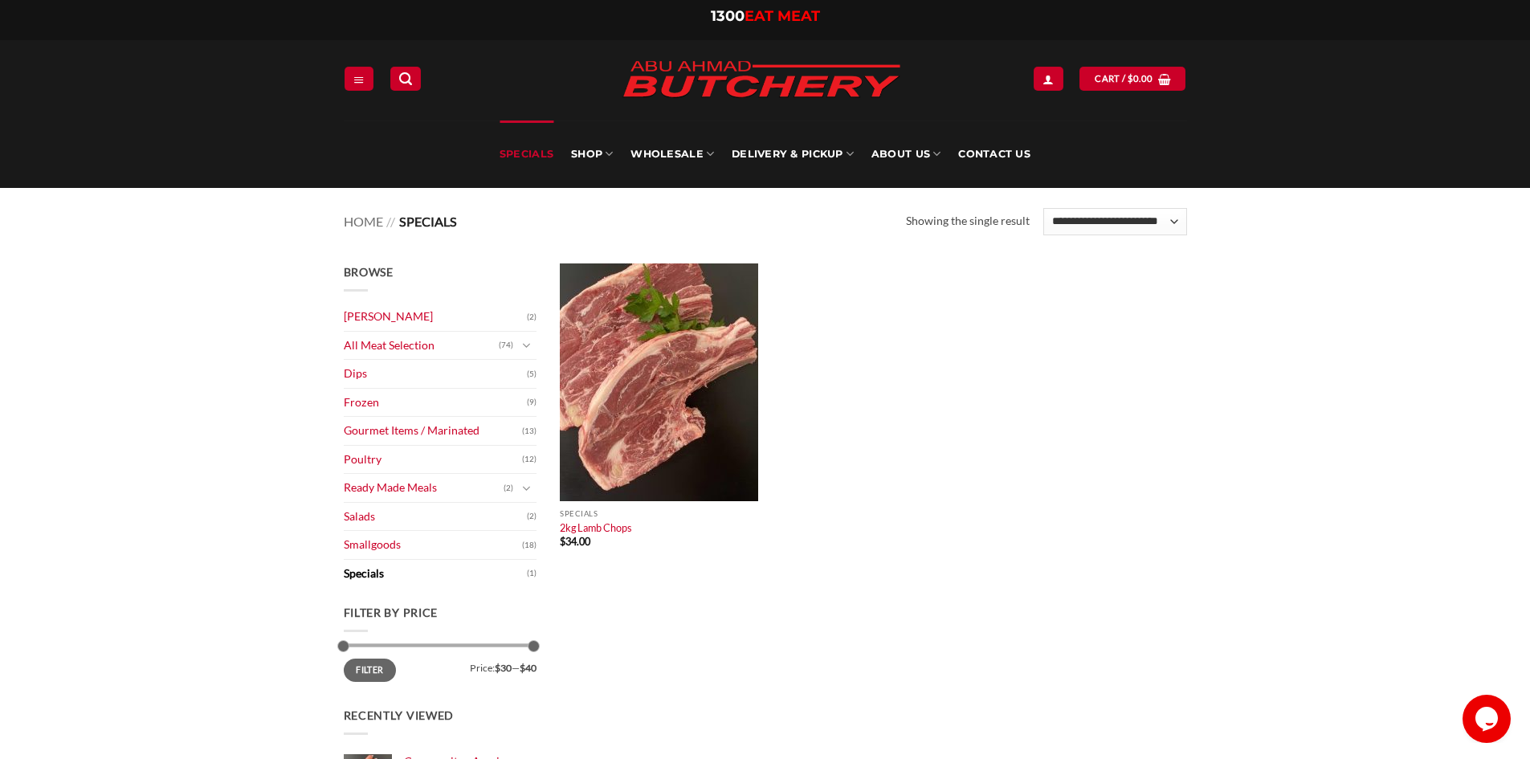
drag, startPoint x: 397, startPoint y: 429, endPoint x: 1086, endPoint y: 459, distance: 689.8
click at [397, 429] on link "Gourmet Items / Marinated" at bounding box center [433, 431] width 178 height 28
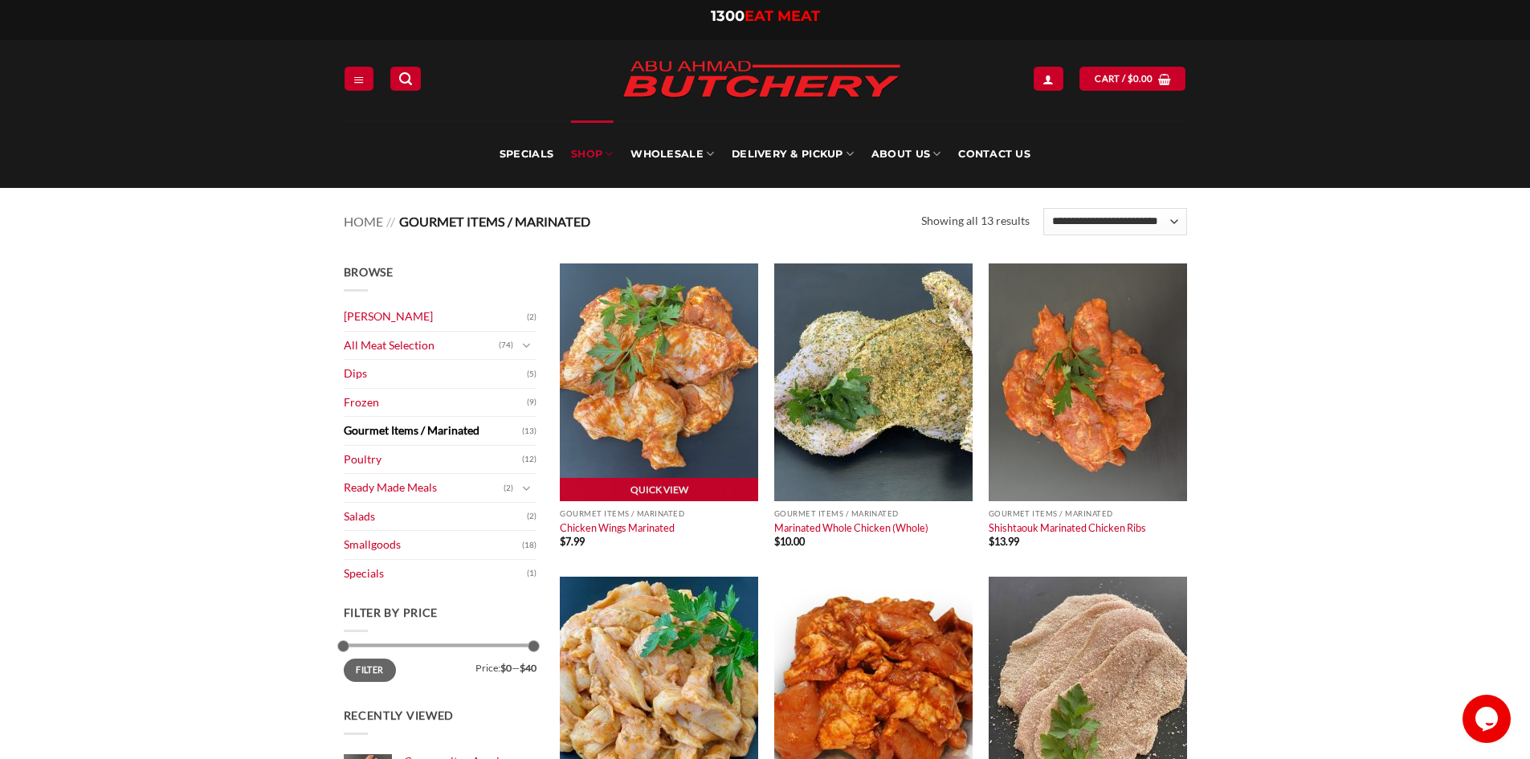
drag, startPoint x: 394, startPoint y: 341, endPoint x: 731, endPoint y: 347, distance: 337.4
click at [394, 341] on link "All Meat Selection" at bounding box center [421, 346] width 155 height 28
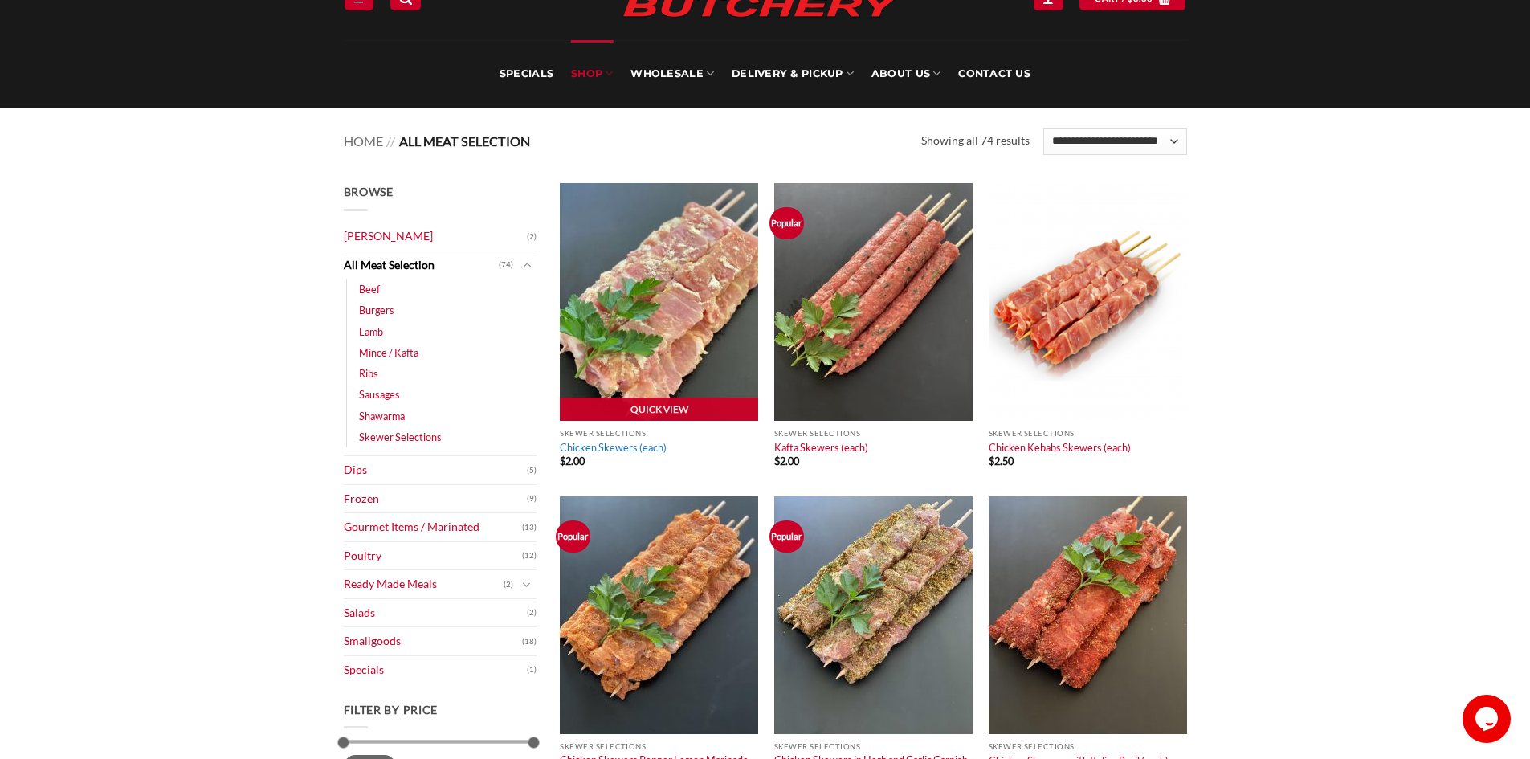
click at [617, 447] on link "Chicken Skewers (each)" at bounding box center [613, 447] width 107 height 13
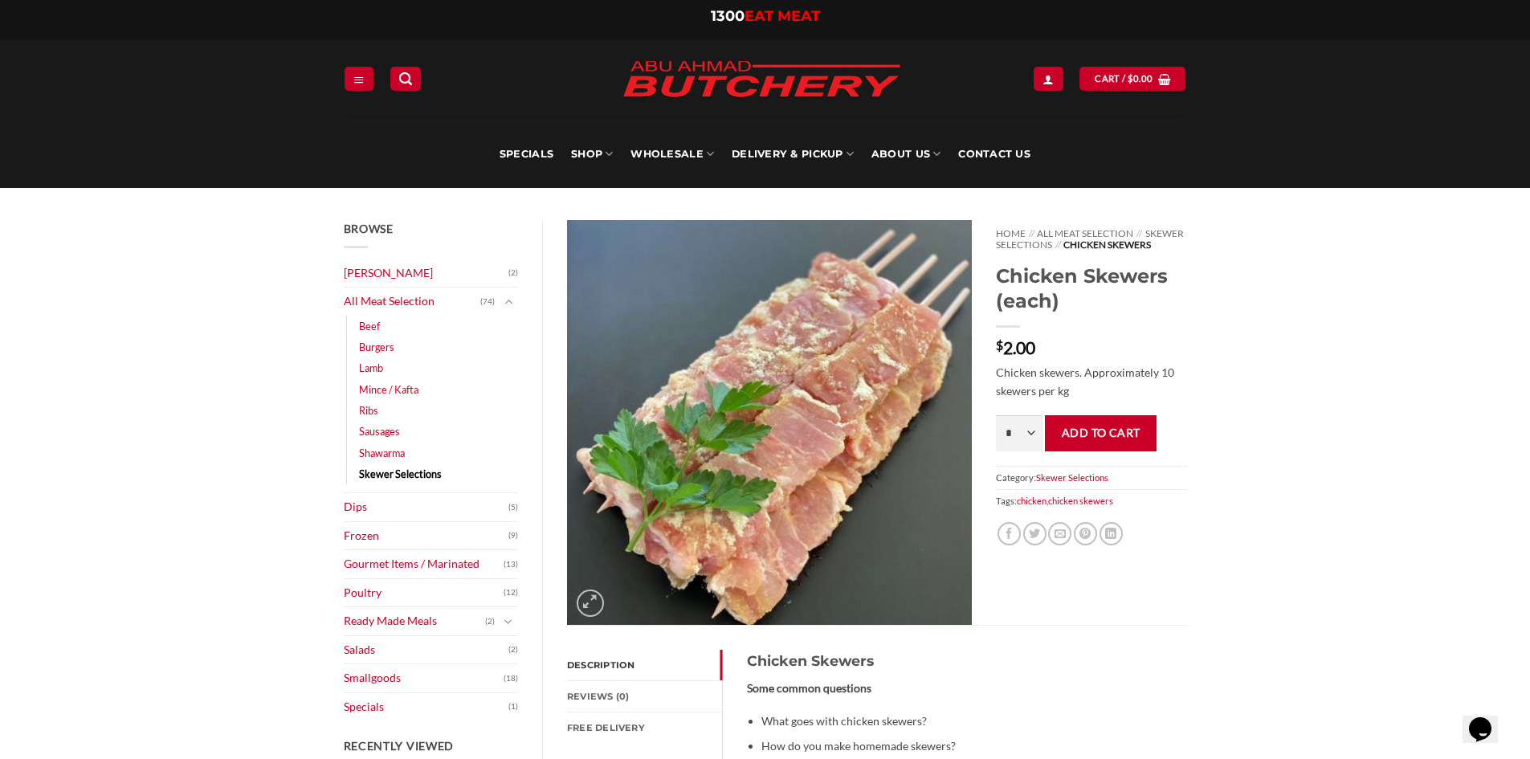
drag, startPoint x: 394, startPoint y: 472, endPoint x: 982, endPoint y: 496, distance: 587.6
click at [394, 472] on link "Skewer Selections" at bounding box center [400, 473] width 83 height 21
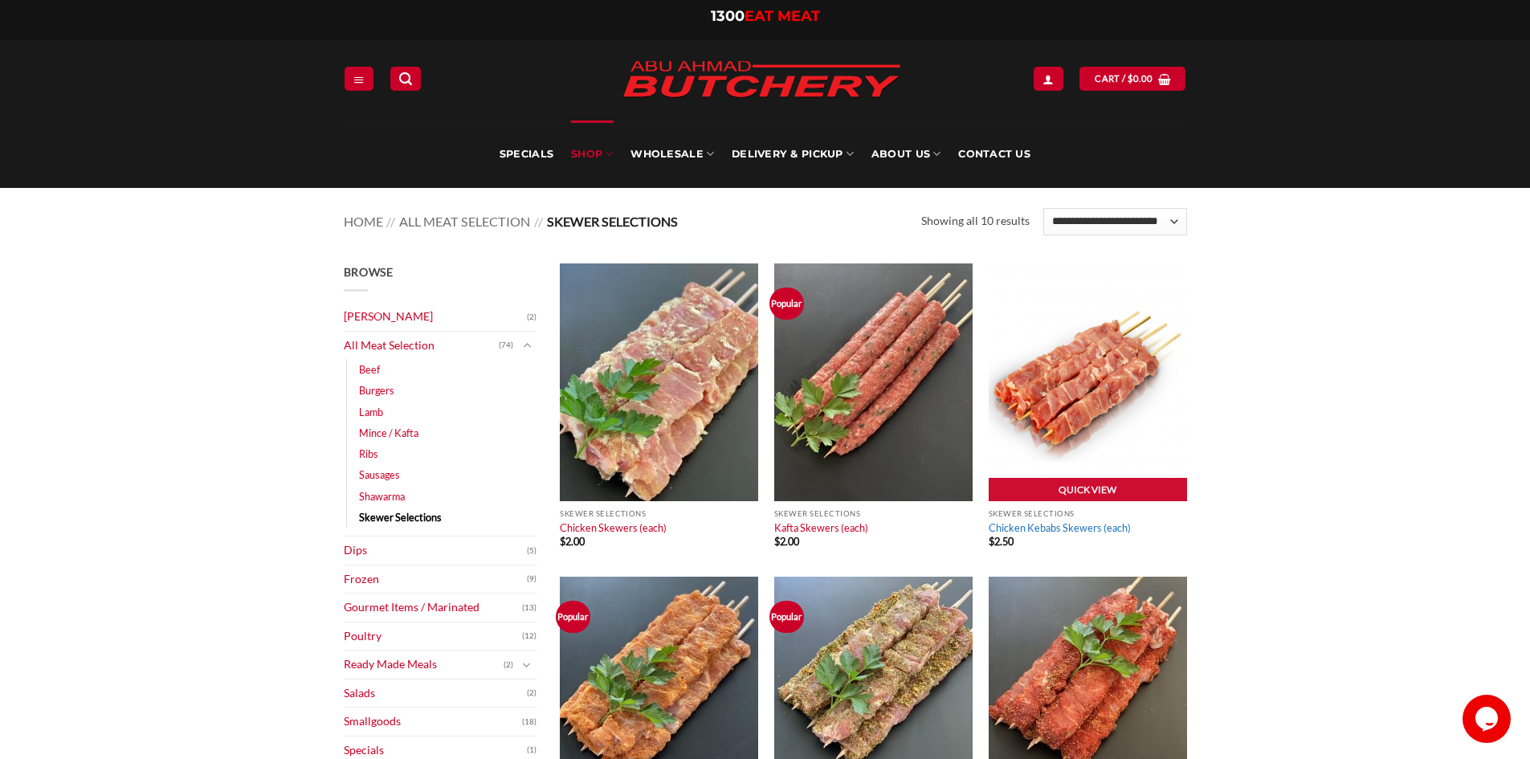
click at [1033, 531] on link "Chicken Kebabs Skewers (each)" at bounding box center [1060, 527] width 142 height 13
drag, startPoint x: 806, startPoint y: 530, endPoint x: 1278, endPoint y: 435, distance: 481.7
click at [806, 530] on link "Kafta Skewers (each)" at bounding box center [821, 527] width 94 height 13
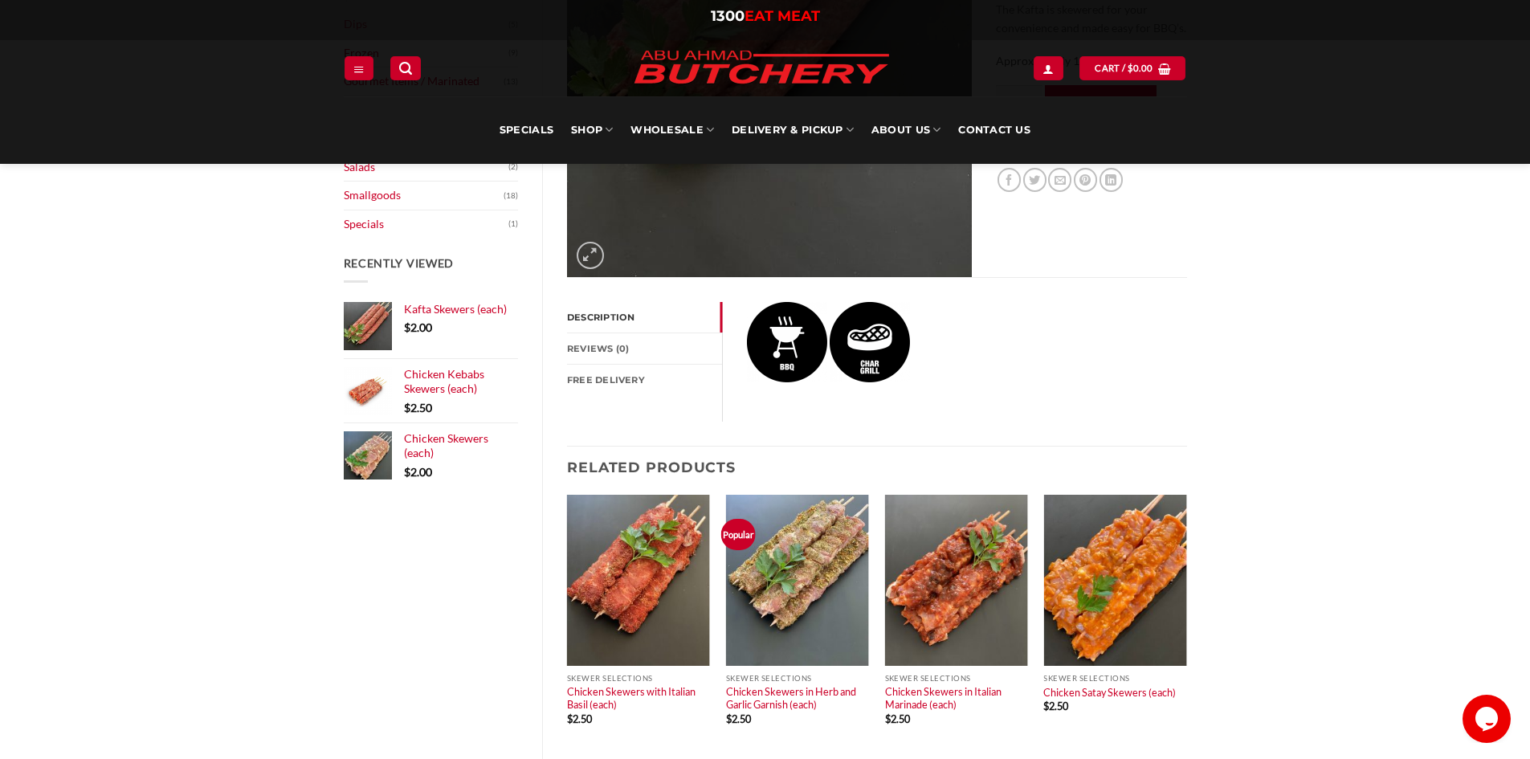
scroll to position [321, 0]
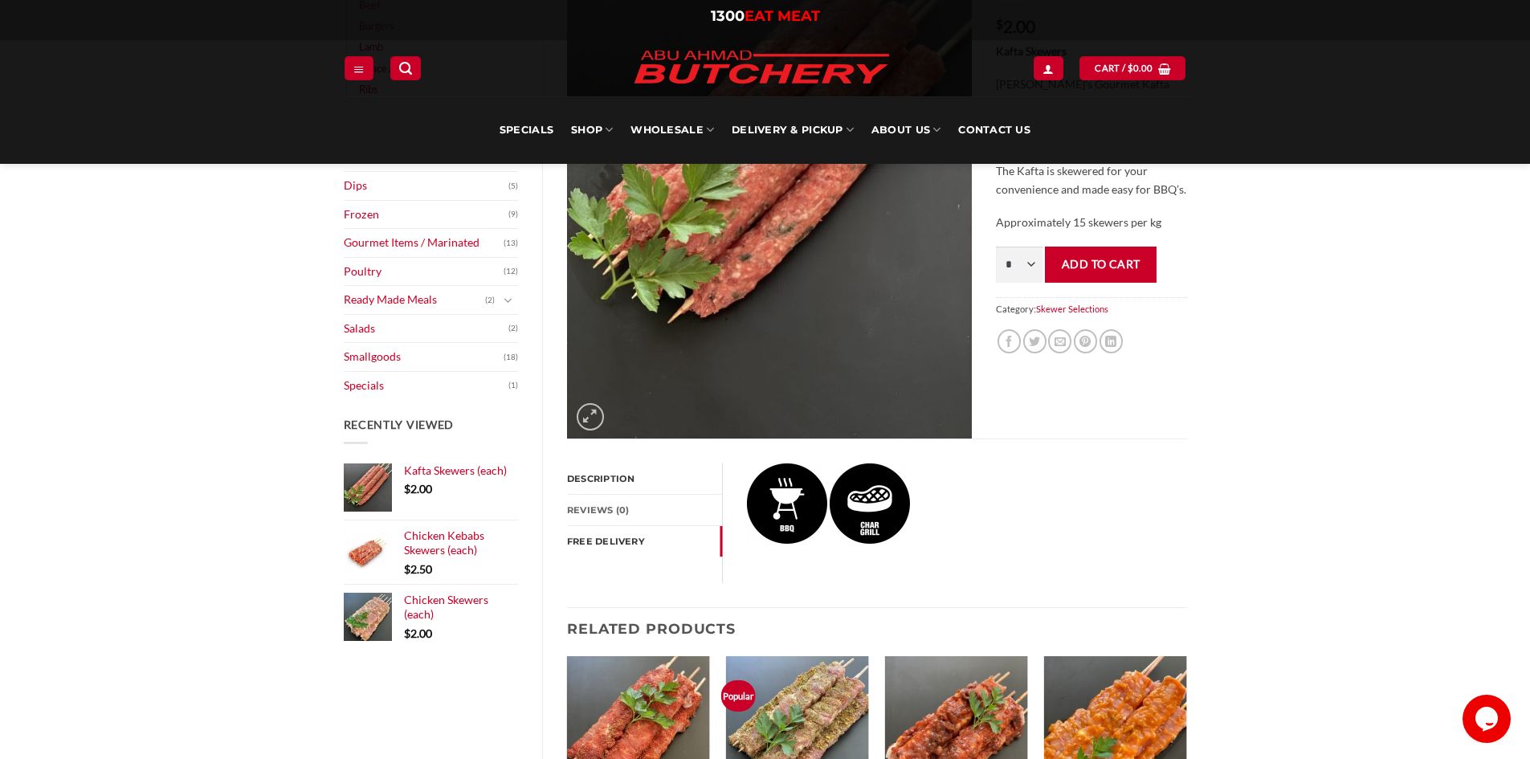
click at [606, 545] on link "FREE Delivery" at bounding box center [644, 541] width 155 height 31
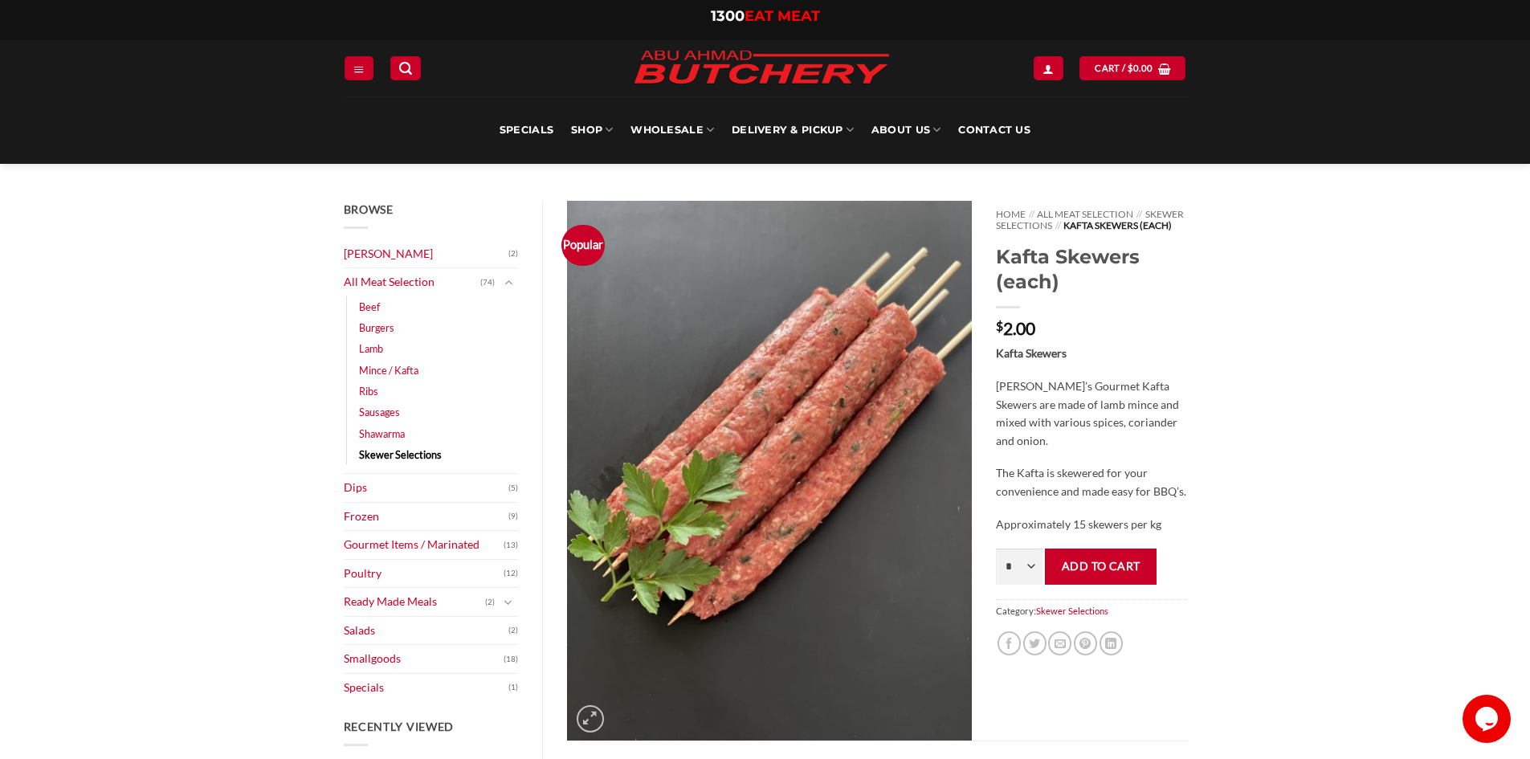
scroll to position [0, 0]
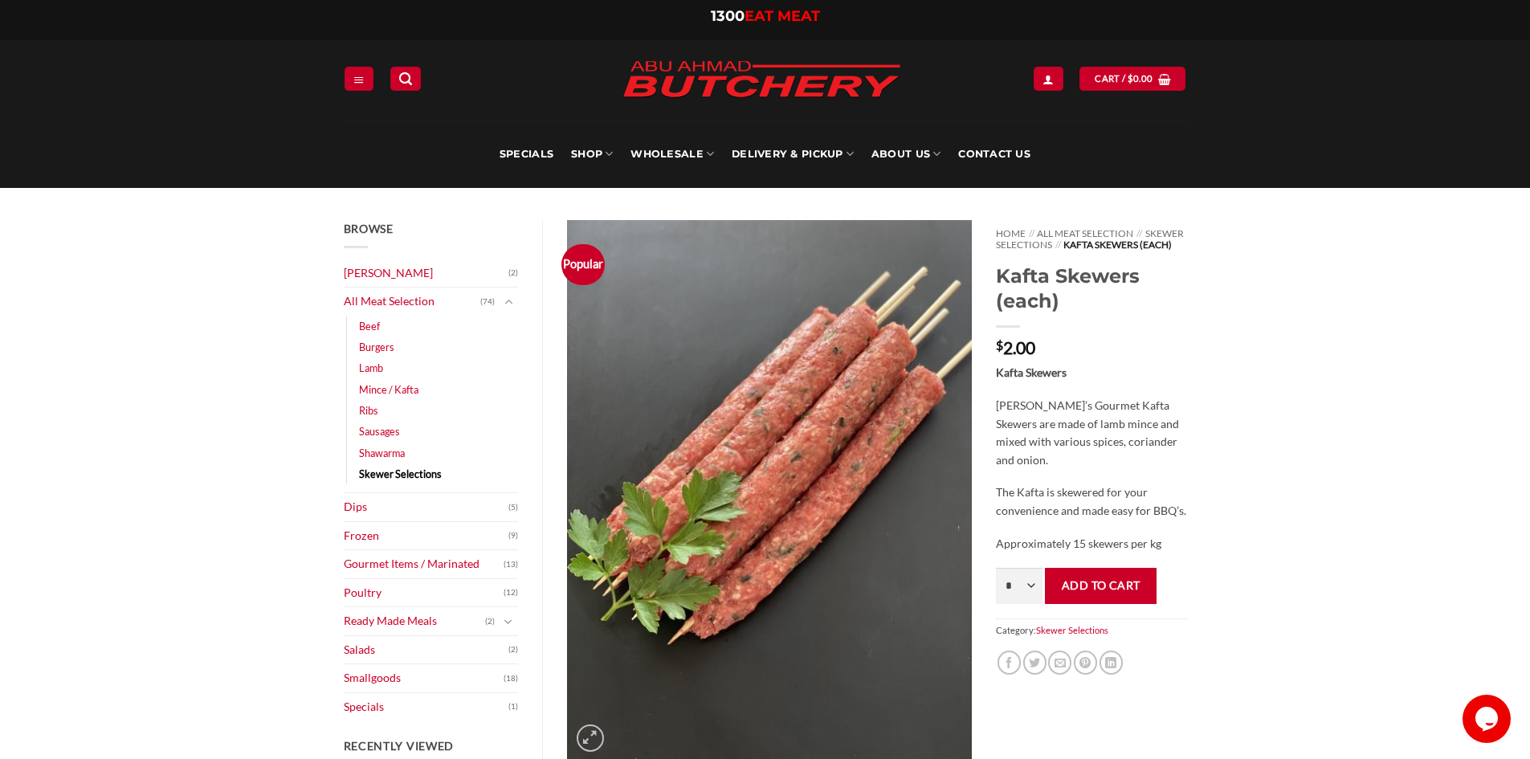
drag, startPoint x: 379, startPoint y: 372, endPoint x: 745, endPoint y: 367, distance: 365.5
click at [379, 372] on link "Lamb" at bounding box center [371, 367] width 24 height 21
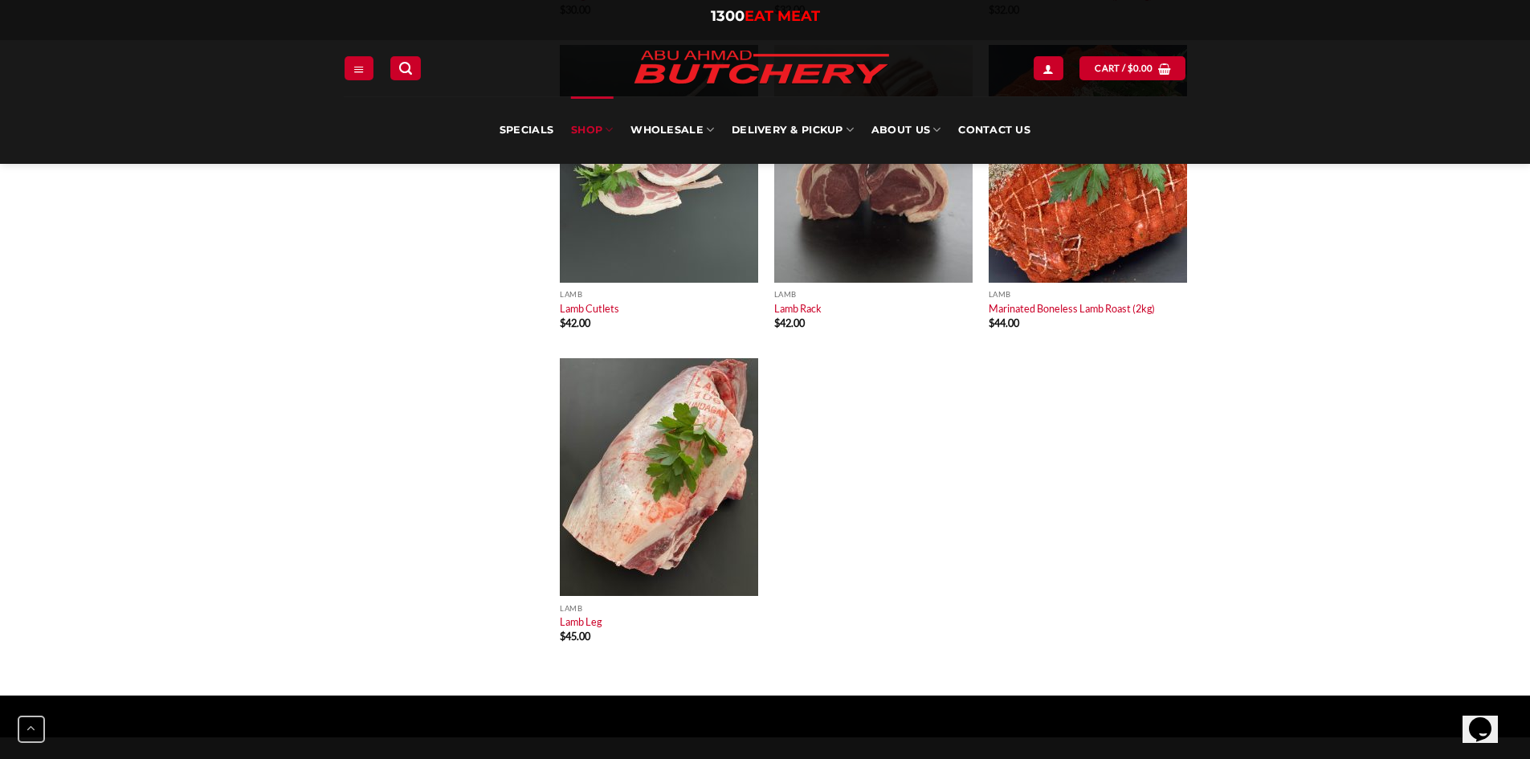
scroll to position [2731, 0]
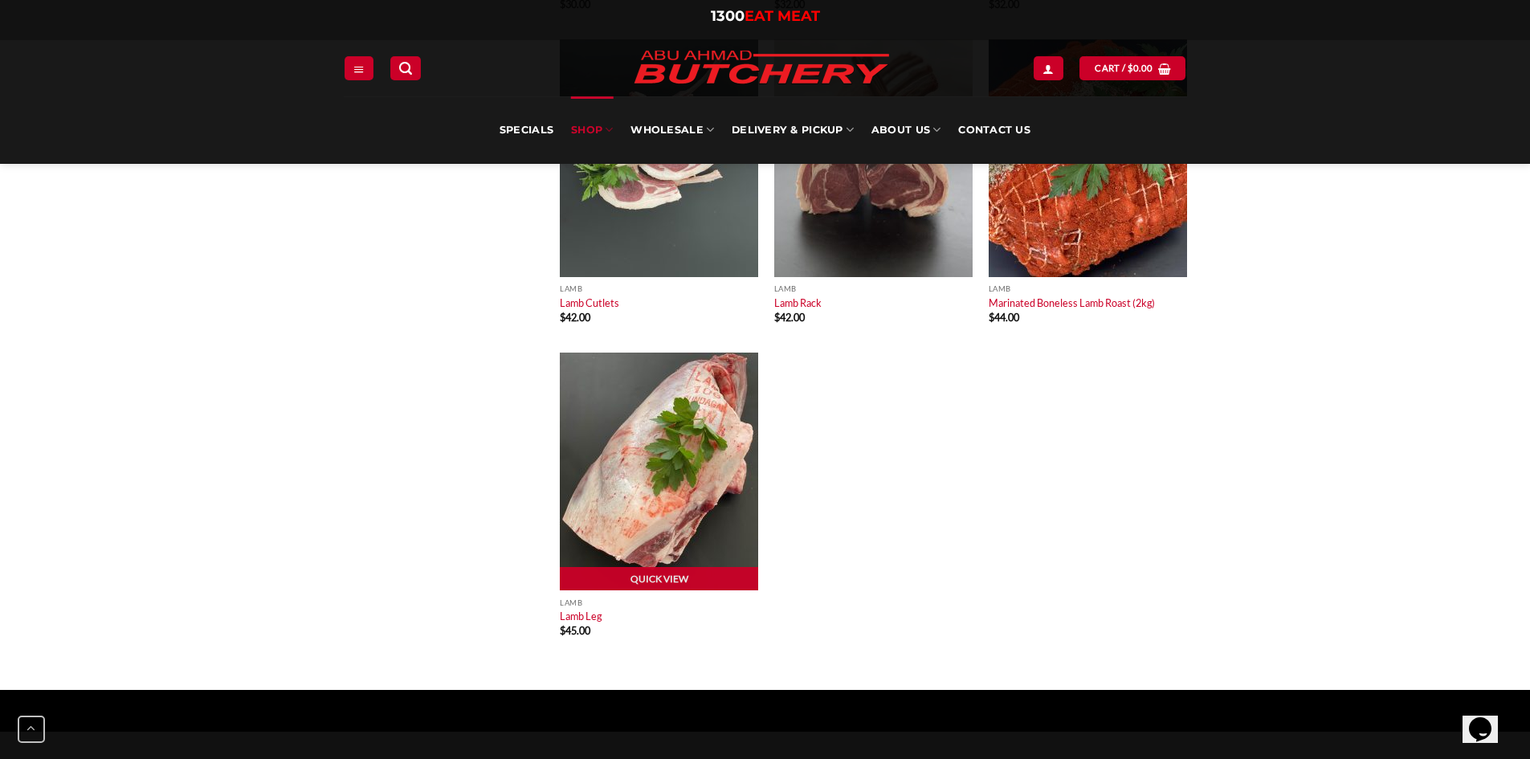
drag, startPoint x: 653, startPoint y: 579, endPoint x: 1174, endPoint y: 459, distance: 535.0
click at [653, 579] on link "Quick View" at bounding box center [659, 579] width 198 height 24
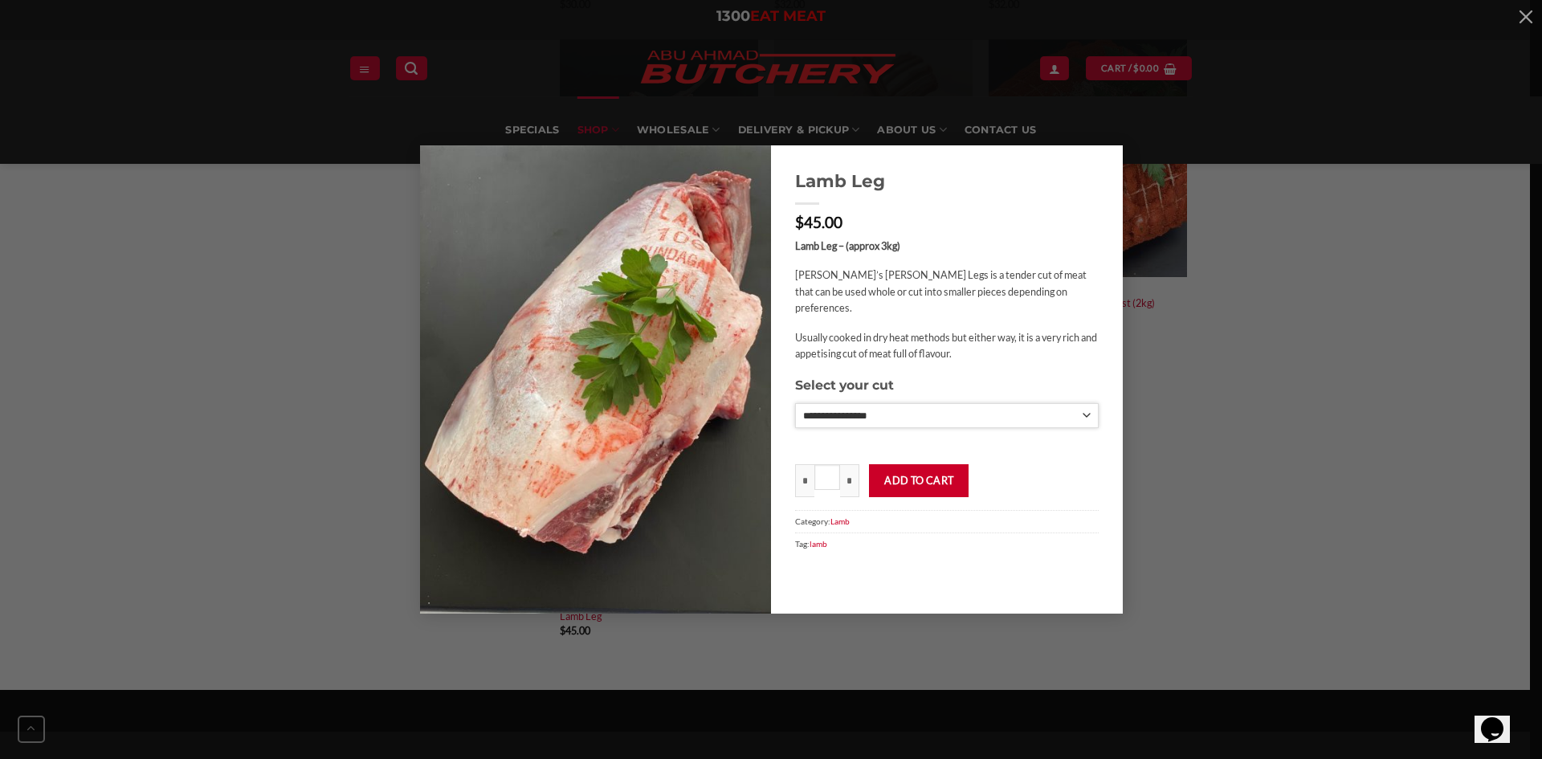
click at [1084, 403] on select "**********" at bounding box center [947, 415] width 304 height 25
select select "*"
click at [795, 403] on select "**********" at bounding box center [947, 415] width 304 height 25
click at [1354, 182] on div "**********" at bounding box center [771, 379] width 1494 height 468
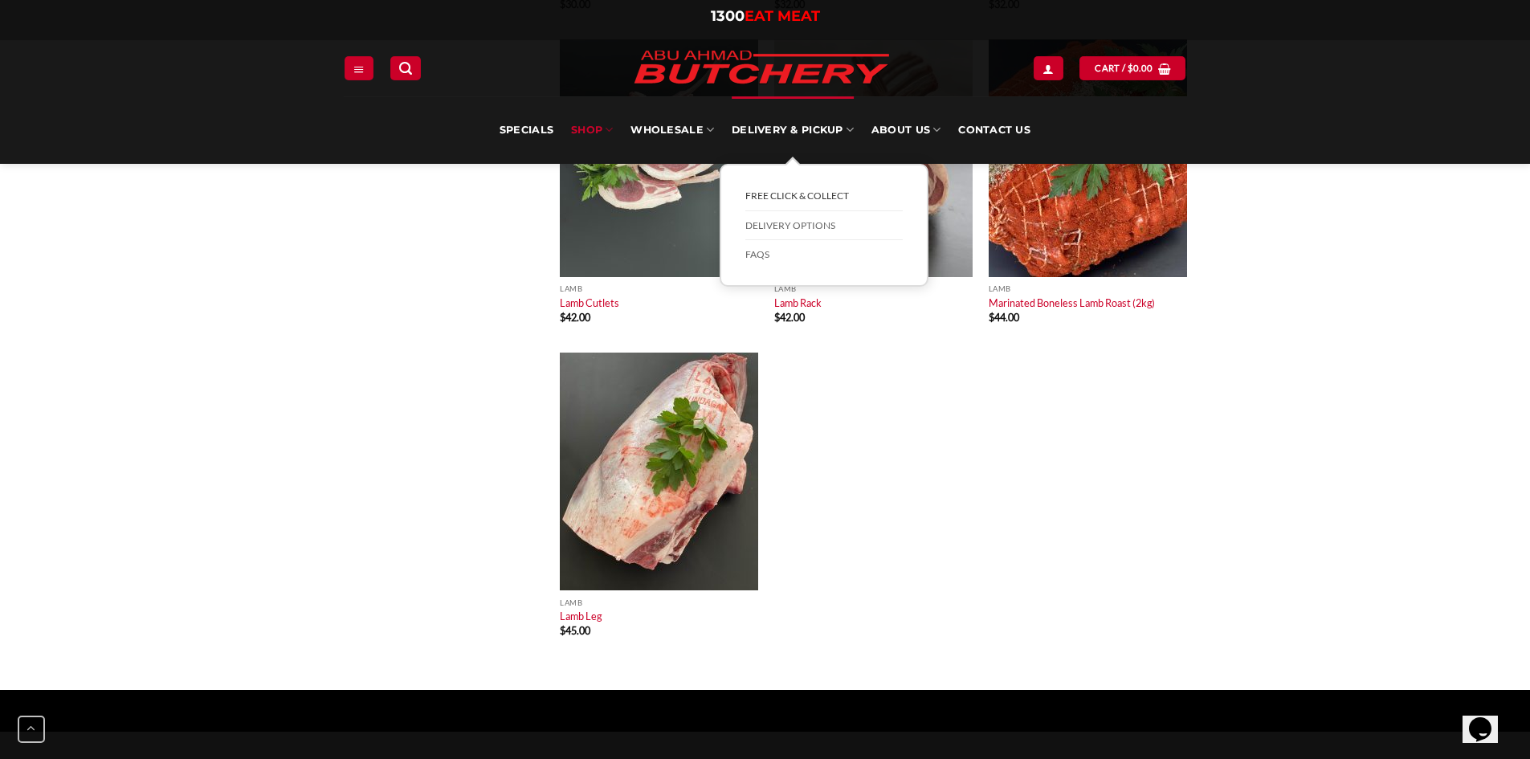
click at [810, 191] on link "FREE Click & Collect" at bounding box center [823, 197] width 157 height 30
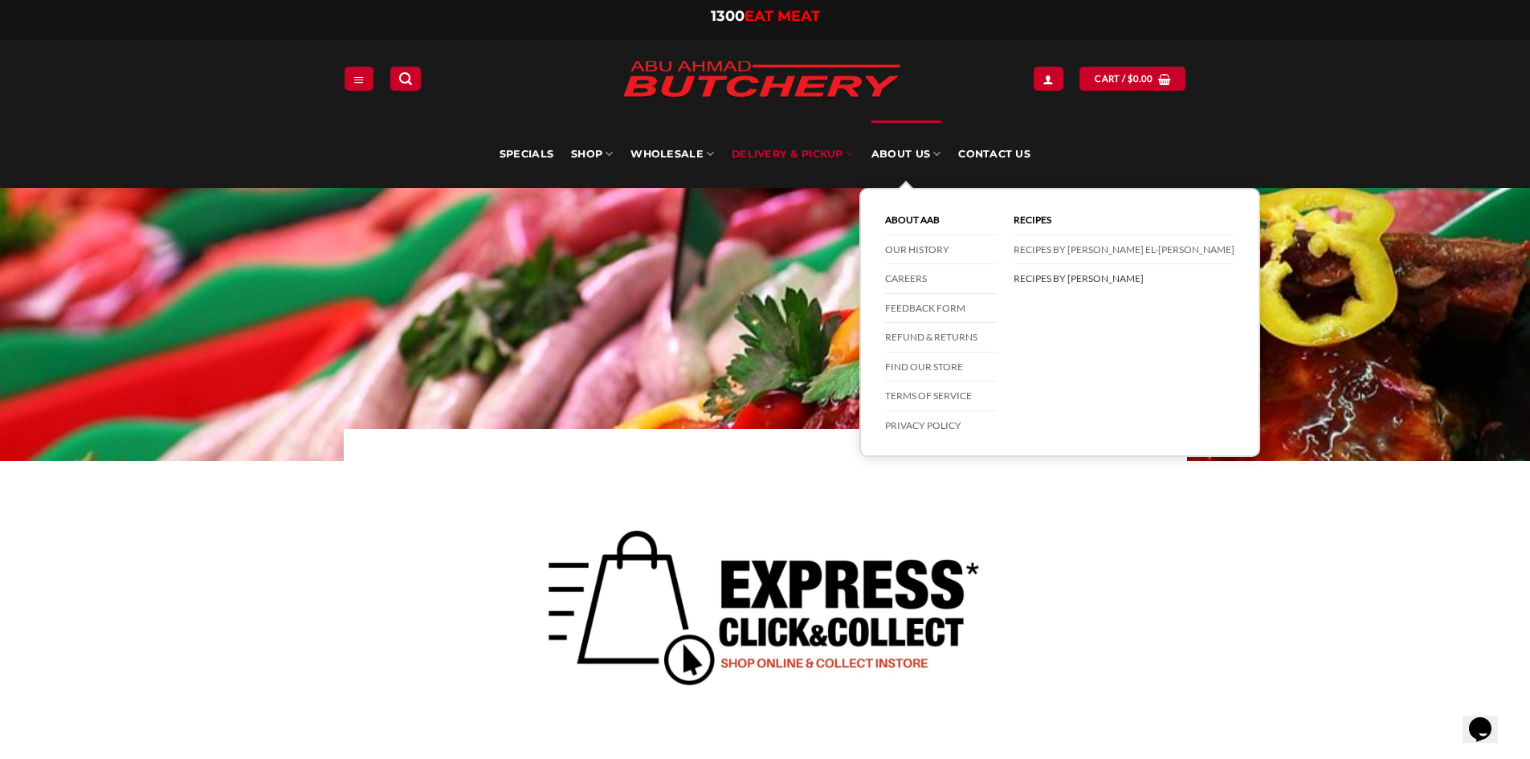
click at [1076, 281] on link "Recipes by [PERSON_NAME]" at bounding box center [1124, 278] width 221 height 29
